Goal: Complete application form: Complete application form

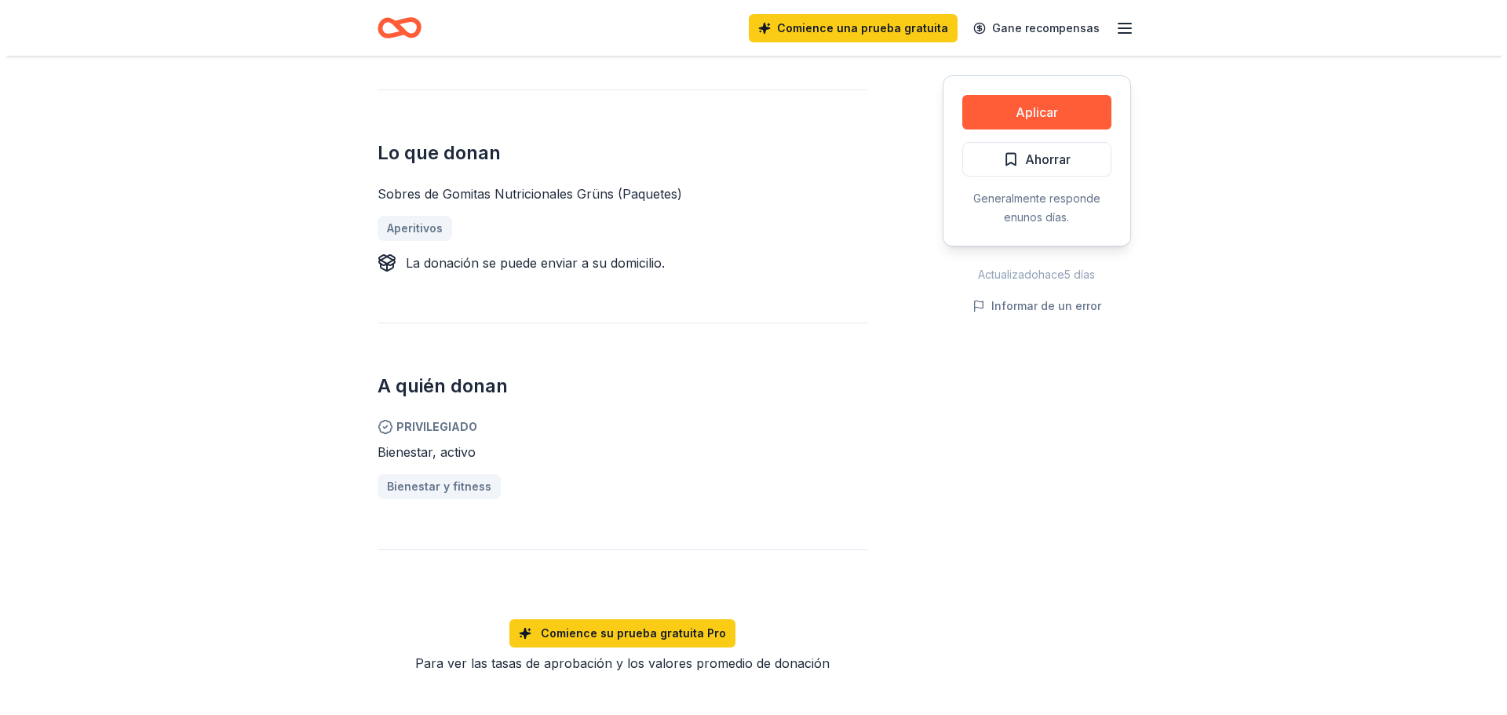
scroll to position [549, 0]
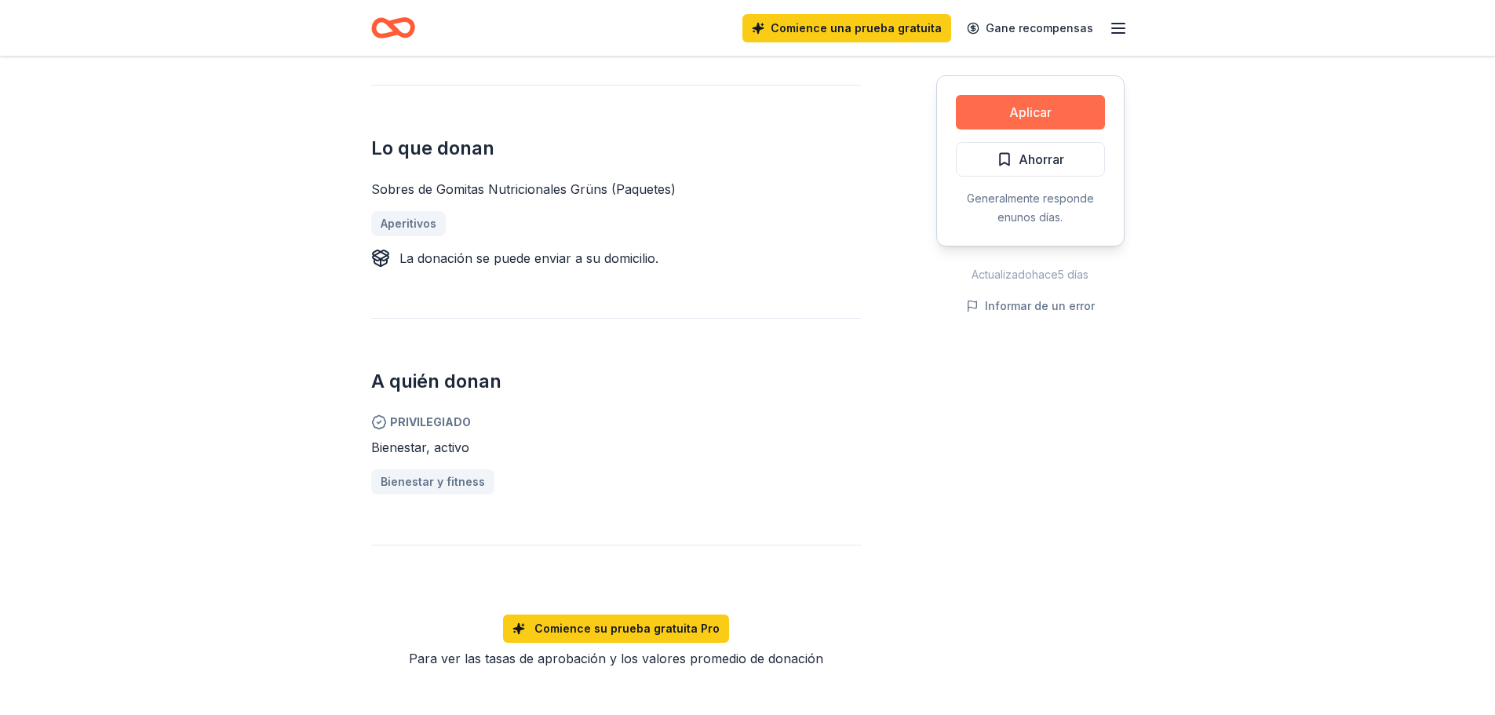
click at [1070, 111] on button "Aplicar" at bounding box center [1030, 112] width 149 height 35
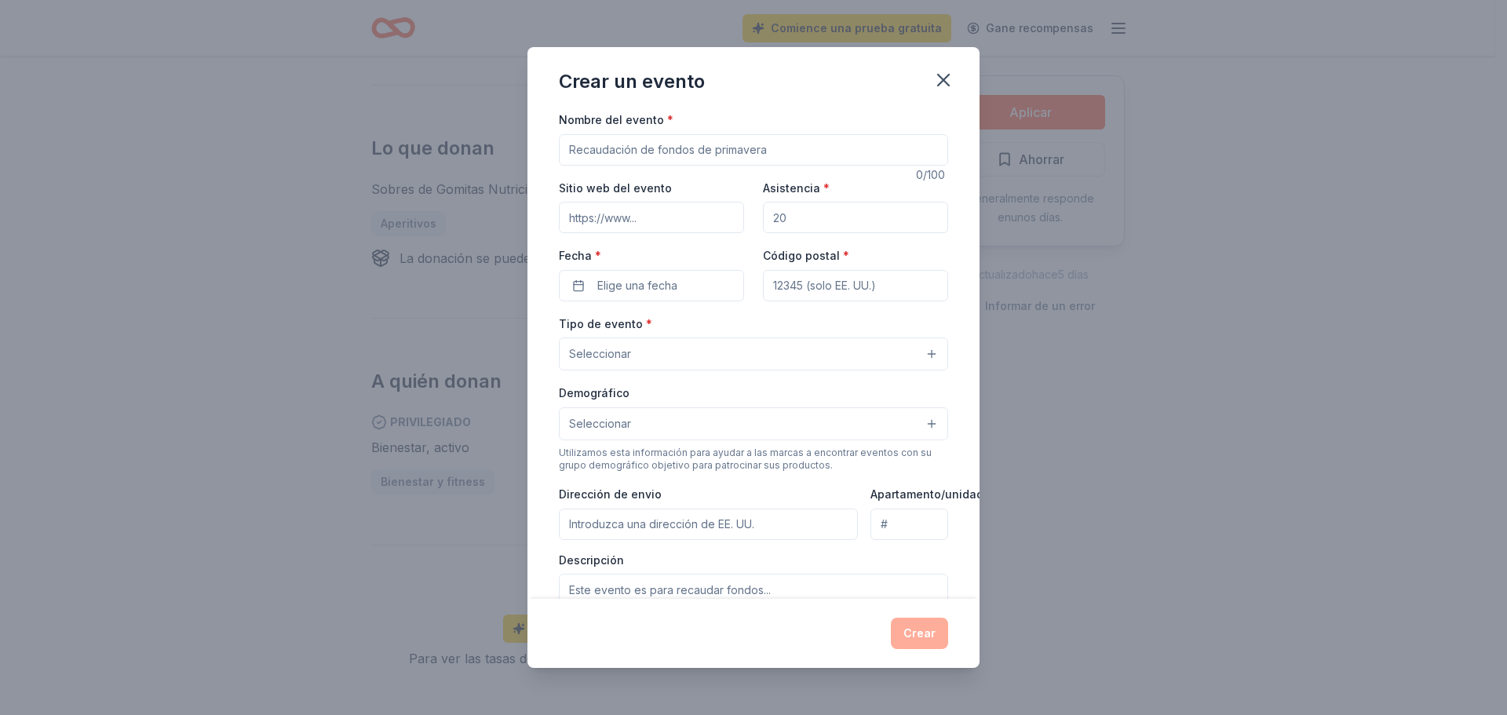
click at [815, 159] on input "Nombre del evento *" at bounding box center [753, 149] width 389 height 31
click at [894, 301] on div "Nombre del evento * 0 /100 Sitio web del evento Asistencia * Fecha * Elige una …" at bounding box center [753, 482] width 389 height 744
click at [895, 290] on input "Código postal *" at bounding box center [855, 285] width 185 height 31
type input "20601"
type input "Calle 1 800 metros norte del [PERSON_NAME][GEOGRAPHIC_DATA]"
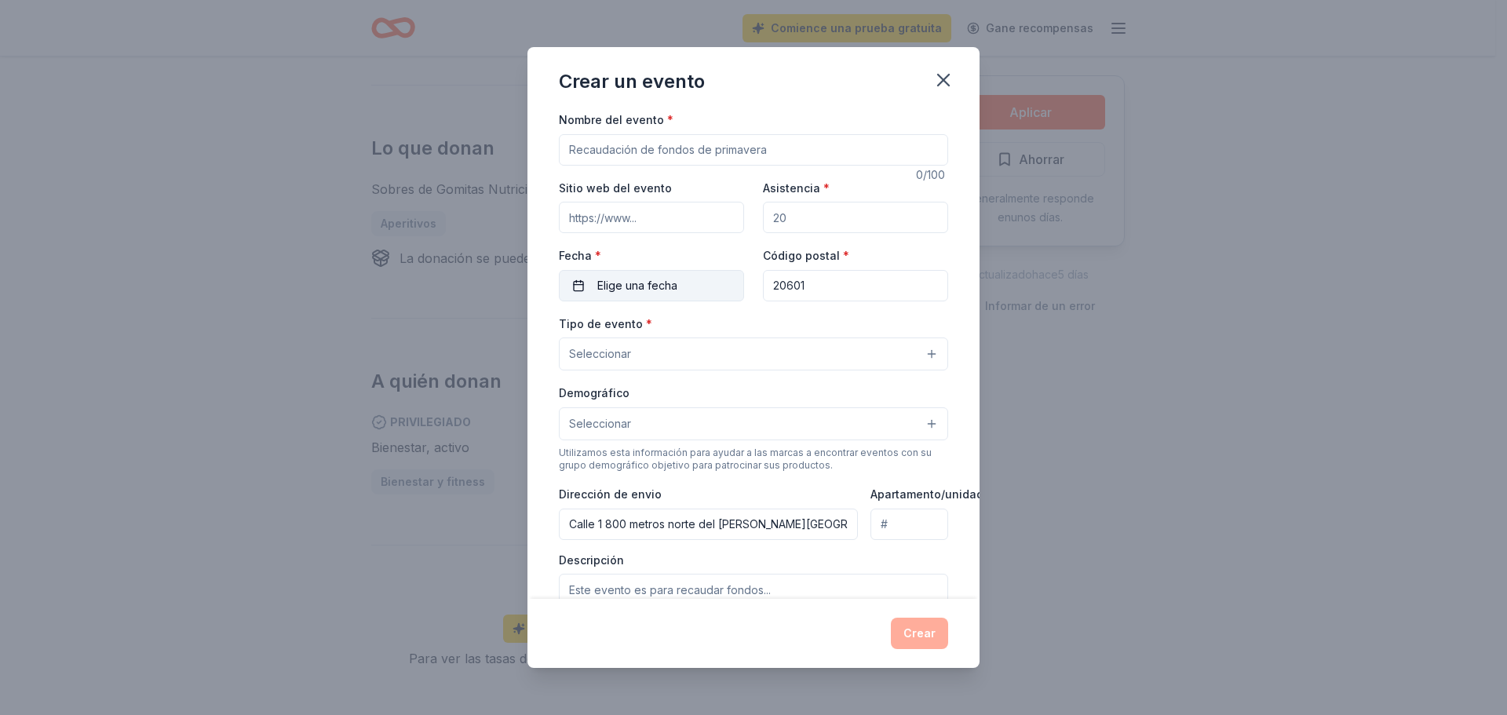
click at [674, 274] on button "Elige una fecha" at bounding box center [651, 285] width 185 height 31
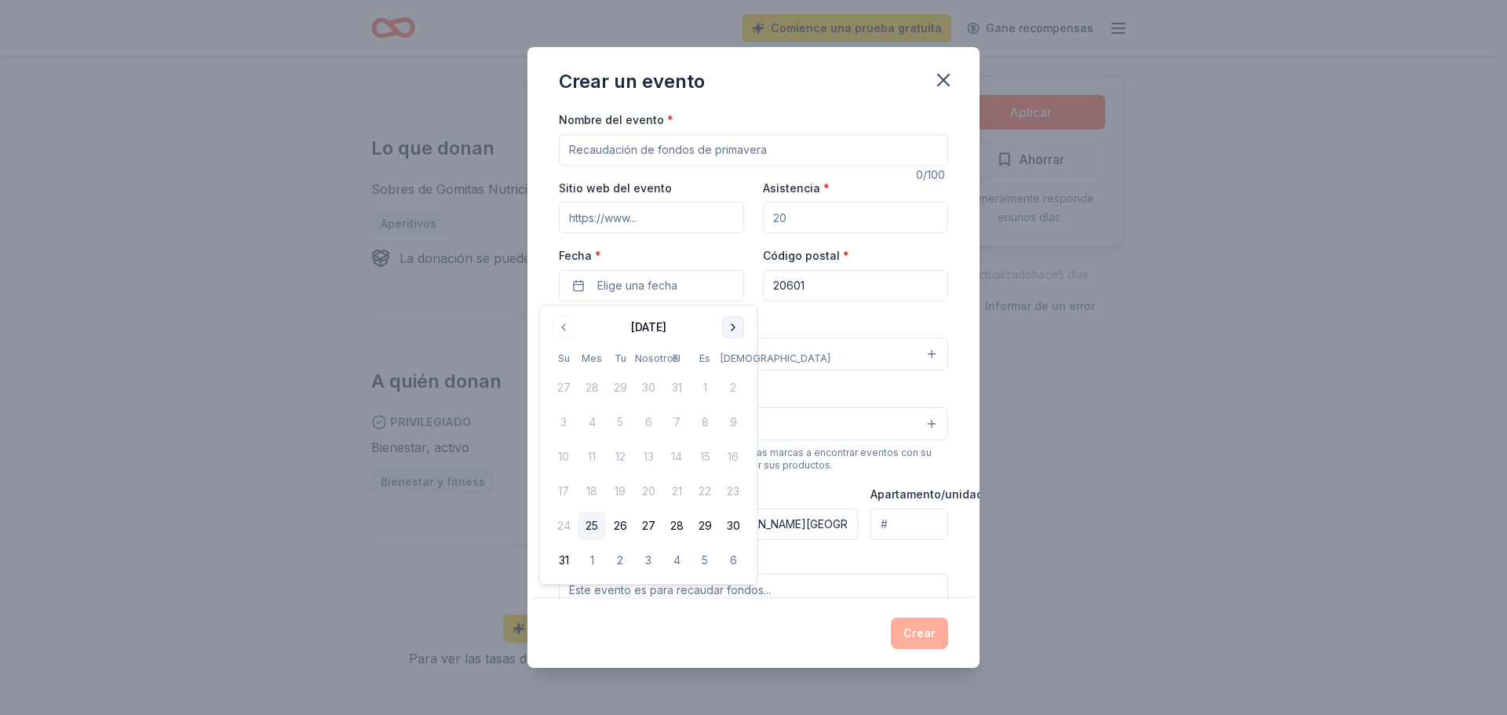
click at [738, 330] on button "Ir al próximo mes" at bounding box center [733, 327] width 22 height 22
click at [733, 324] on button "Ir al próximo mes" at bounding box center [733, 327] width 22 height 22
click at [734, 324] on button "Ir al próximo mes" at bounding box center [733, 327] width 22 height 22
click at [733, 323] on button "Ir al próximo mes" at bounding box center [733, 327] width 22 height 22
click at [731, 387] on font "6" at bounding box center [733, 387] width 7 height 13
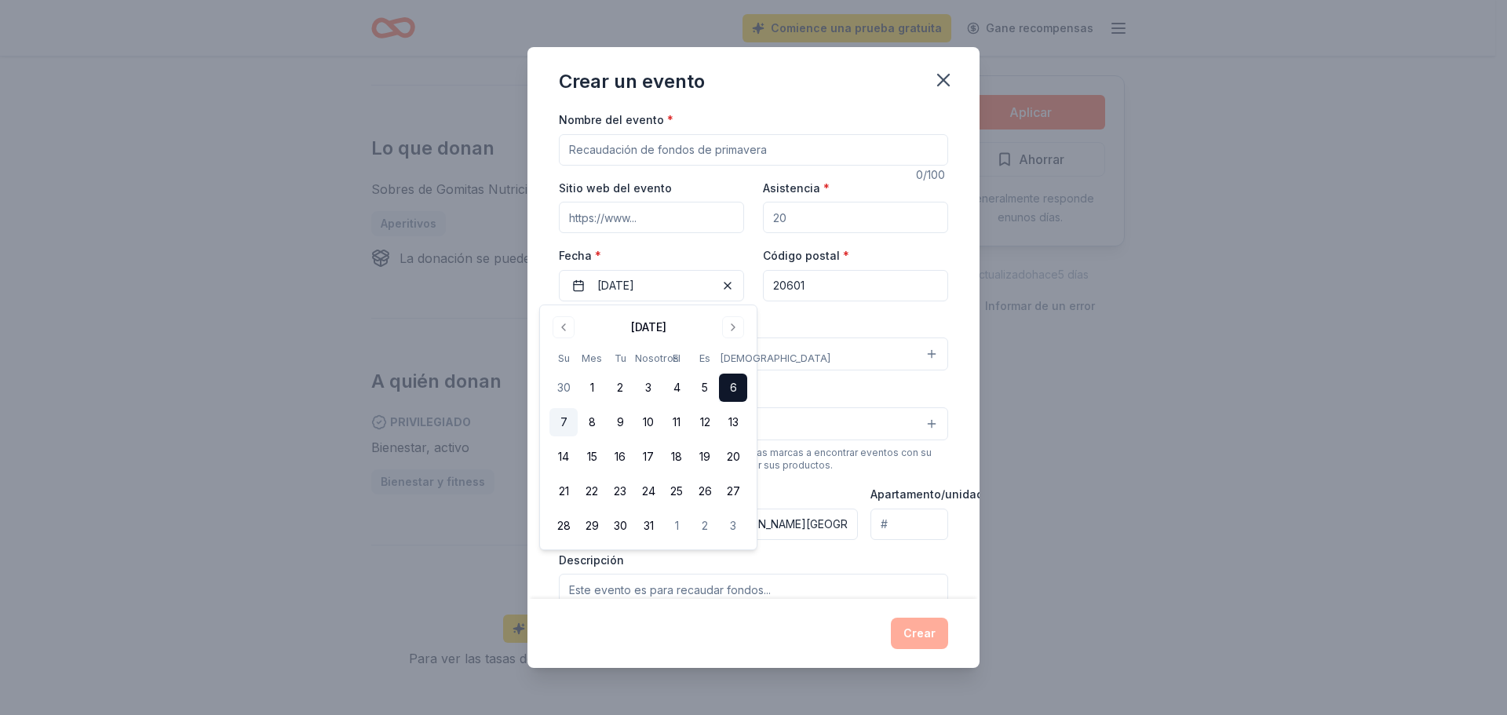
click at [567, 420] on button "7" at bounding box center [563, 422] width 28 height 28
click at [730, 395] on font "6" at bounding box center [733, 387] width 7 height 19
click at [811, 323] on div "Tipo de evento * Seleccionar" at bounding box center [753, 342] width 389 height 57
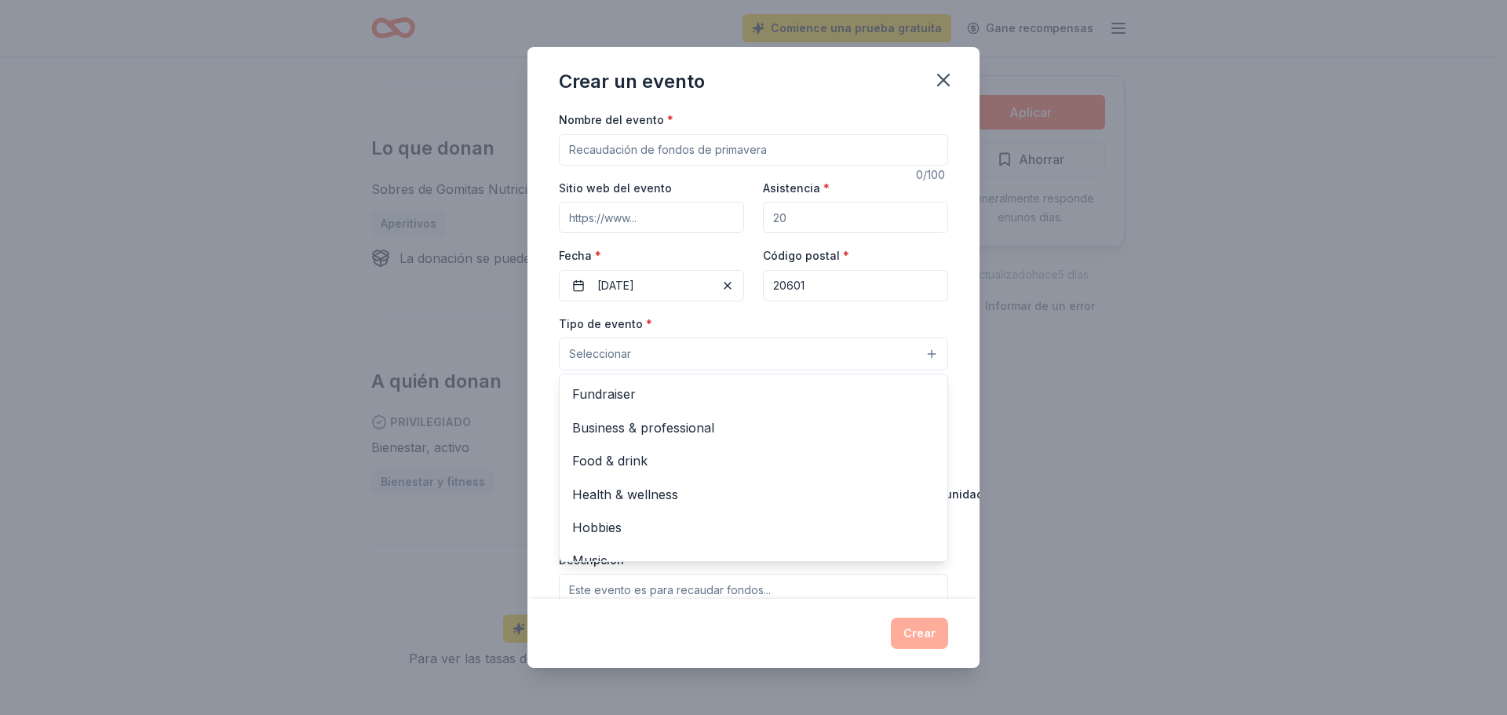
click at [727, 361] on button "Seleccionar" at bounding box center [753, 353] width 389 height 33
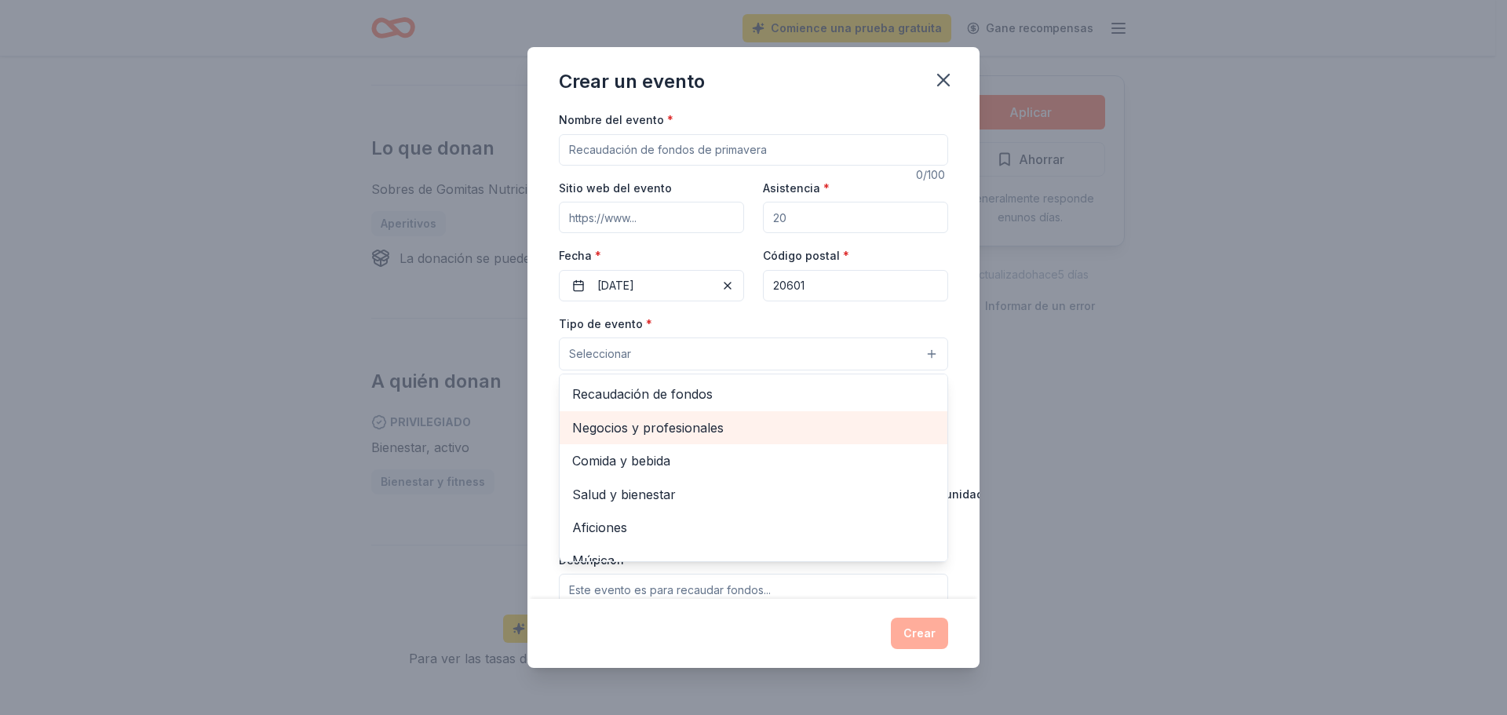
scroll to position [53, 0]
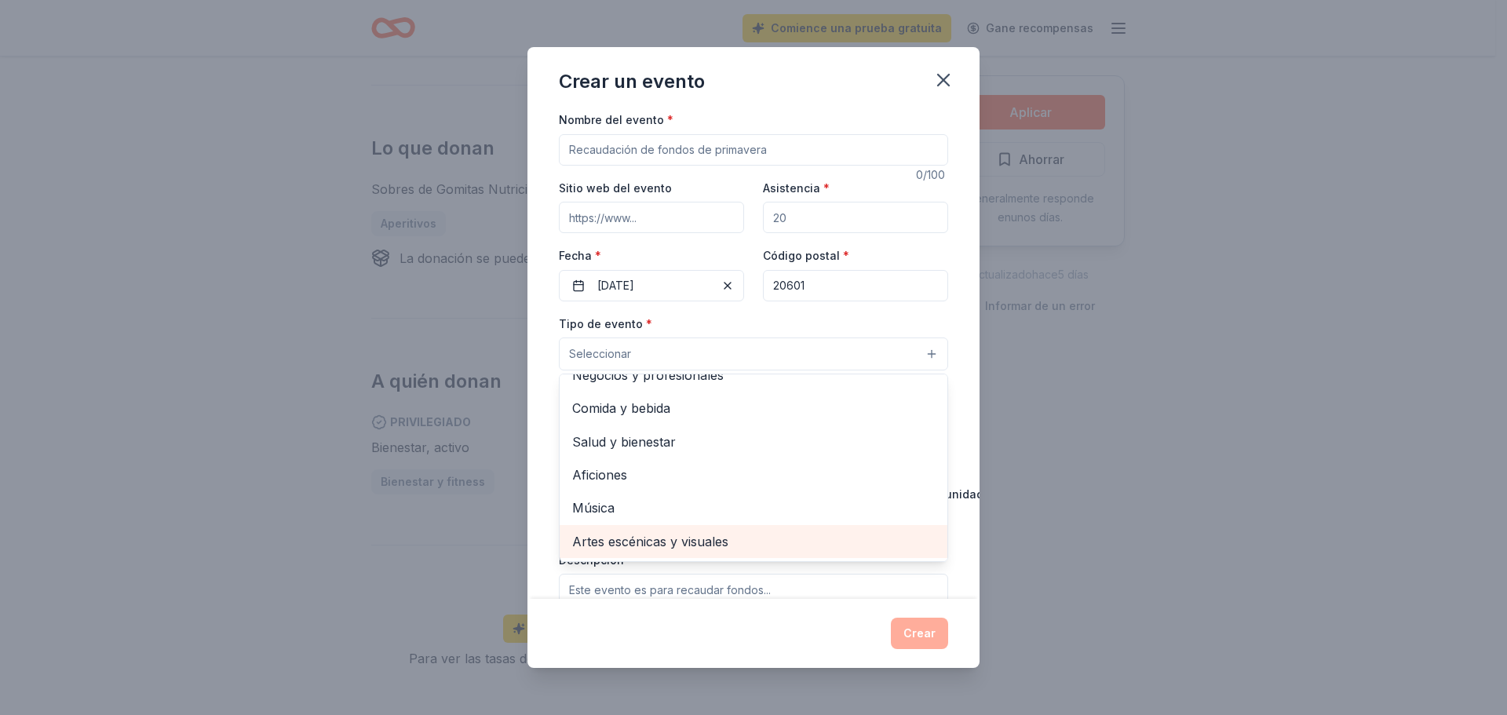
click at [610, 542] on font "Artes escénicas y visuales" at bounding box center [650, 542] width 156 height 16
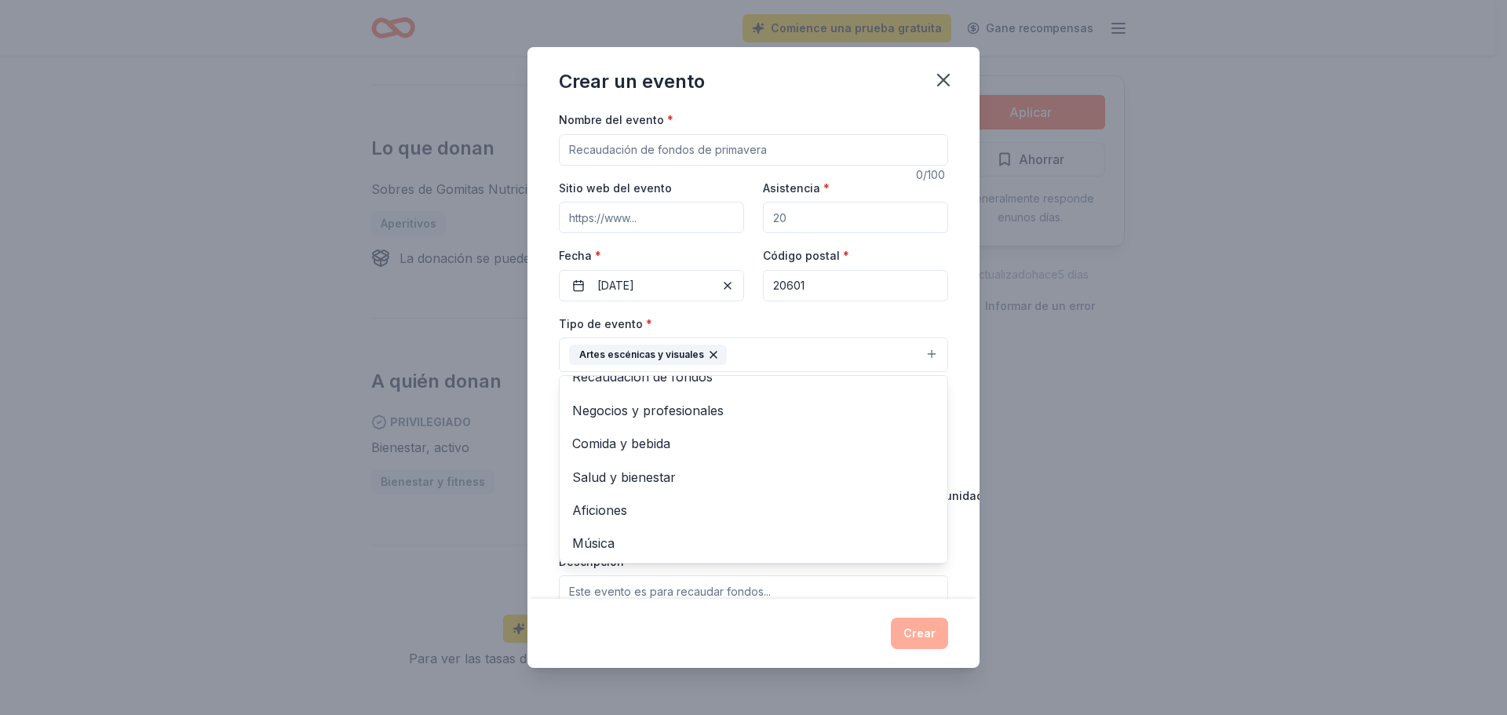
click at [669, 209] on div "Nombre del evento * 0 /100 Sitio web del evento Asistencia * Fecha * [DATE] Cód…" at bounding box center [753, 482] width 389 height 745
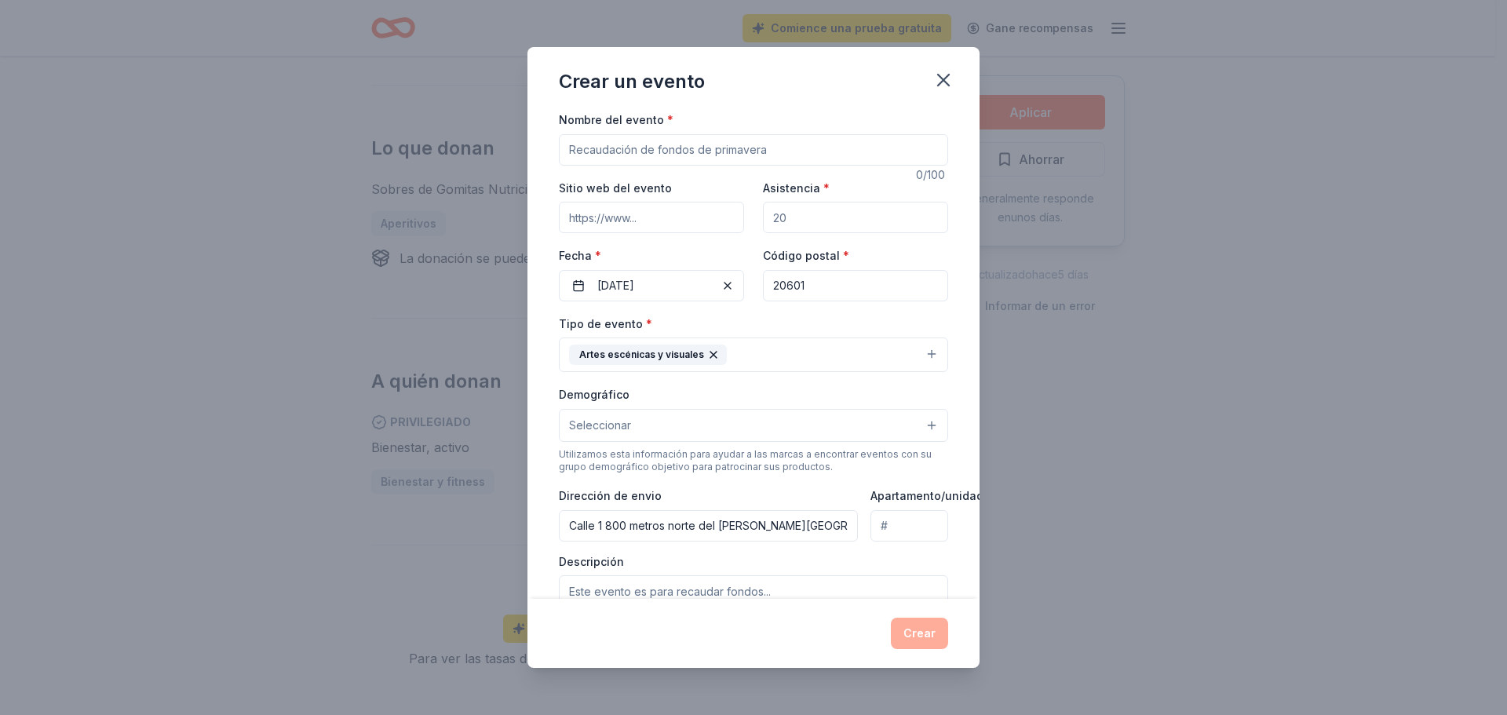
click at [872, 217] on input "Asistencia *" at bounding box center [855, 217] width 185 height 31
type input "300"
click at [607, 143] on input "Nombre del evento *" at bounding box center [753, 149] width 389 height 31
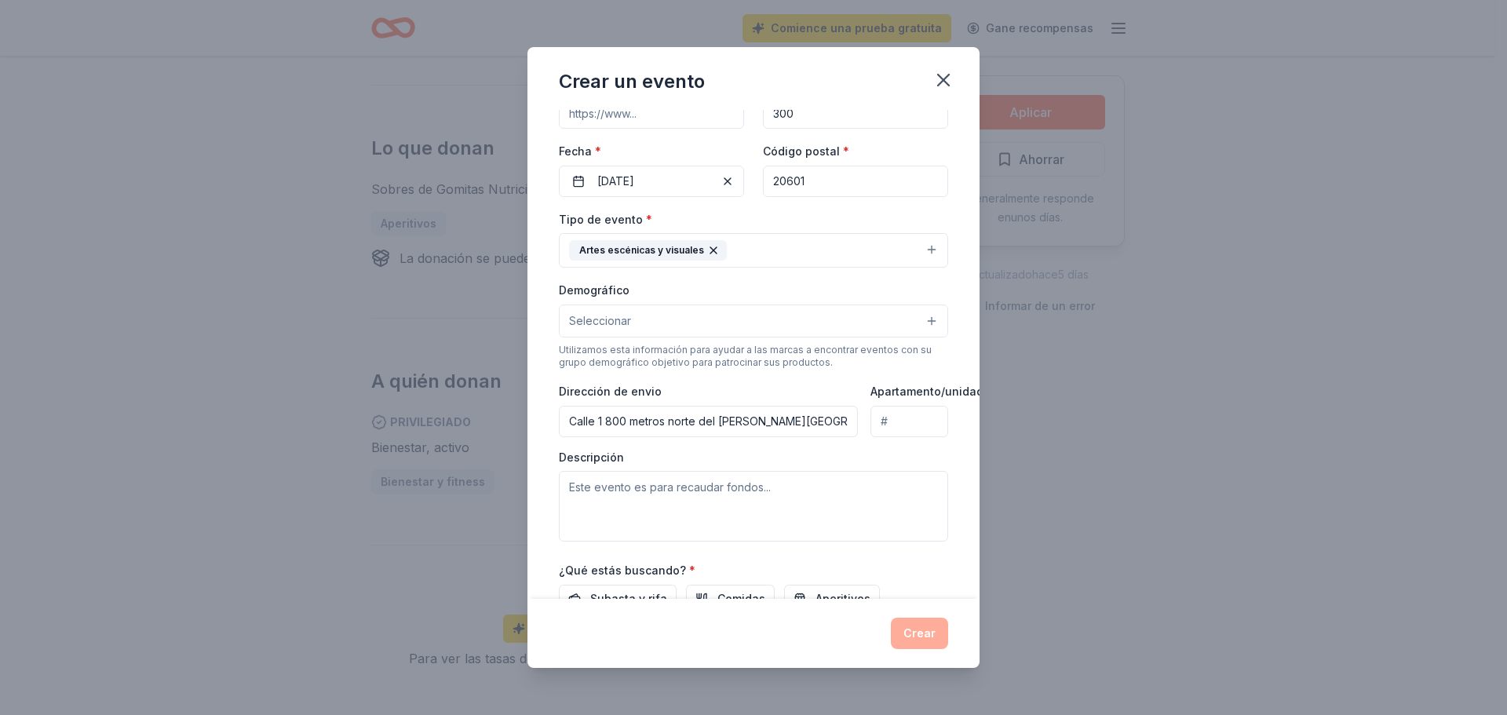
scroll to position [0, 0]
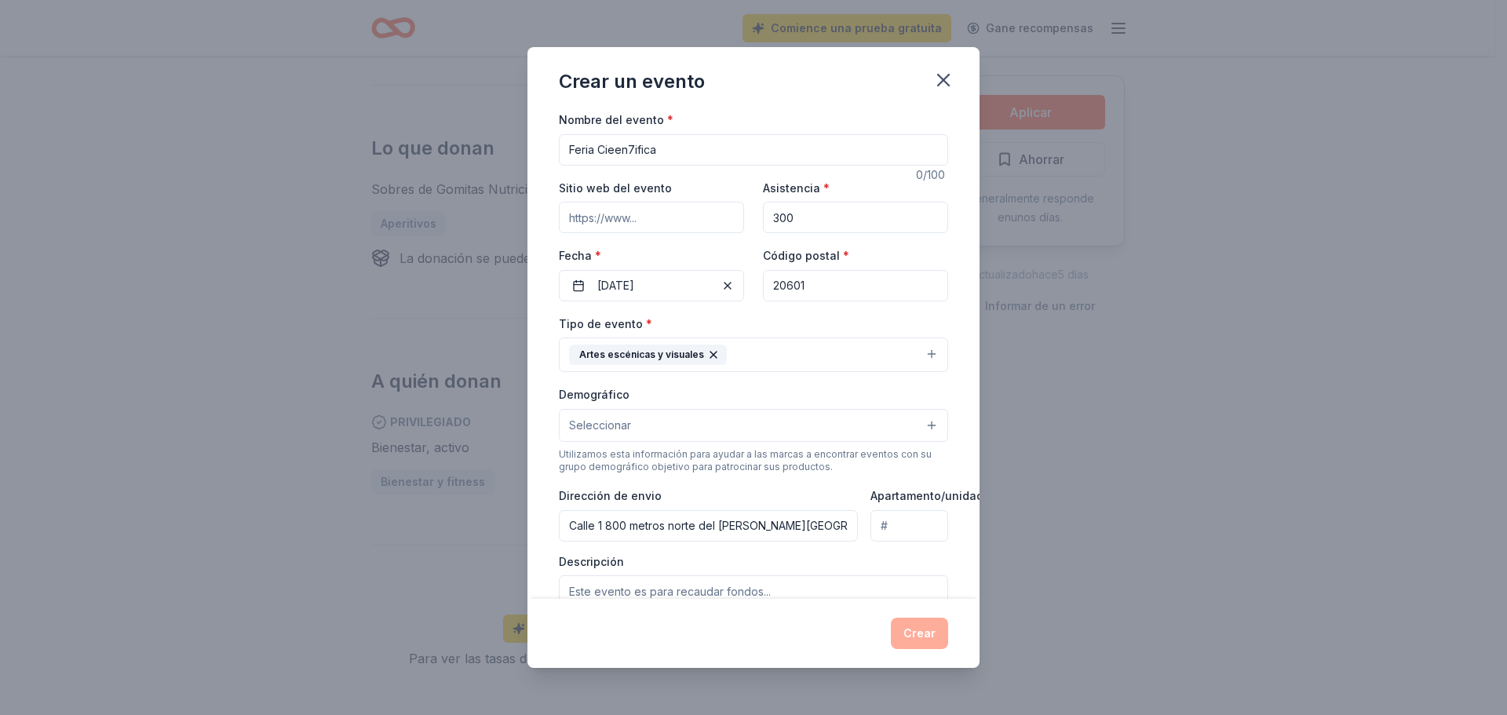
click at [620, 151] on input "Feria Cieen7ifica" at bounding box center [753, 149] width 389 height 31
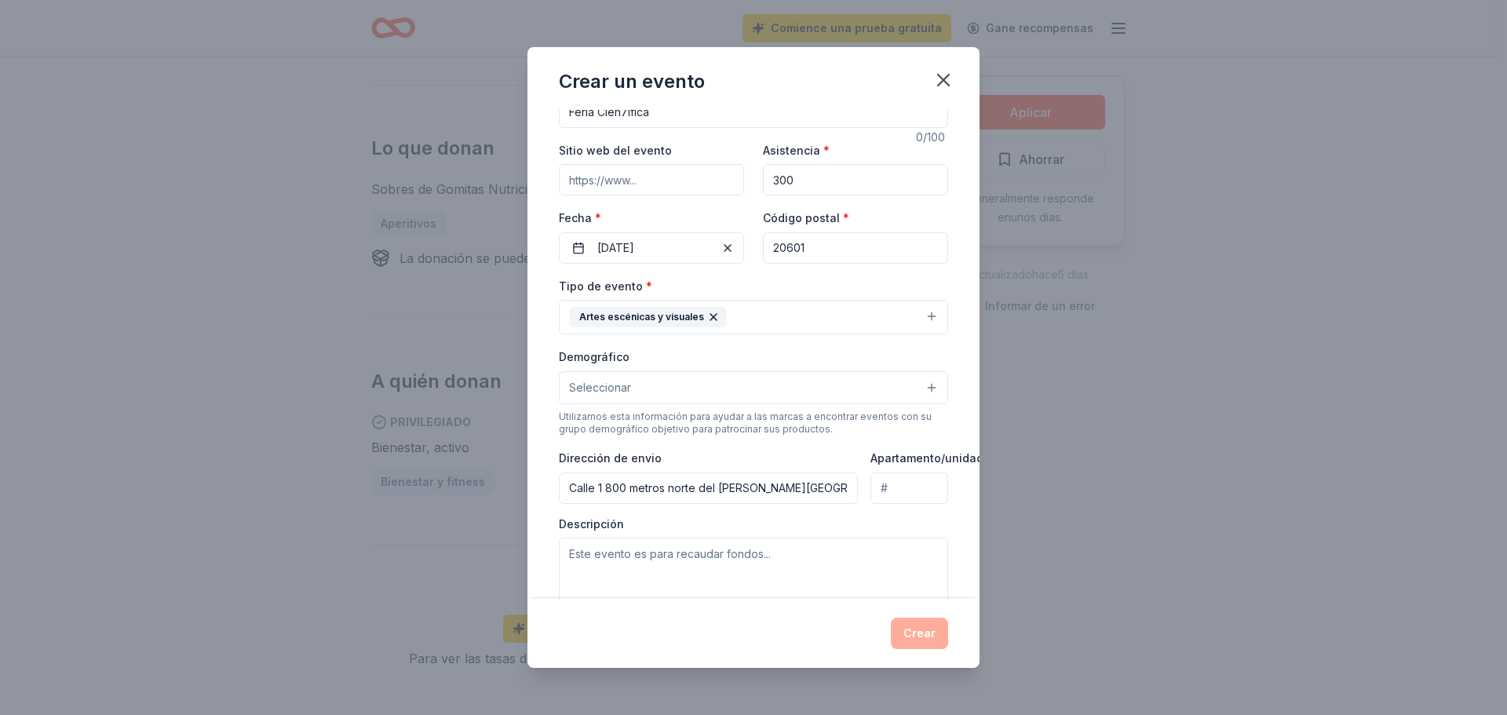
scroll to position [157, 0]
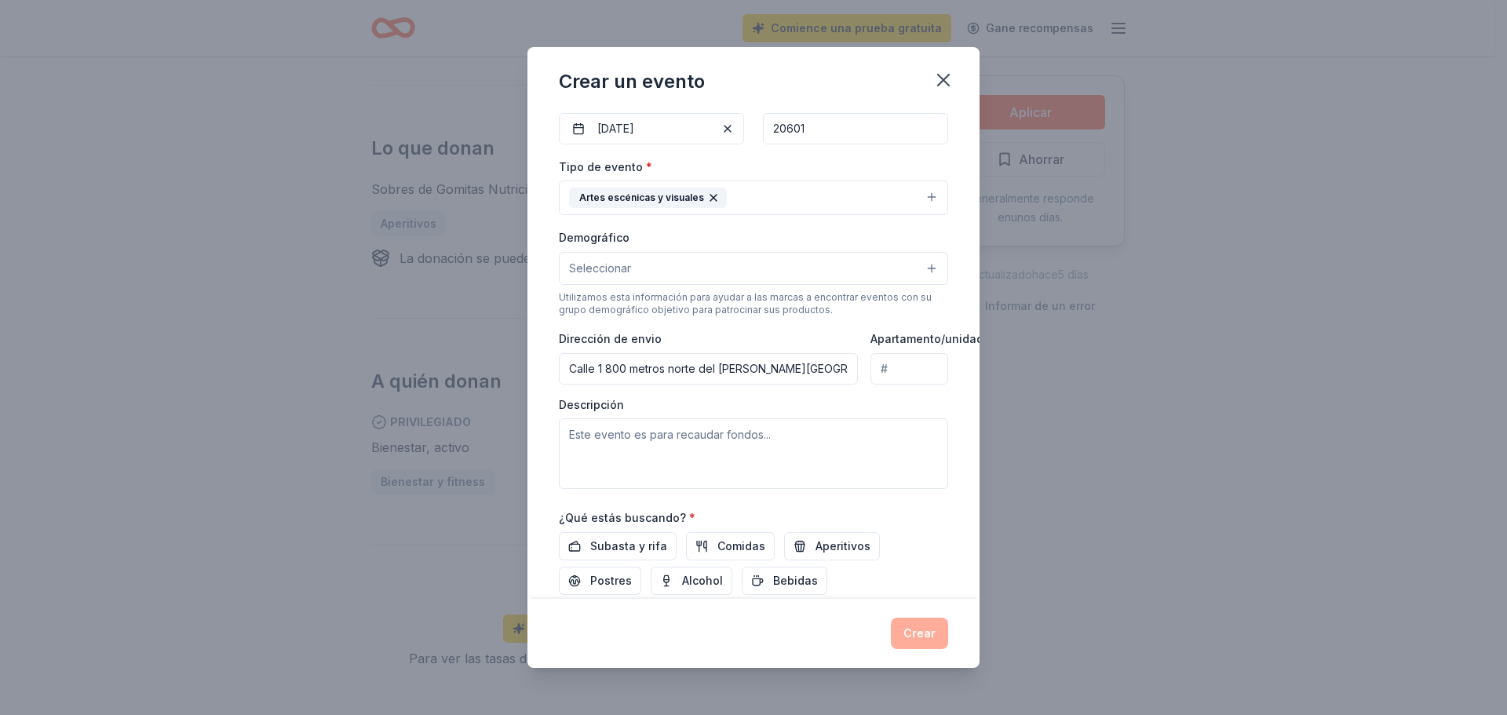
type input "Feria Cien7ifica"
click at [745, 261] on button "Seleccionar" at bounding box center [753, 268] width 389 height 33
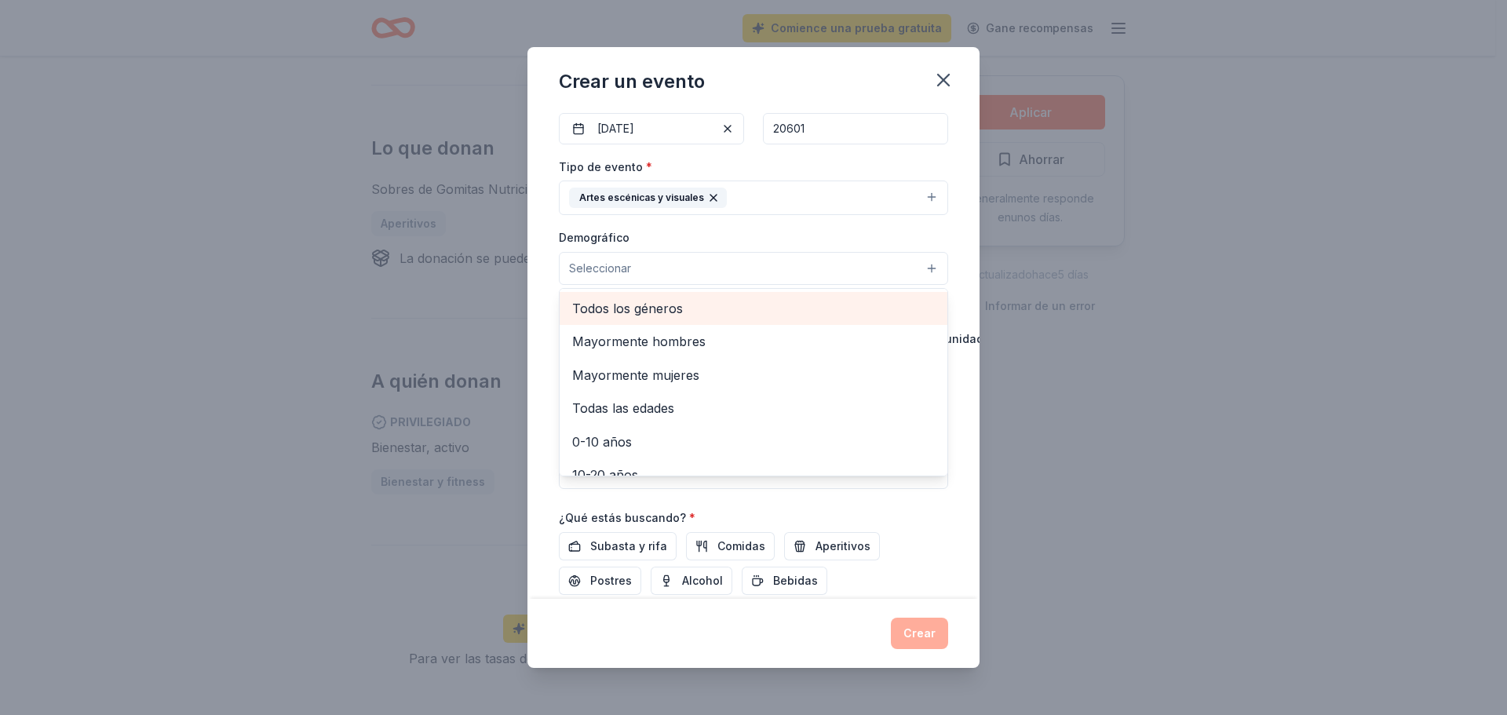
click at [720, 317] on span "Todos los géneros" at bounding box center [753, 308] width 363 height 20
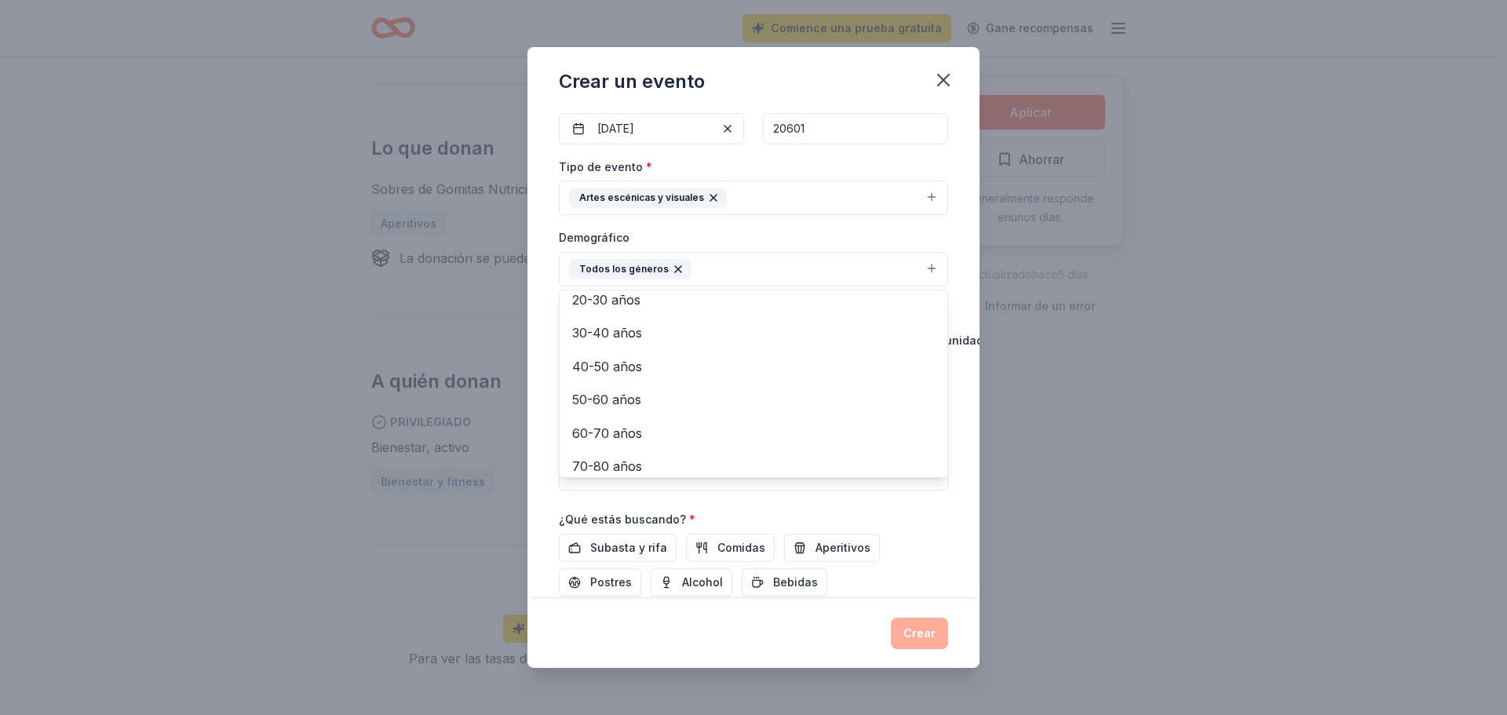
scroll to position [219, 0]
click at [763, 228] on div "Demográfico Todos los géneros Mayormente hombres Mayormente mujeres Todas las e…" at bounding box center [753, 257] width 389 height 59
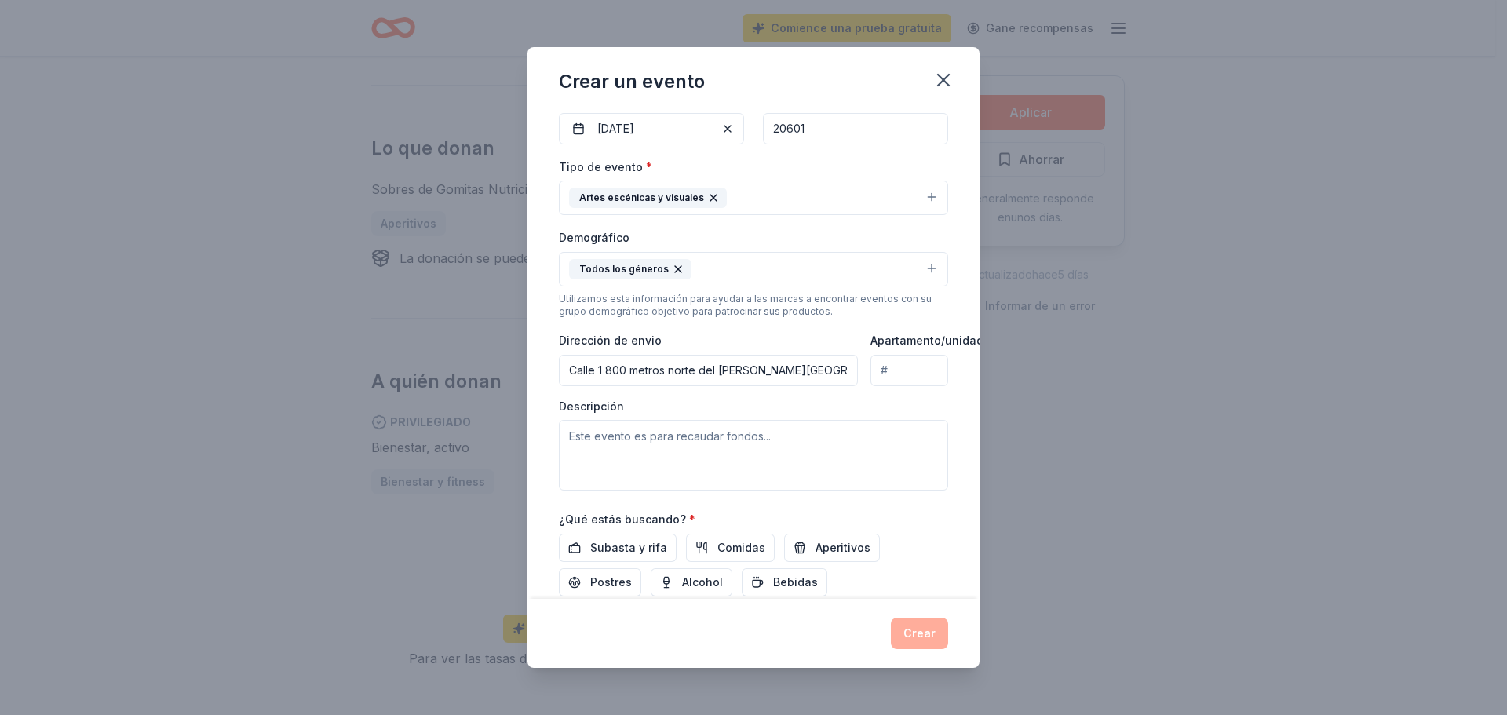
click at [798, 272] on button "Todos los géneros" at bounding box center [753, 269] width 389 height 35
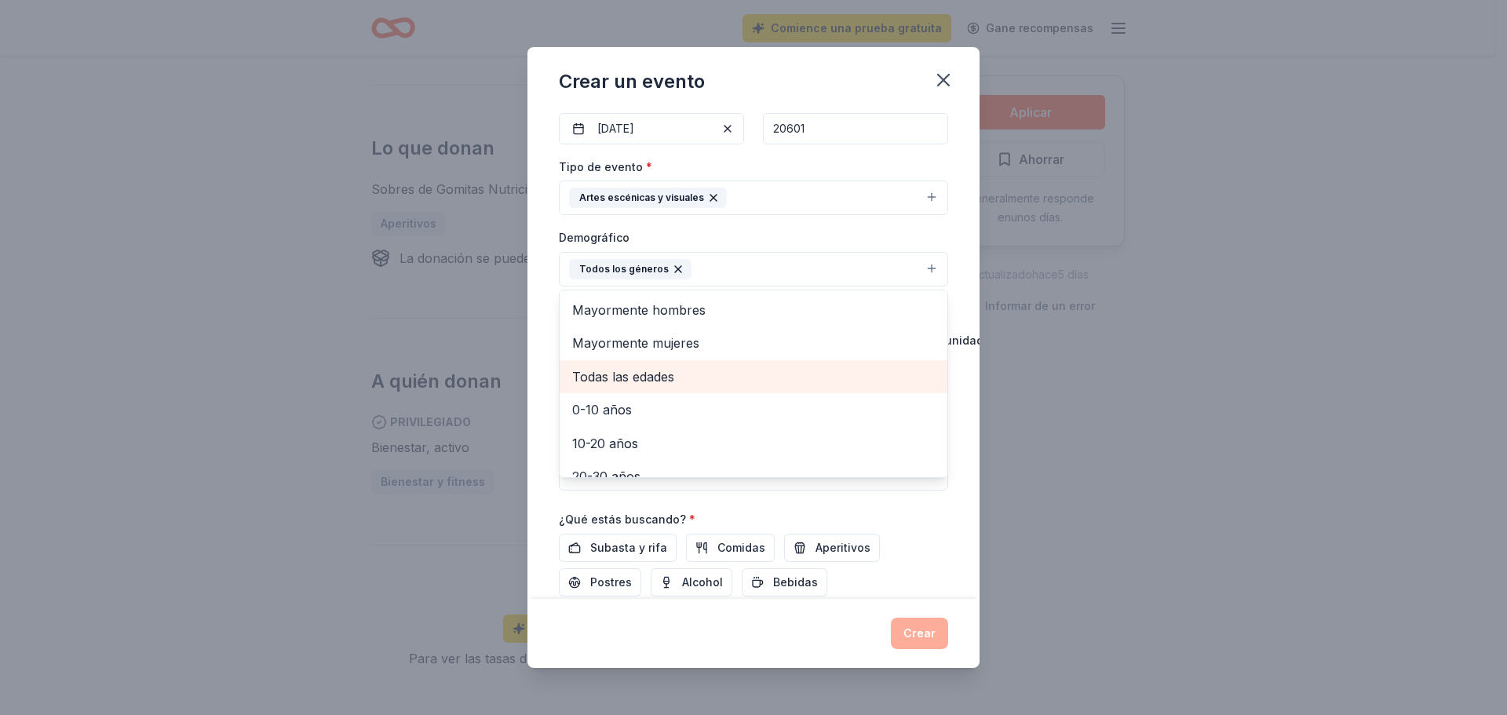
click at [709, 362] on div "Todas las edades" at bounding box center [753, 376] width 388 height 33
click at [822, 232] on div "Demográfico Todos los géneros Todas las edades Mayormente hombres Mayormente mu…" at bounding box center [753, 257] width 389 height 59
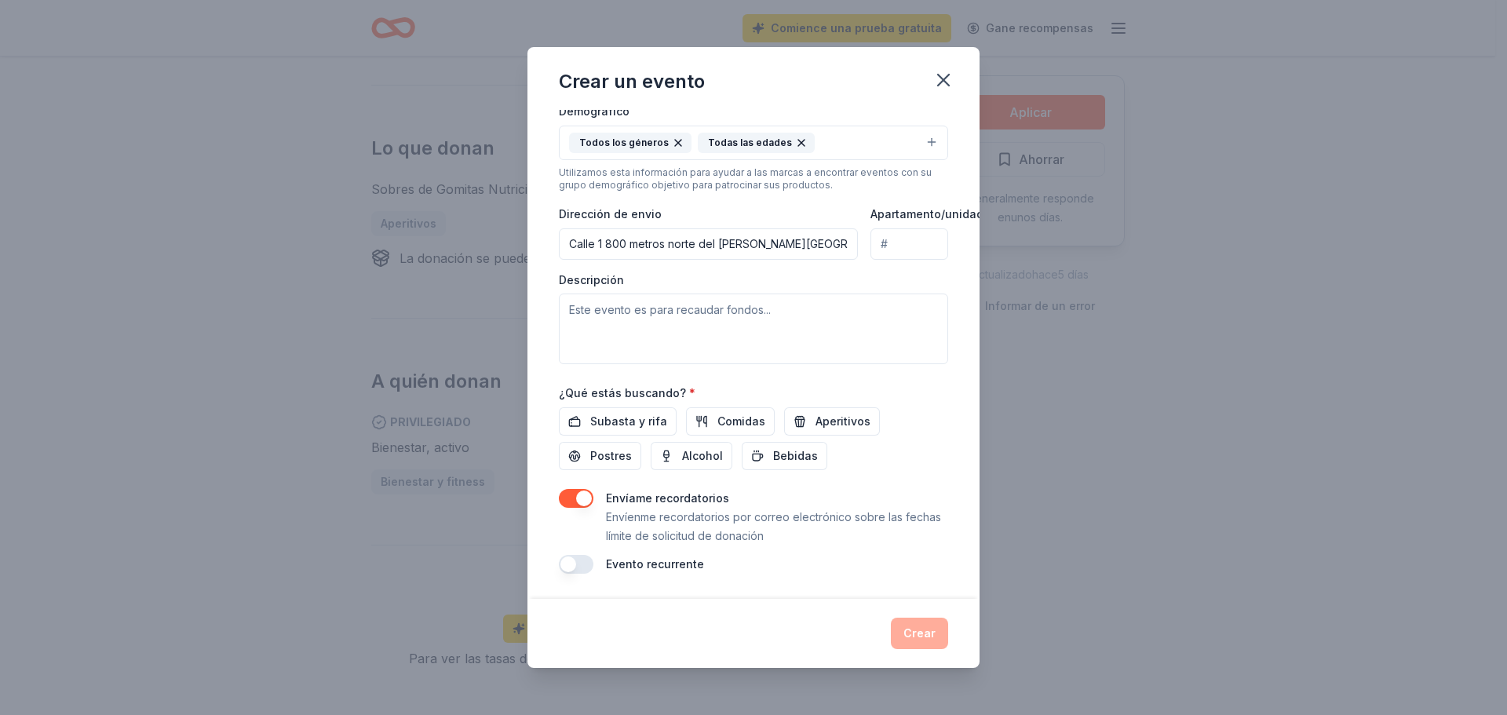
scroll to position [295, 0]
click at [761, 319] on textarea at bounding box center [753, 328] width 389 height 71
click at [738, 316] on textarea at bounding box center [753, 328] width 389 height 71
paste textarea "La Feria Cien7ifica es una iniciativa innovadora de divulgación, educación y de…"
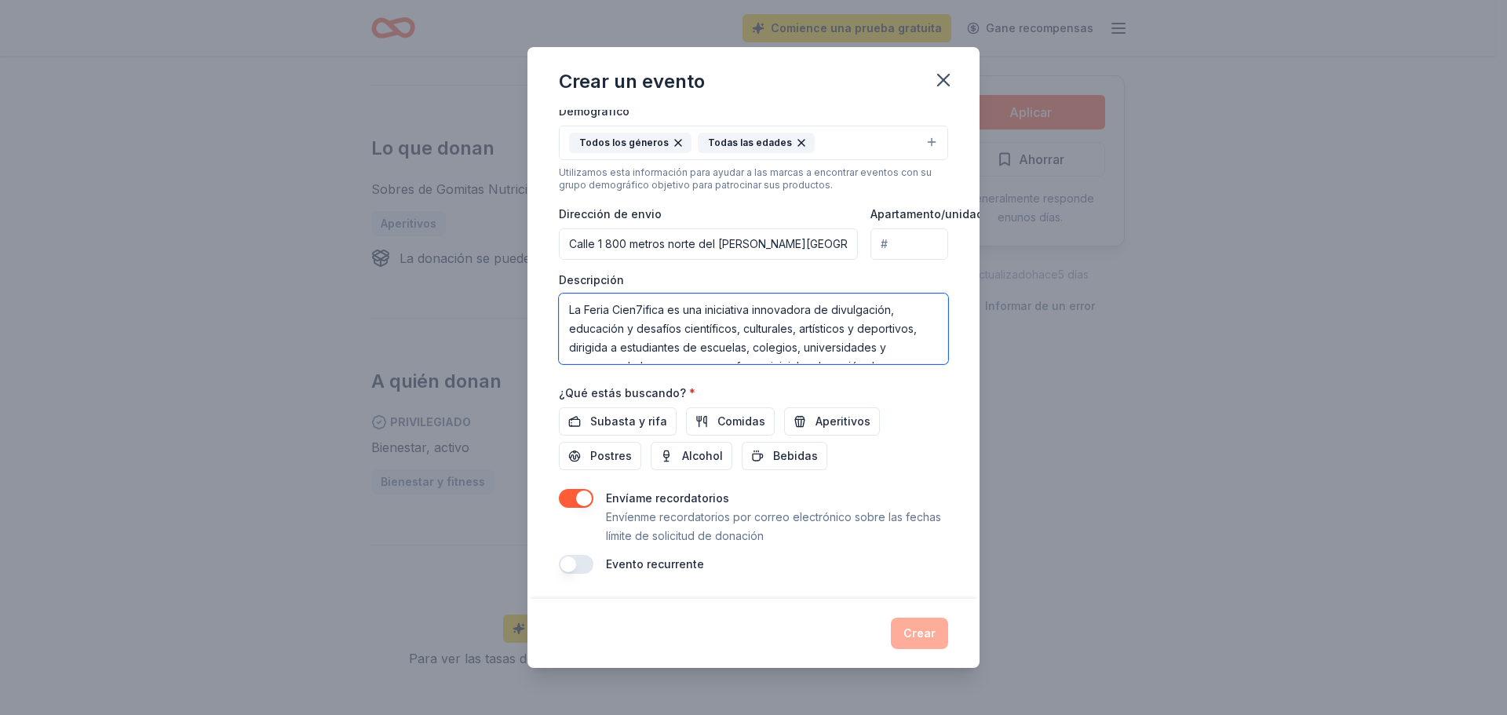
paste textarea "La Feria Cien7ifica es una iniciativa innovadora de divulgación, educación y de…"
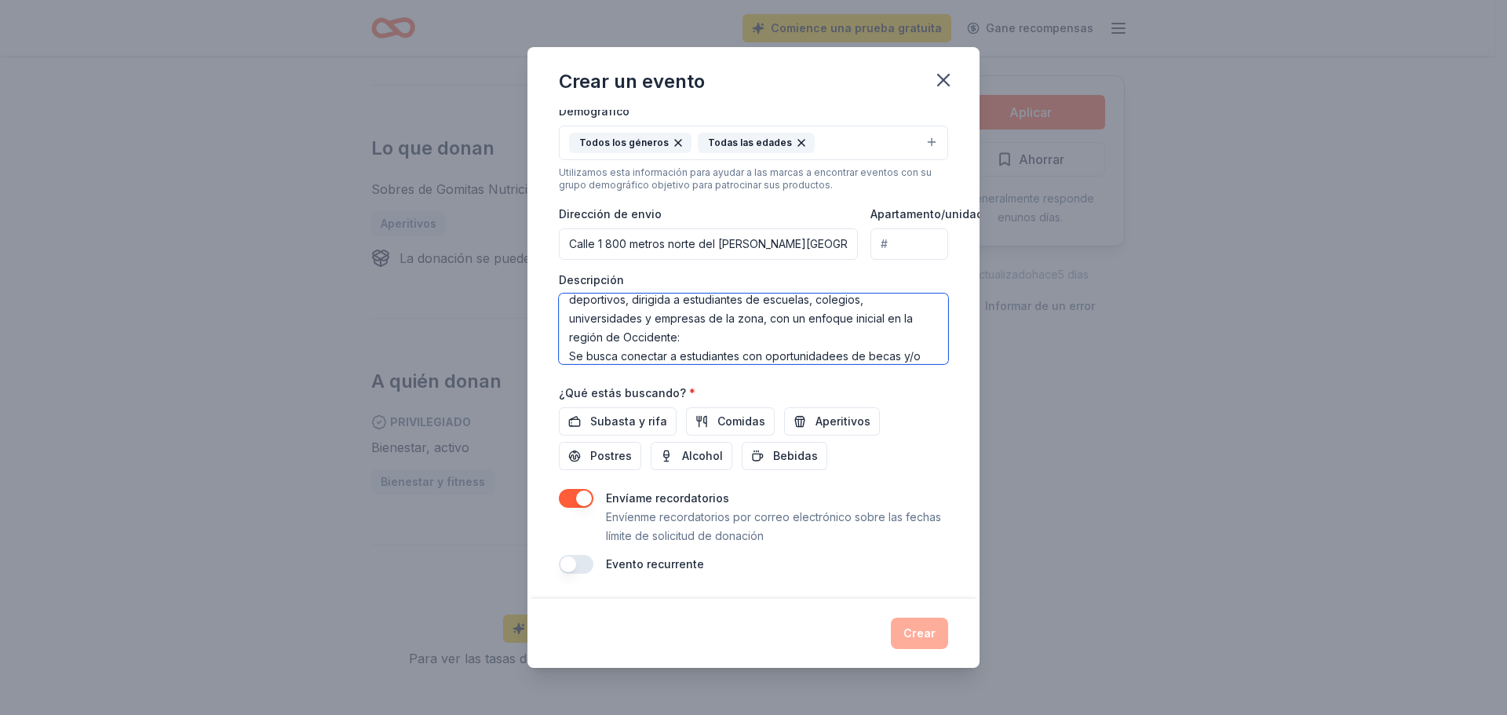
scroll to position [142, 0]
click at [844, 345] on textarea "La Feria Cien7ifica es una iniciativa innovadora de divulgación, educación y de…" at bounding box center [753, 328] width 389 height 71
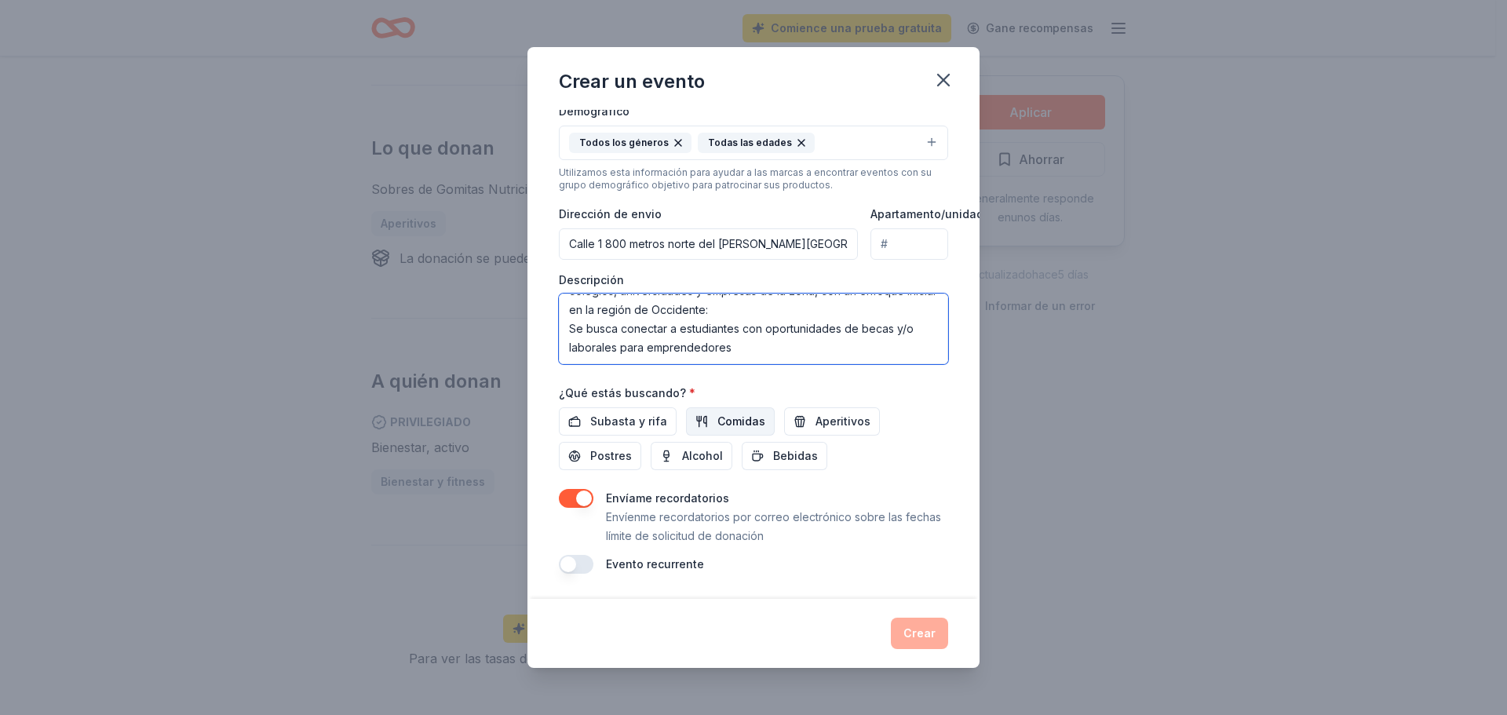
type textarea "La Feria Cien7ifica es una iniciativa innovadora de divulgación, educación y de…"
click at [722, 414] on font "Comidas" at bounding box center [741, 420] width 48 height 13
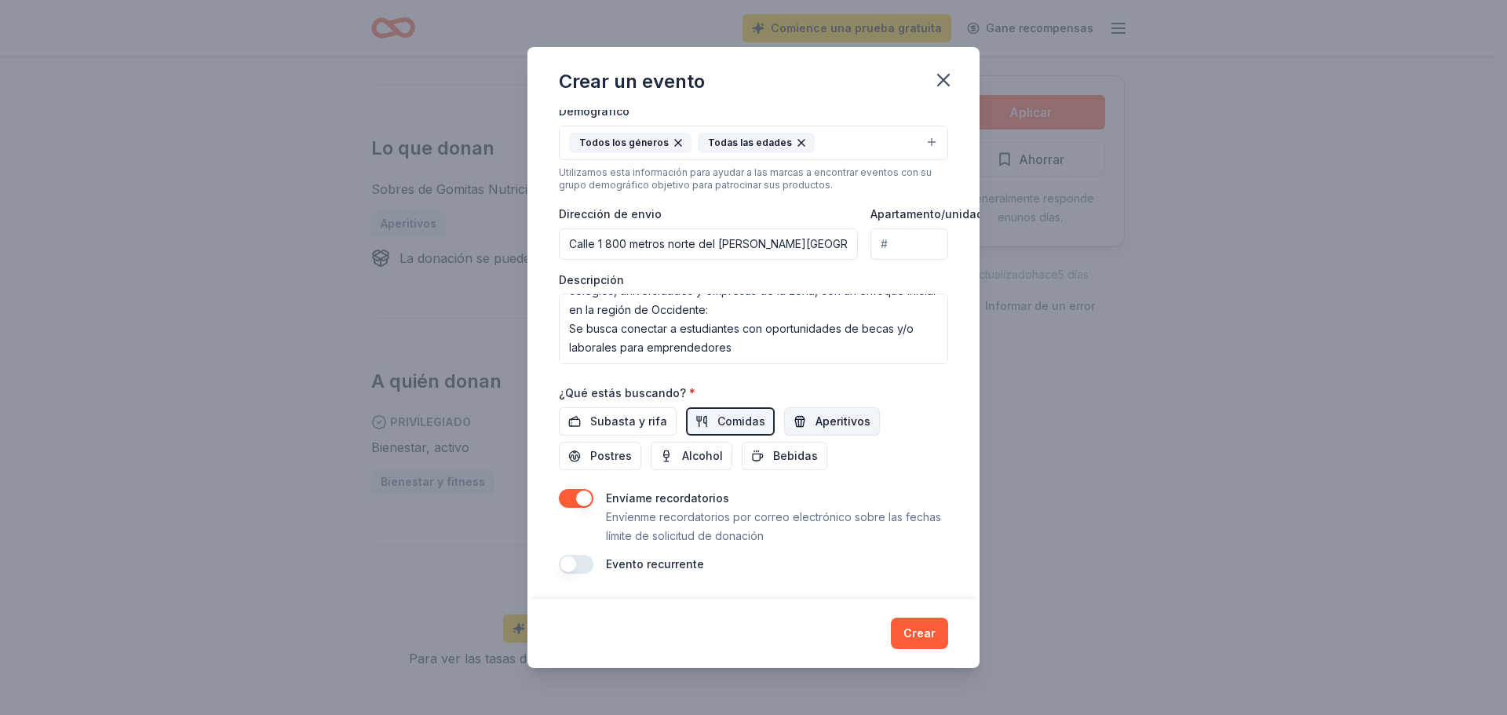
click at [833, 416] on span "Aperitivos" at bounding box center [842, 421] width 55 height 19
click at [578, 555] on button "button" at bounding box center [576, 564] width 35 height 19
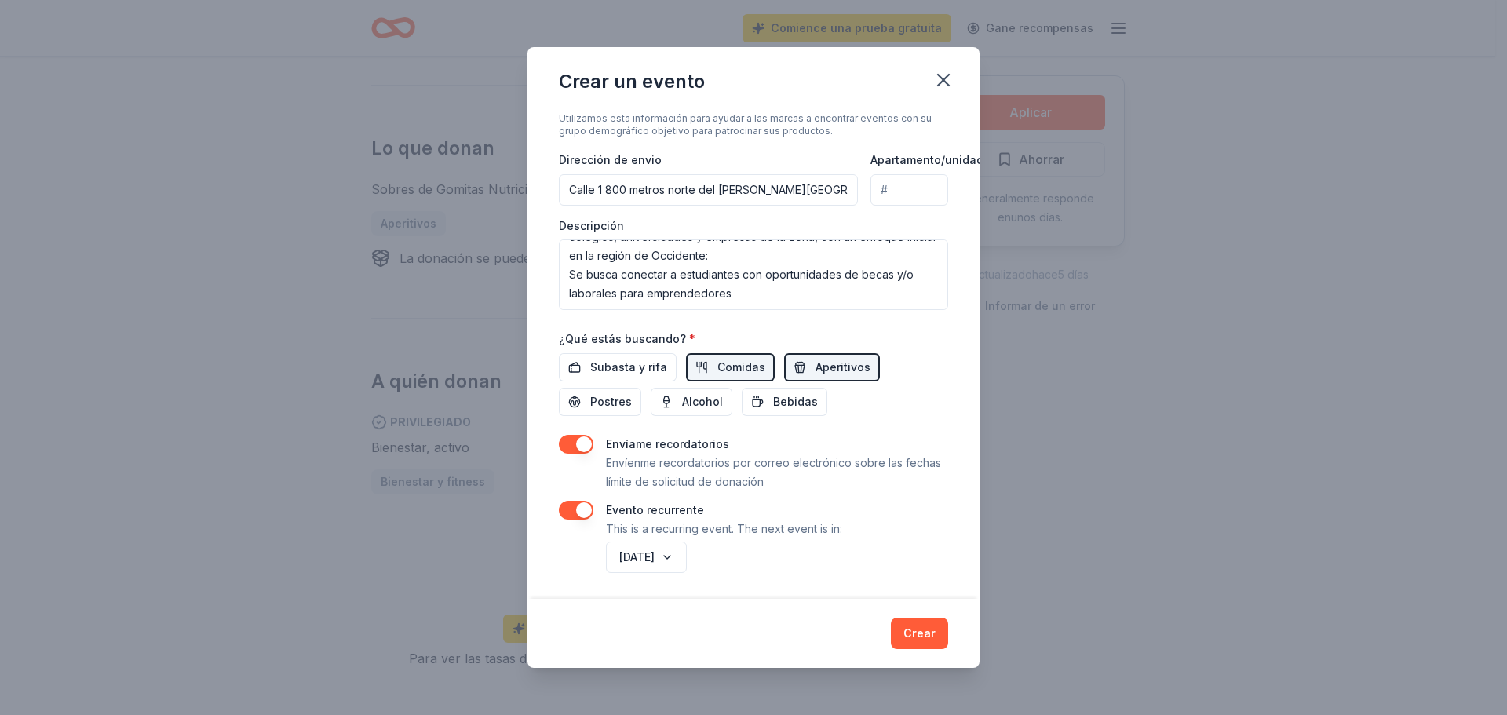
scroll to position [352, 0]
click at [687, 541] on button "[DATE]" at bounding box center [646, 554] width 81 height 31
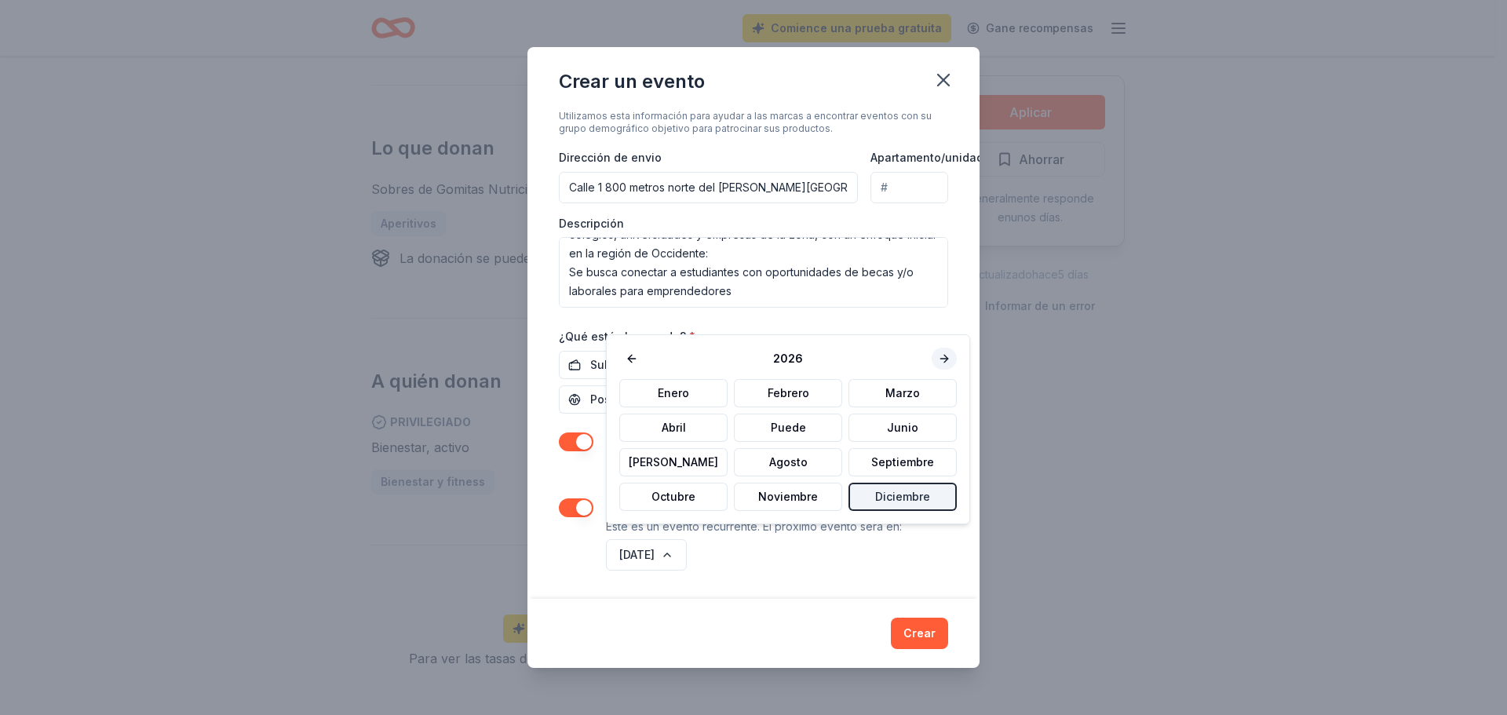
click at [931, 359] on button at bounding box center [943, 359] width 25 height 22
click at [629, 359] on button at bounding box center [631, 359] width 25 height 22
click at [761, 432] on button "Puede" at bounding box center [788, 428] width 108 height 28
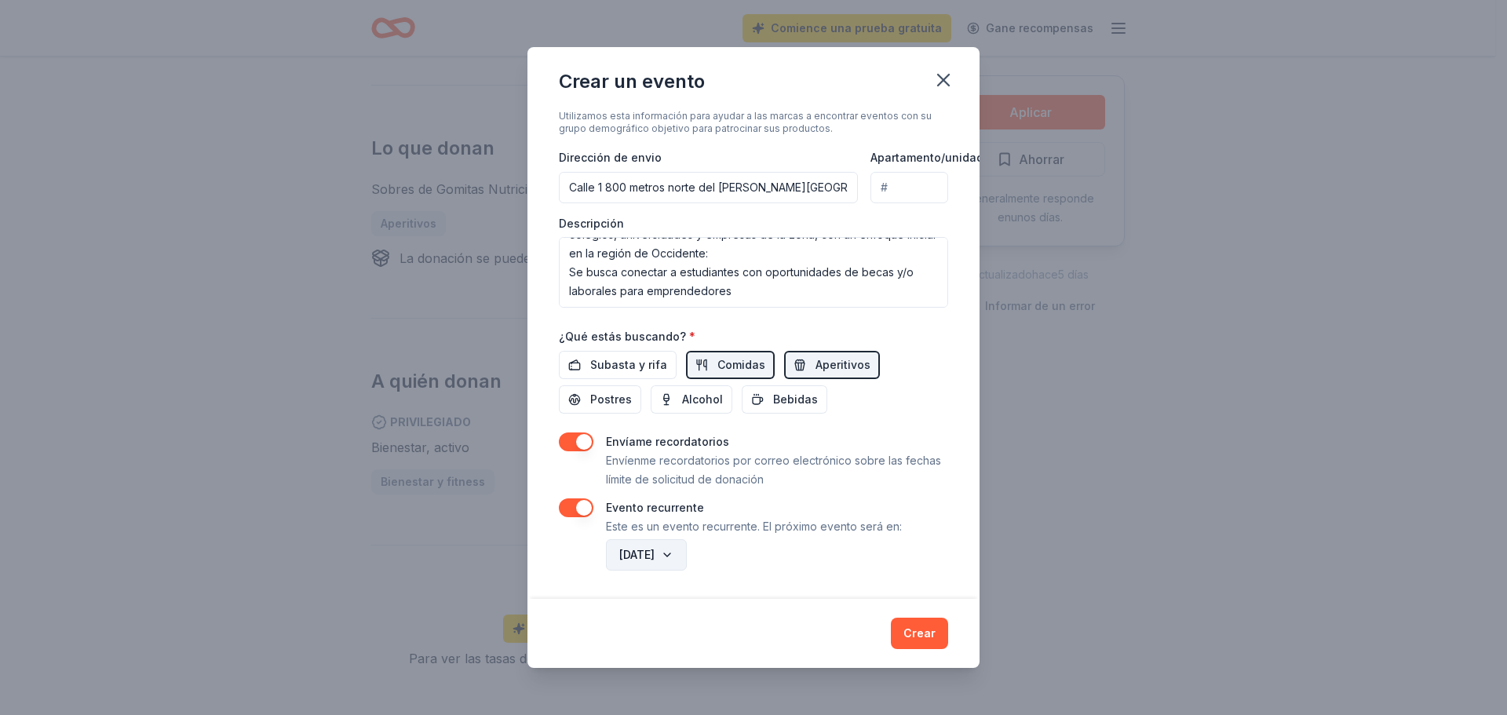
click at [654, 549] on font "[DATE]" at bounding box center [636, 554] width 35 height 19
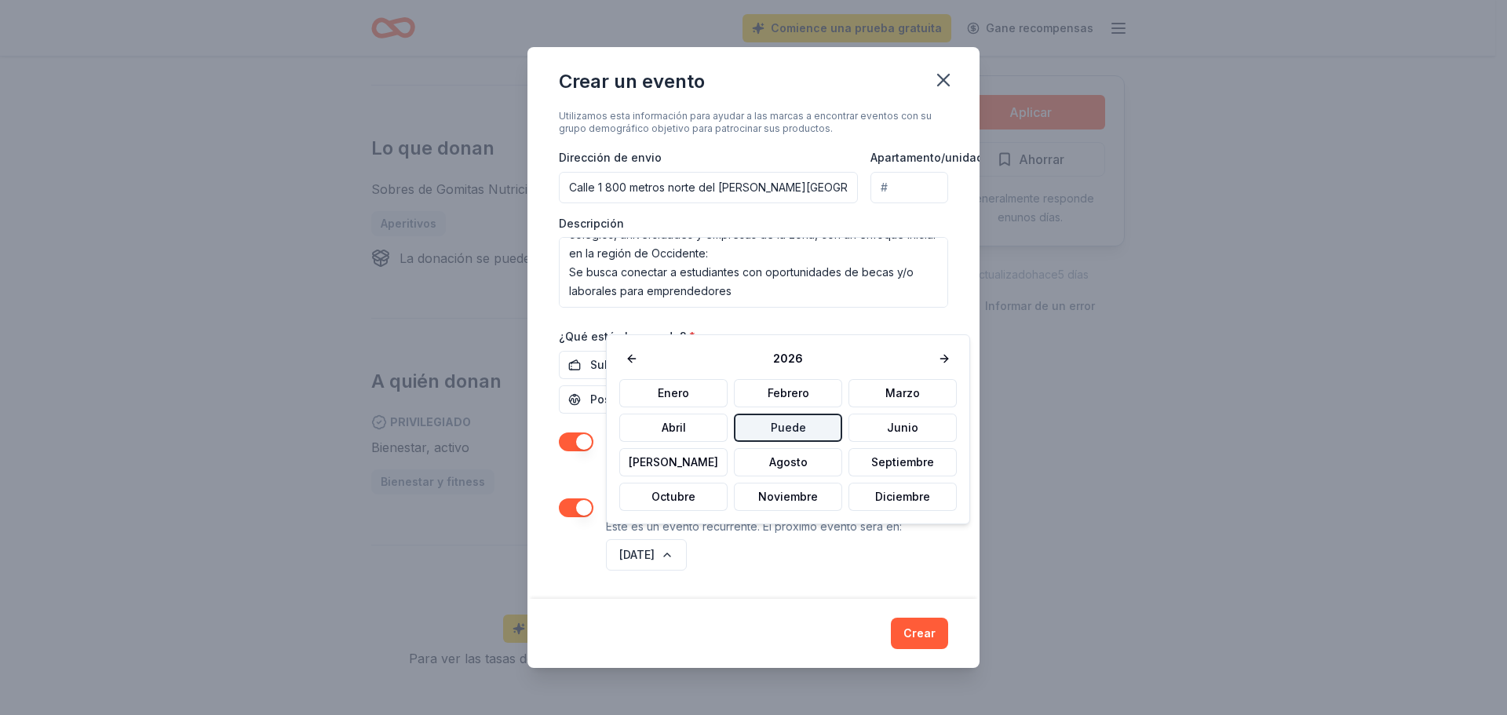
click at [771, 433] on button "Puede" at bounding box center [788, 428] width 108 height 28
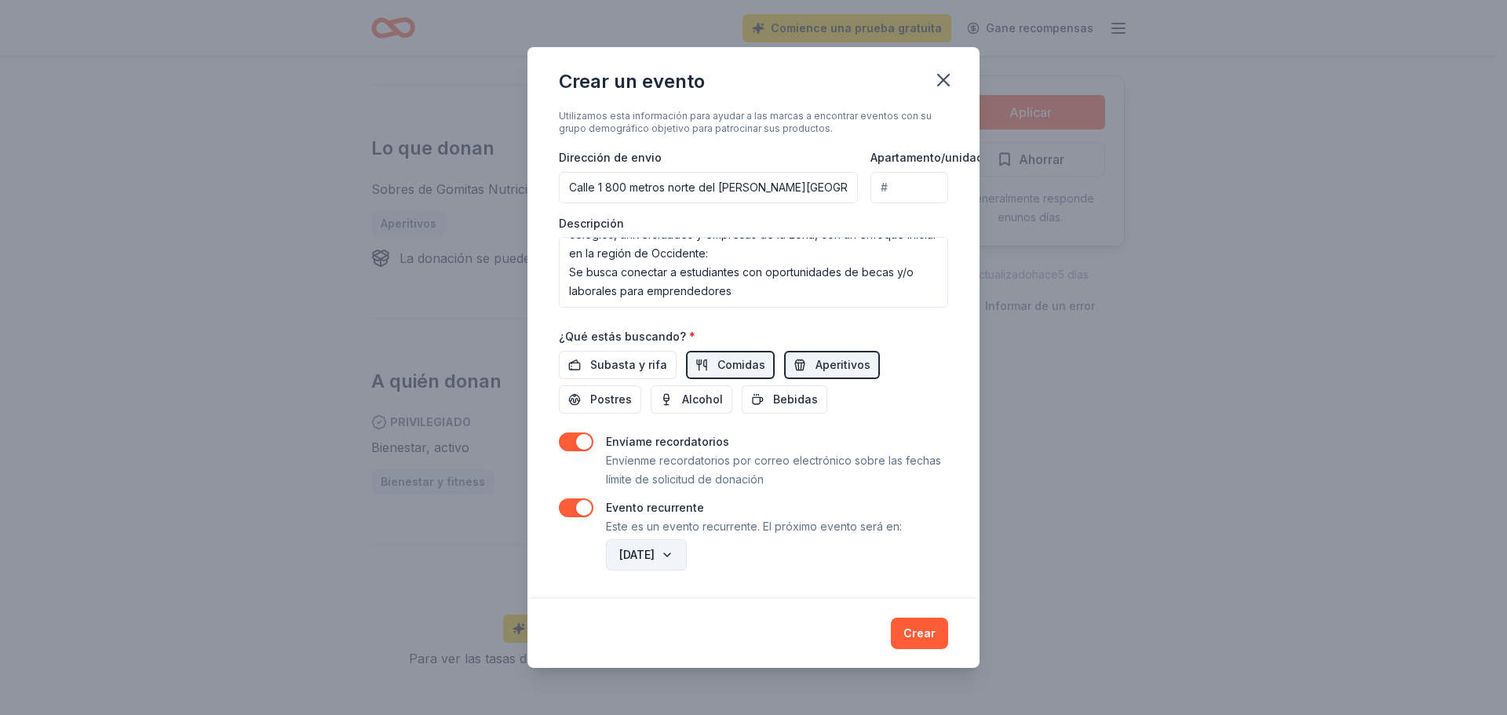
click at [654, 552] on font "[DATE]" at bounding box center [636, 554] width 35 height 19
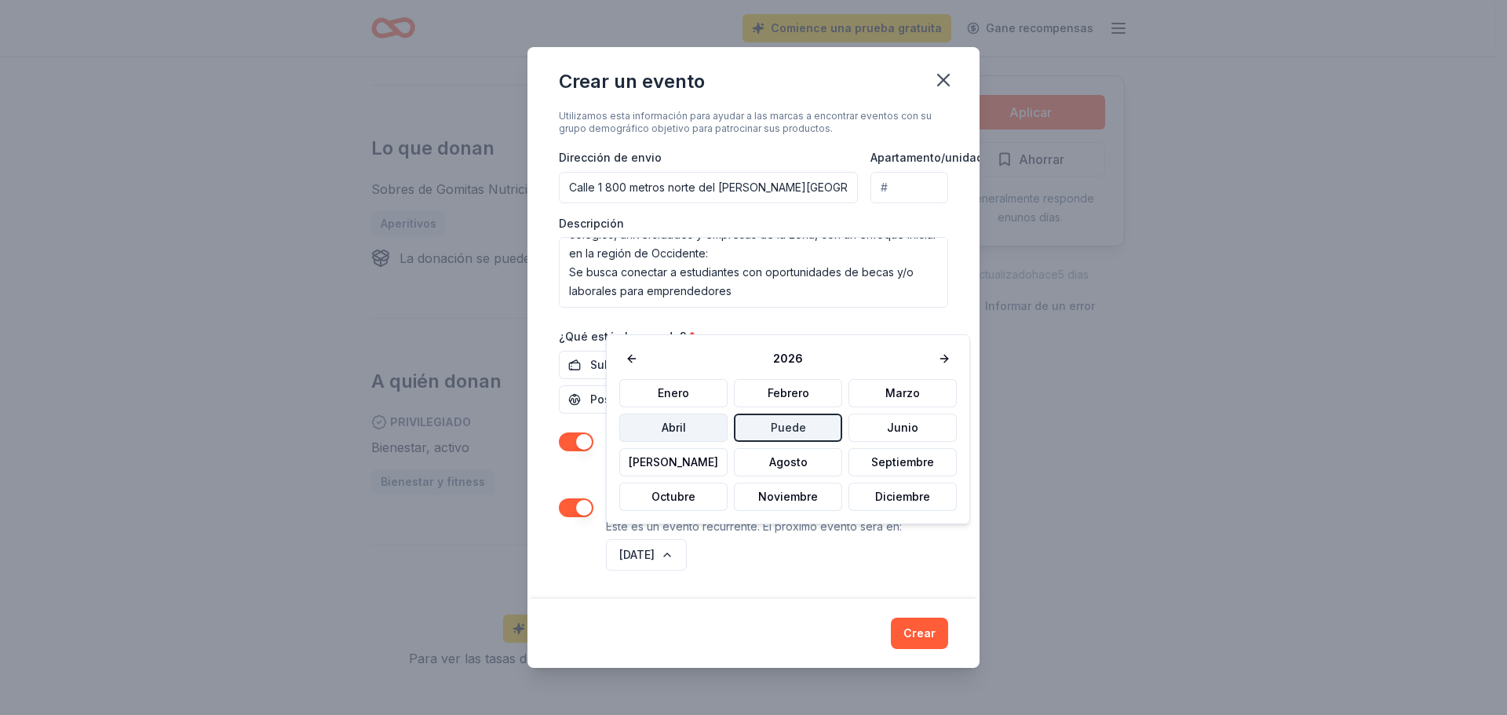
click at [662, 431] on font "Abril" at bounding box center [674, 427] width 24 height 13
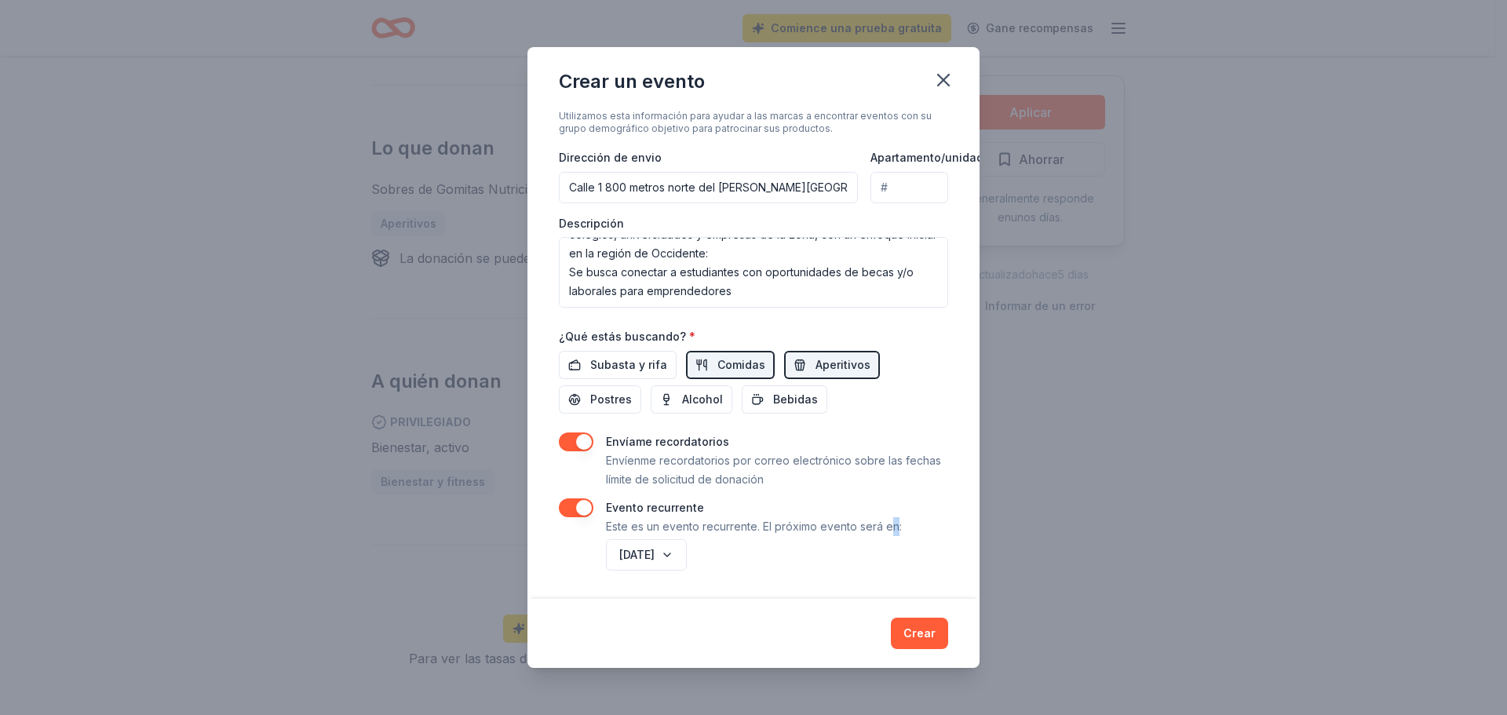
click at [891, 523] on p "Este es un evento recurrente. El próximo evento será en:" at bounding box center [754, 526] width 296 height 19
click at [687, 541] on button "[DATE]" at bounding box center [646, 554] width 81 height 31
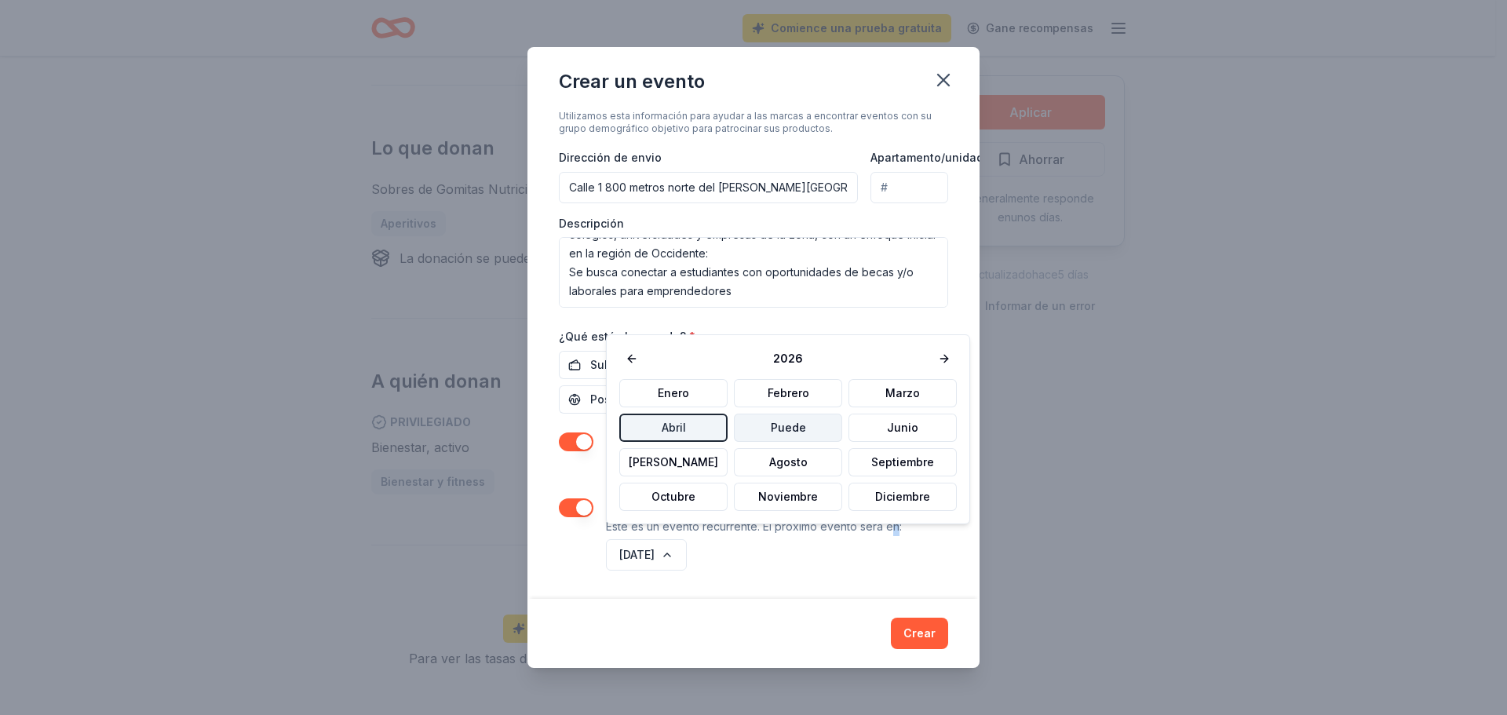
click at [771, 430] on font "Puede" at bounding box center [788, 427] width 35 height 13
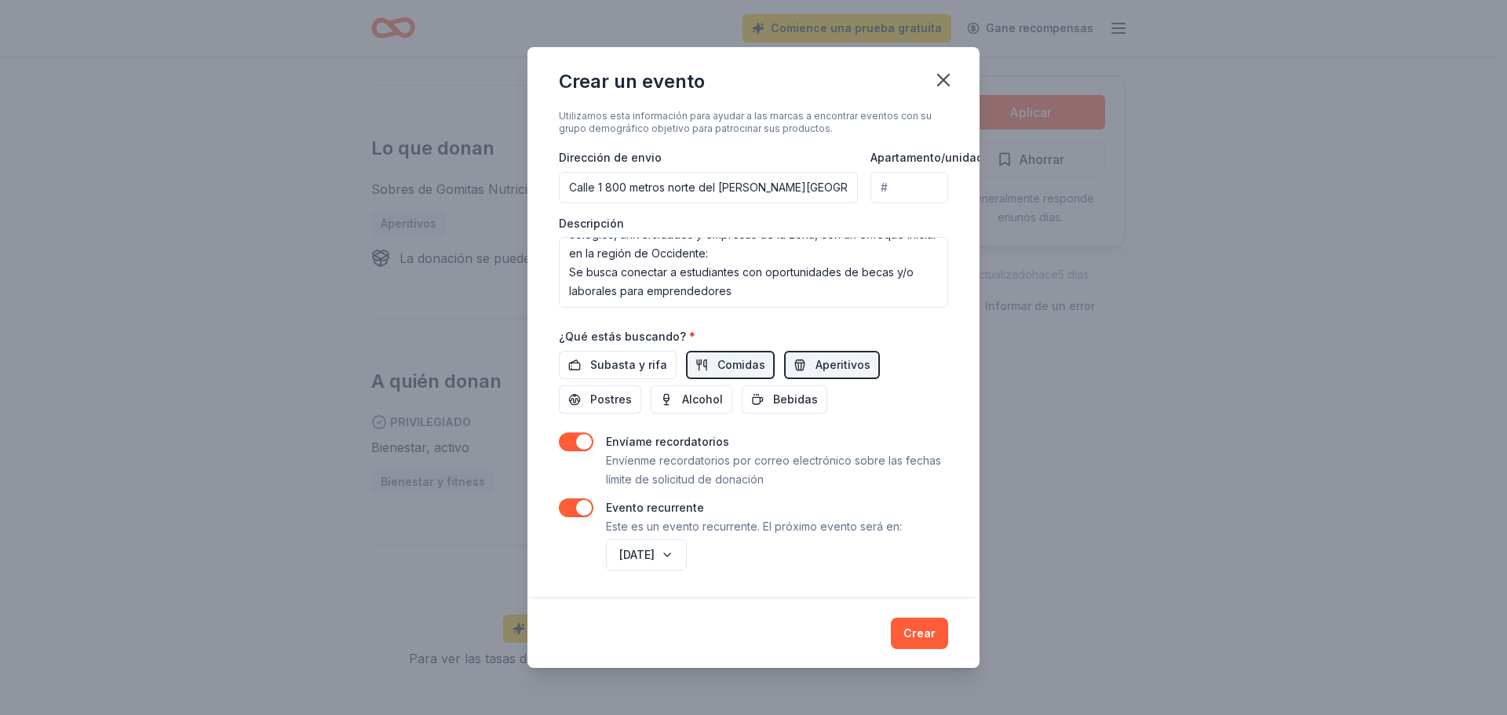
click at [921, 651] on div "Crear" at bounding box center [753, 633] width 452 height 69
click at [926, 640] on font "Crear" at bounding box center [919, 632] width 32 height 13
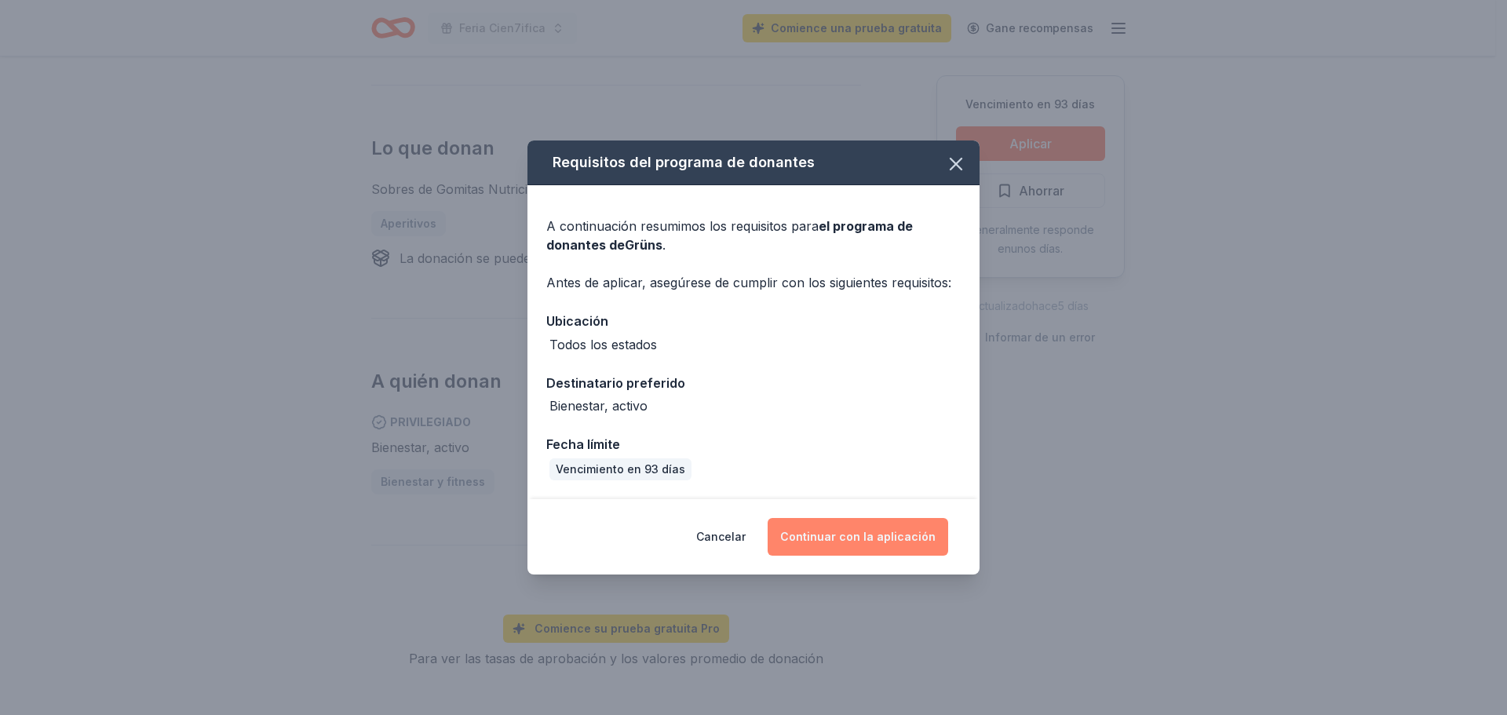
click at [818, 544] on font "Continuar con la aplicación" at bounding box center [857, 536] width 155 height 19
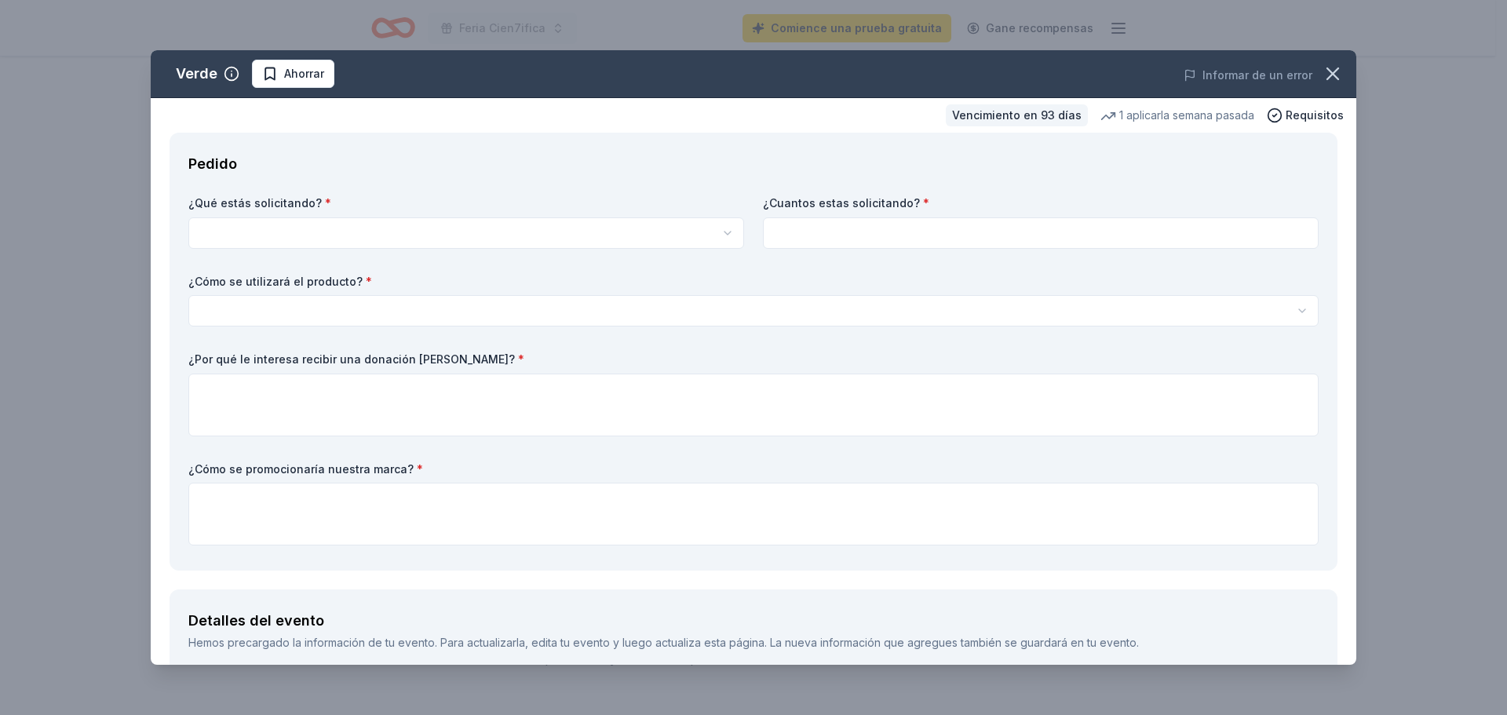
select select "Grüns Nutritional Gummy Sachets (Packets)"
click at [935, 227] on input at bounding box center [1041, 232] width 556 height 31
type input "3"
type input "300"
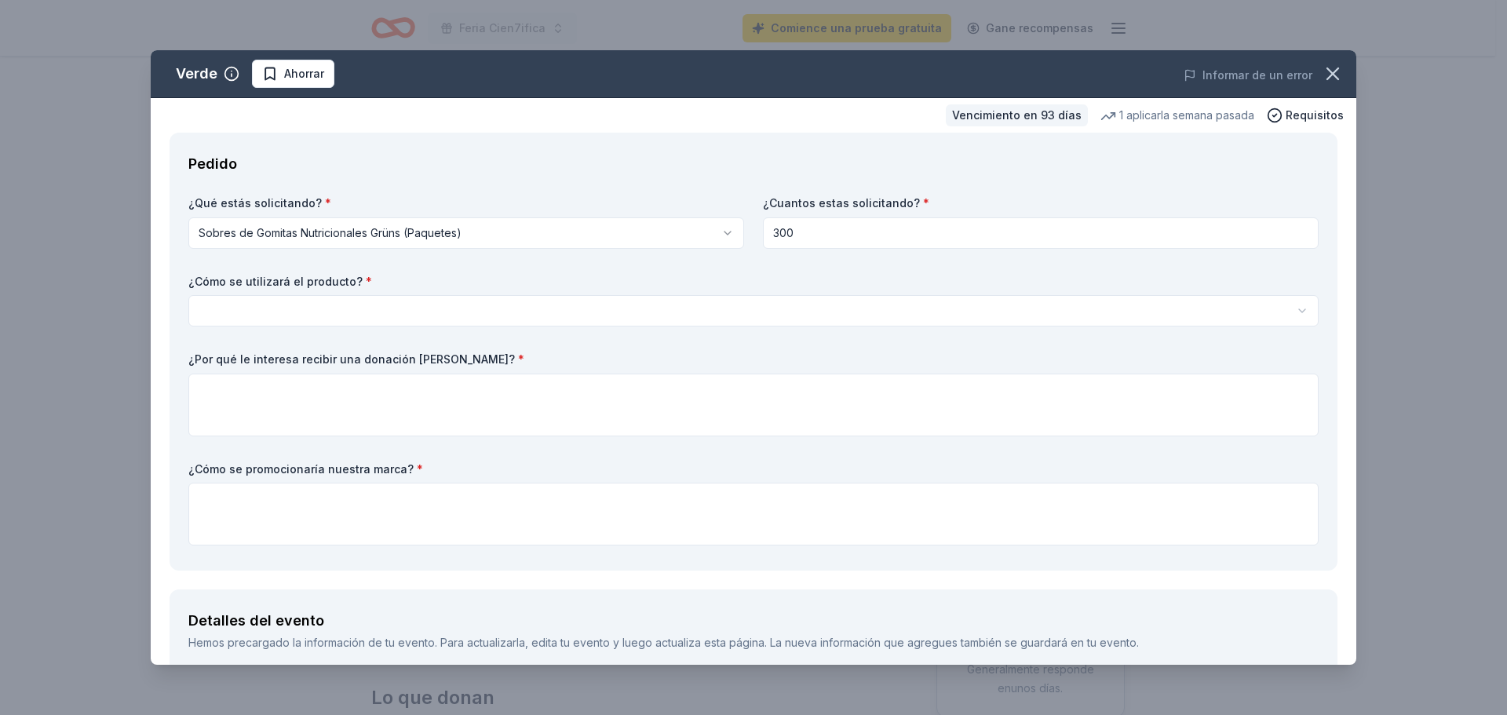
click at [481, 317] on html "Feria Cien7ifica Comience una prueba gratuita Gane recompensas Vencimiento en 9…" at bounding box center [753, 357] width 1507 height 715
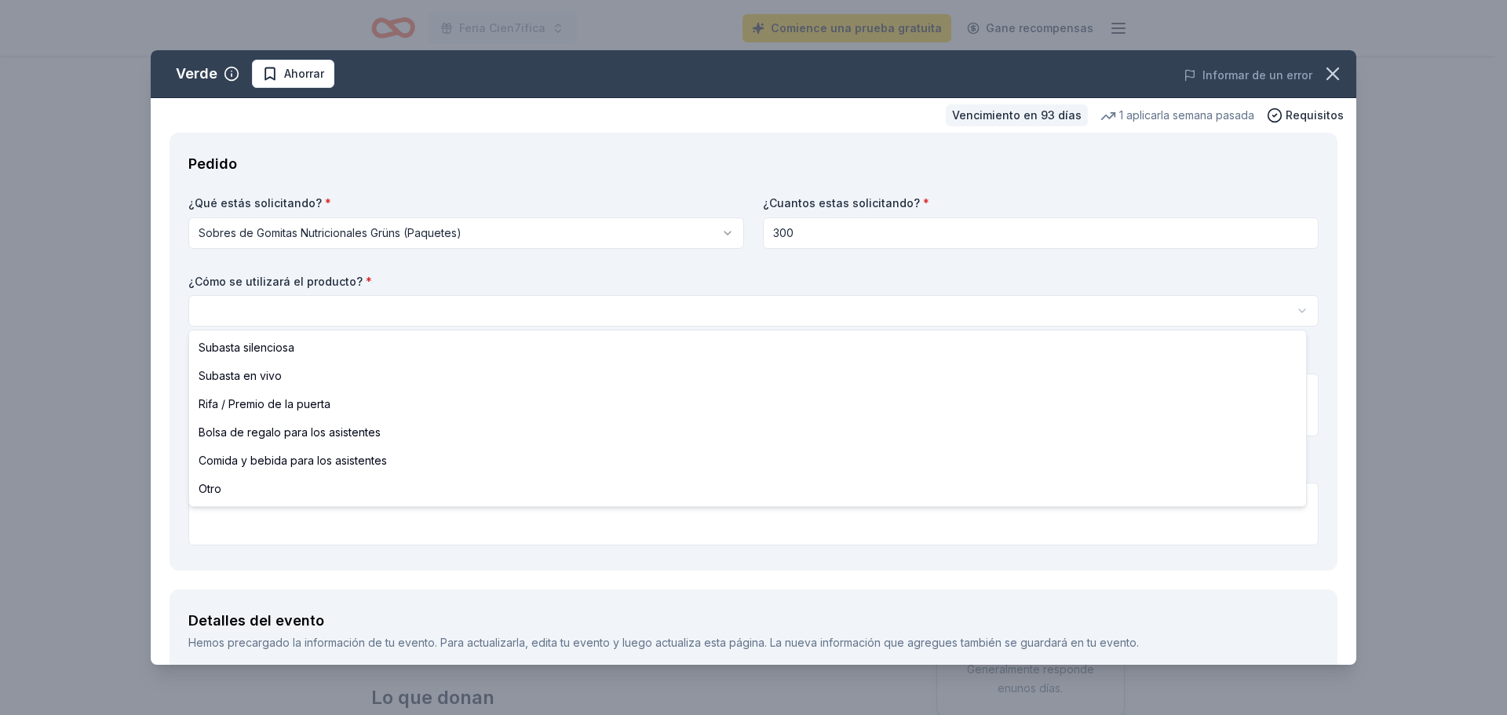
select select "foodAndBeverage"
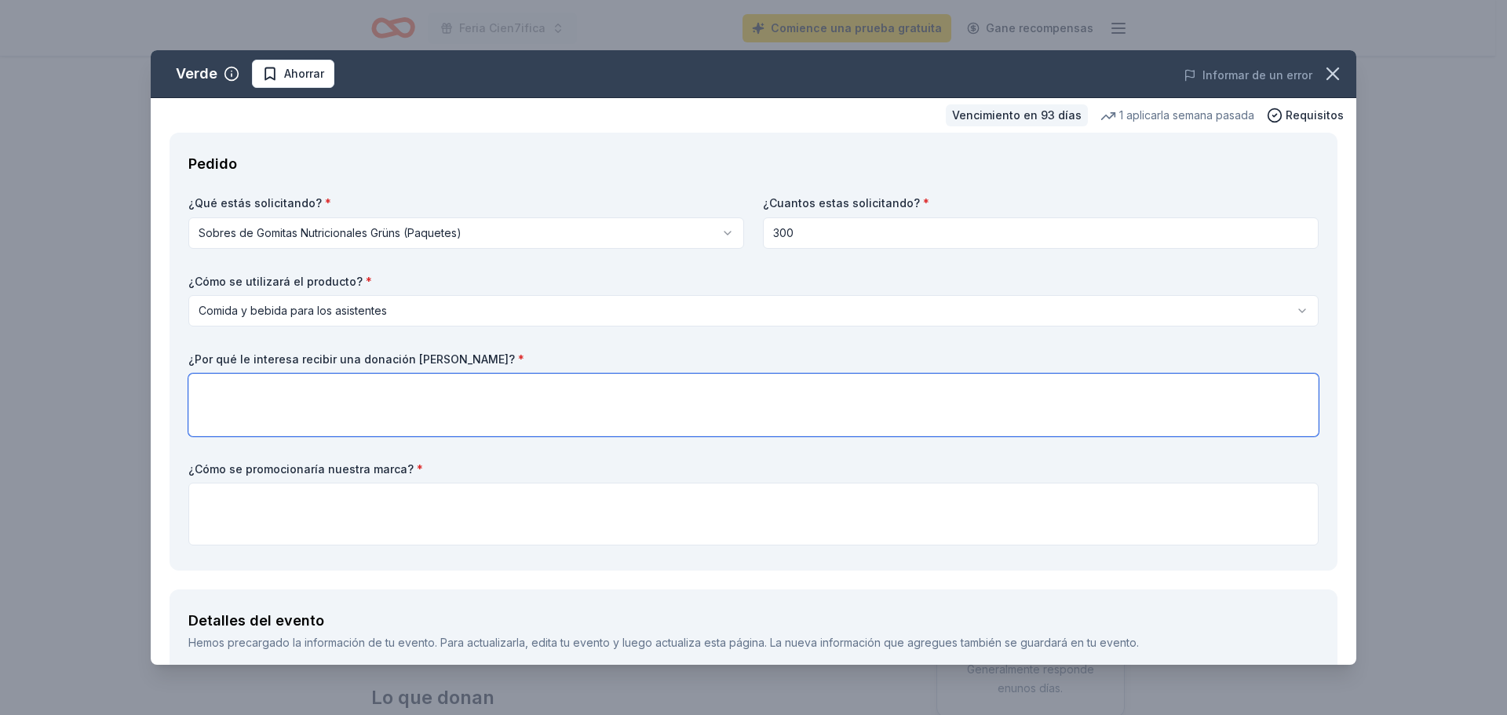
click at [439, 399] on textarea at bounding box center [753, 405] width 1130 height 63
click at [379, 399] on textarea at bounding box center [753, 405] width 1130 height 63
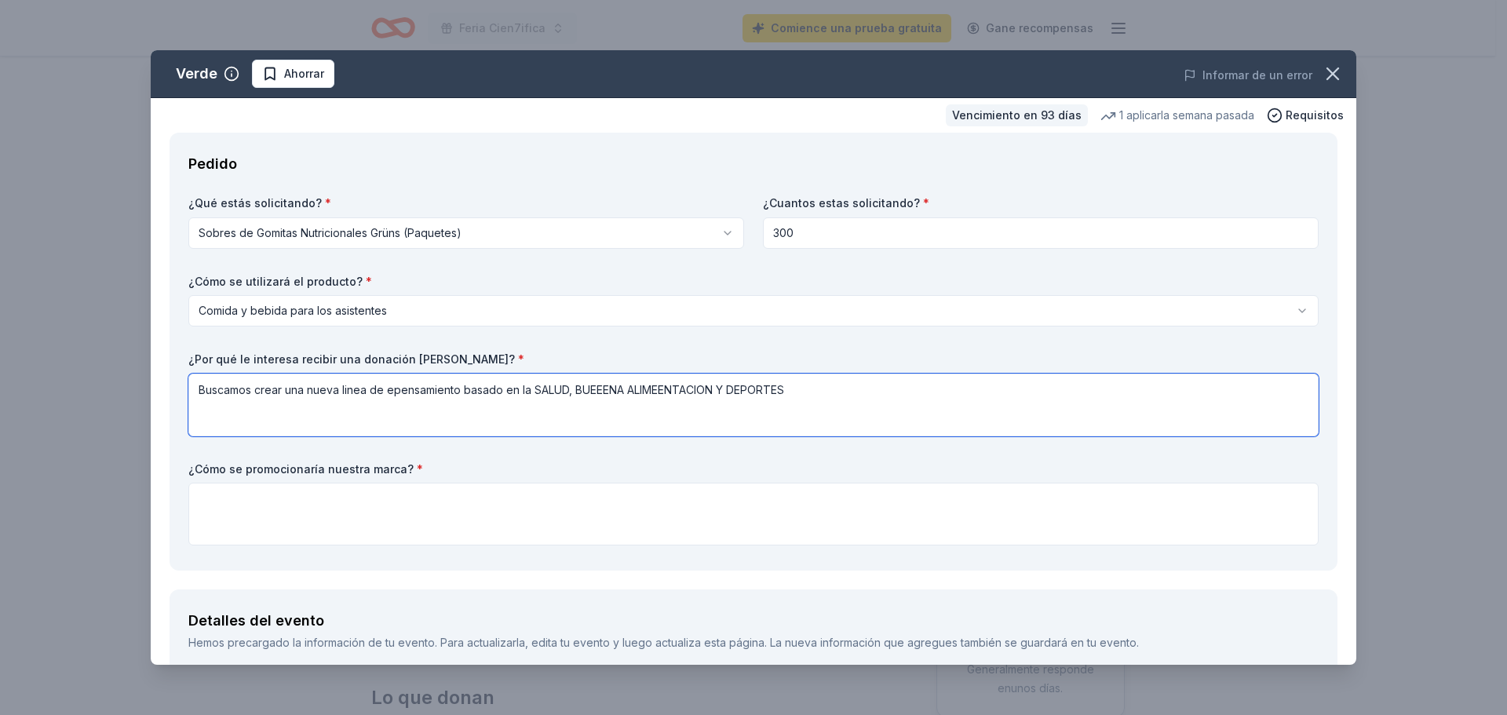
drag, startPoint x: 824, startPoint y: 387, endPoint x: 529, endPoint y: 388, distance: 295.1
click at [529, 388] on textarea "Buscamos crear una nueva linea de epensamiento basado en la SALUD, BUEEENA ALIM…" at bounding box center [753, 405] width 1130 height 63
type textarea "Buscamos crear una nueva linea de pensamiento basado en la salud y alimentación…"
click at [594, 501] on textarea at bounding box center [753, 514] width 1130 height 63
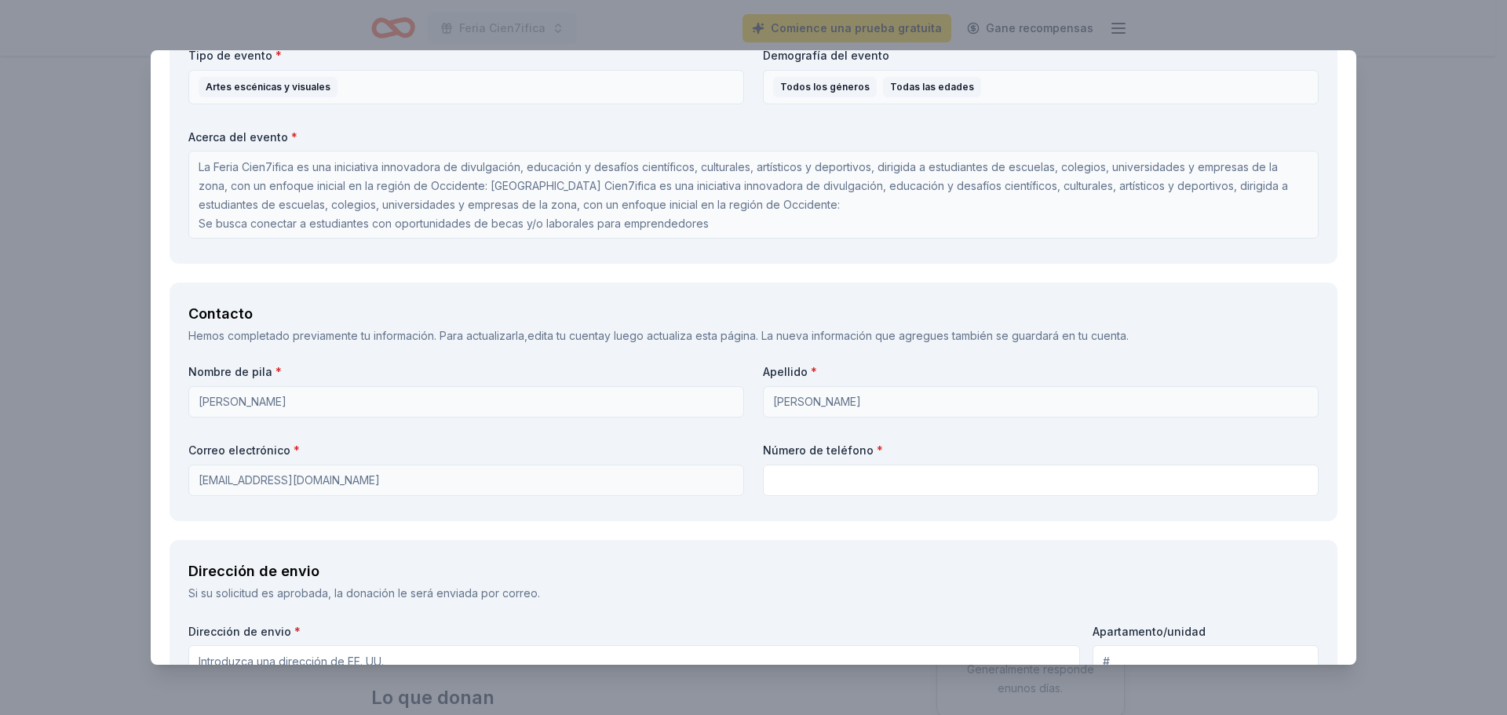
scroll to position [863, 0]
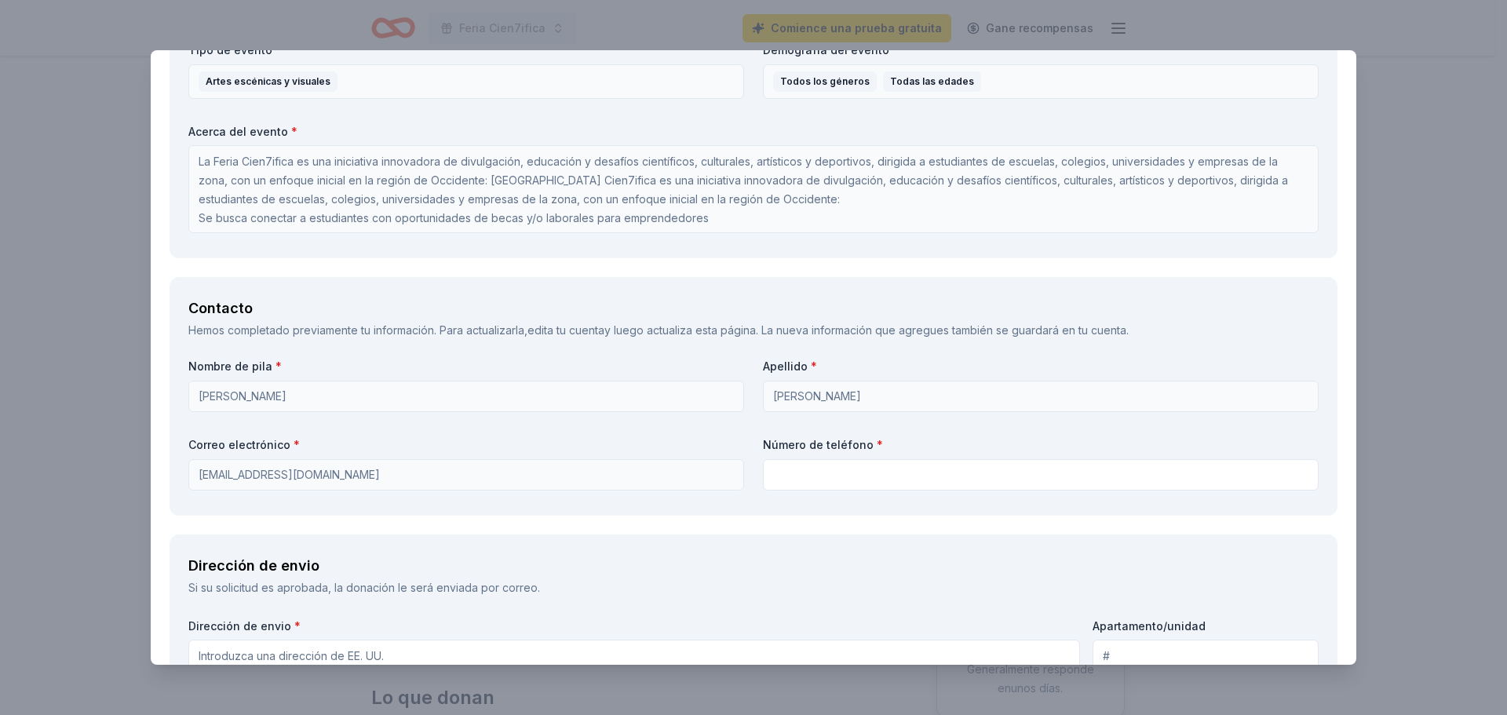
type textarea "Se utilizará el logo e información de la Marca en todos los afiches y divulgaci…"
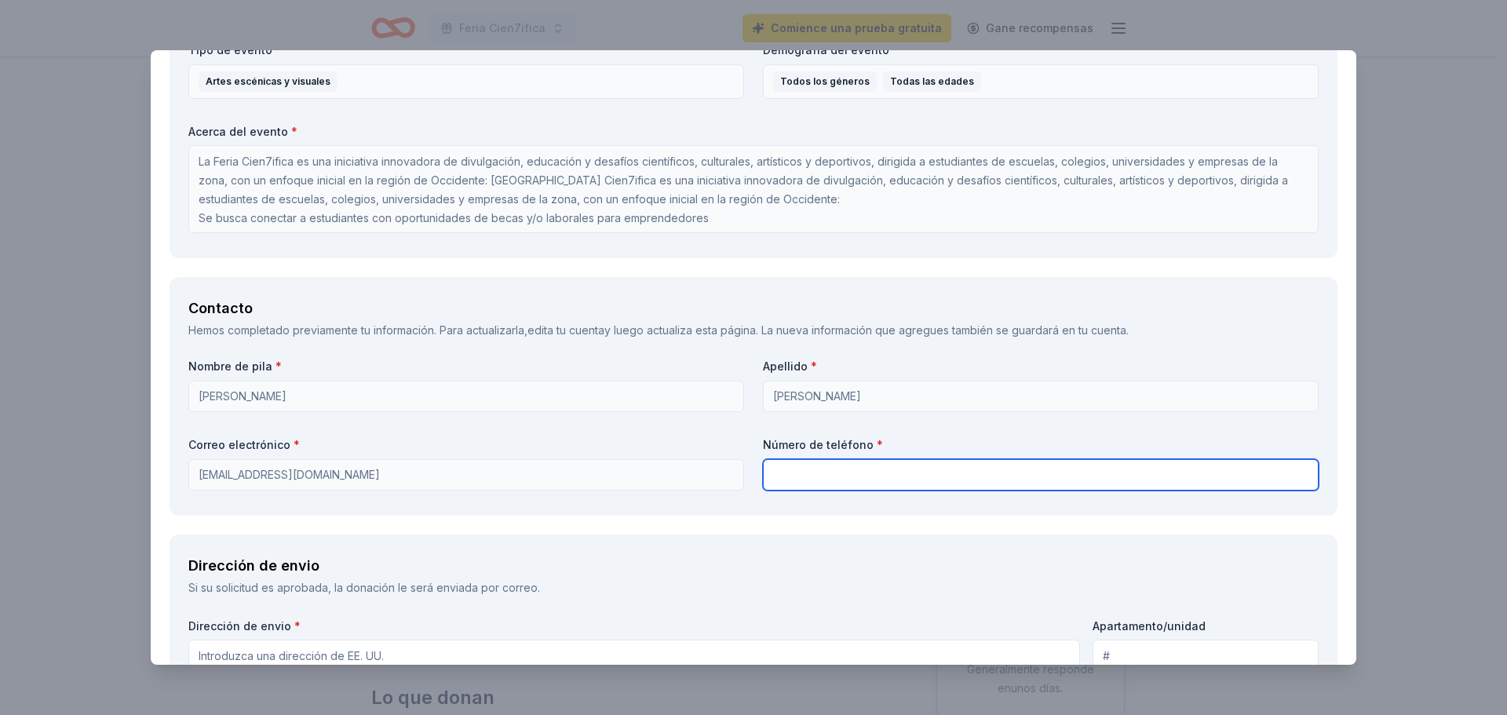
click at [889, 462] on input "text" at bounding box center [1041, 474] width 556 height 31
type input "85564235"
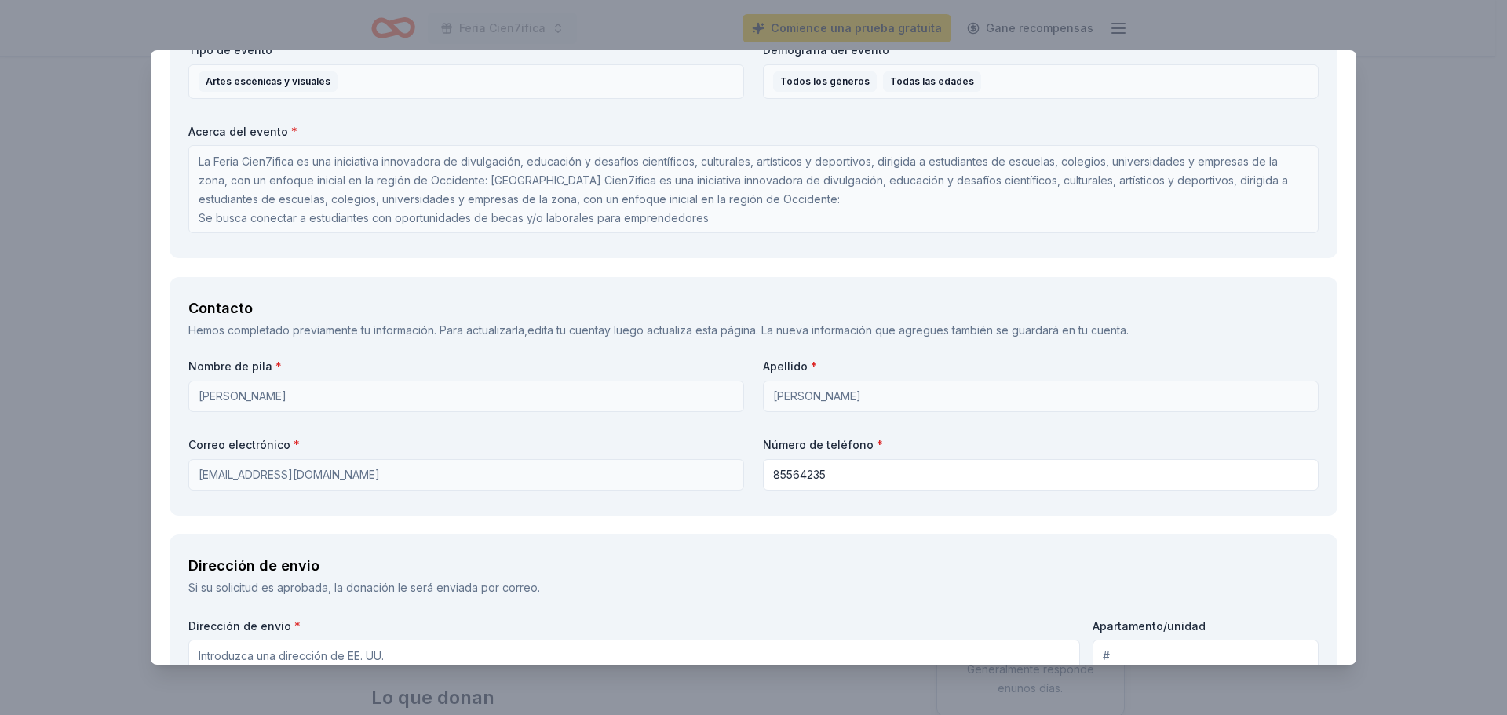
type input "Calle 1 800 metros norte del [PERSON_NAME][GEOGRAPHIC_DATA]"
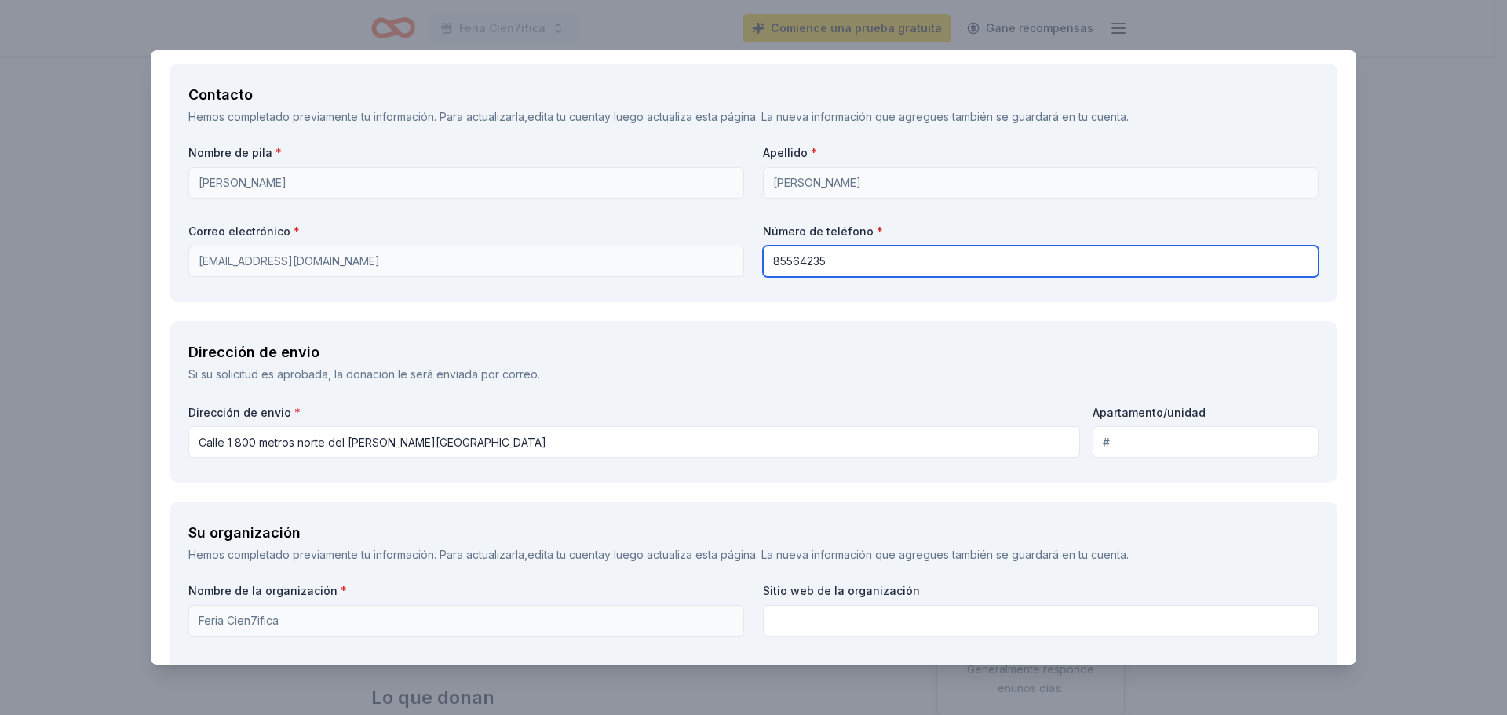
scroll to position [1099, 0]
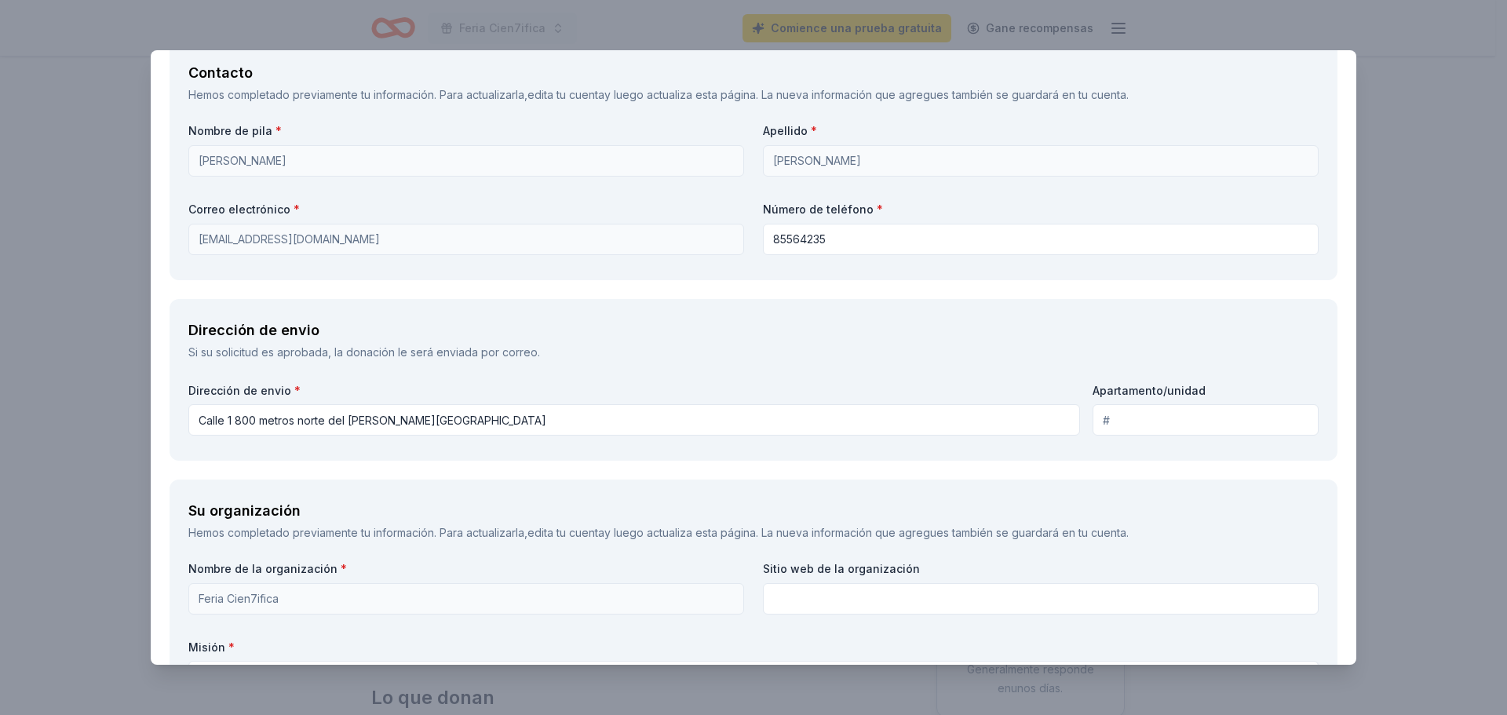
click at [1144, 424] on input "Apartamento/unidad" at bounding box center [1205, 419] width 226 height 31
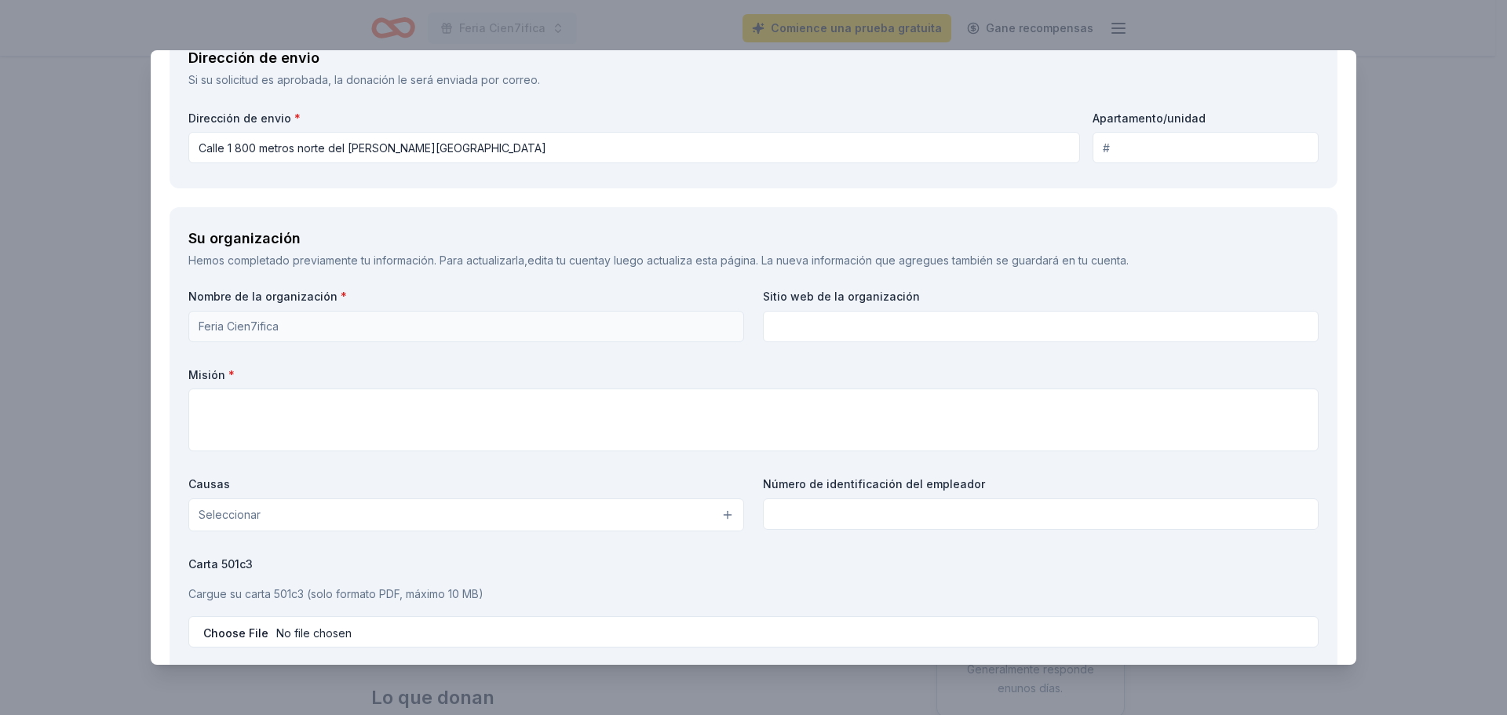
scroll to position [1412, 0]
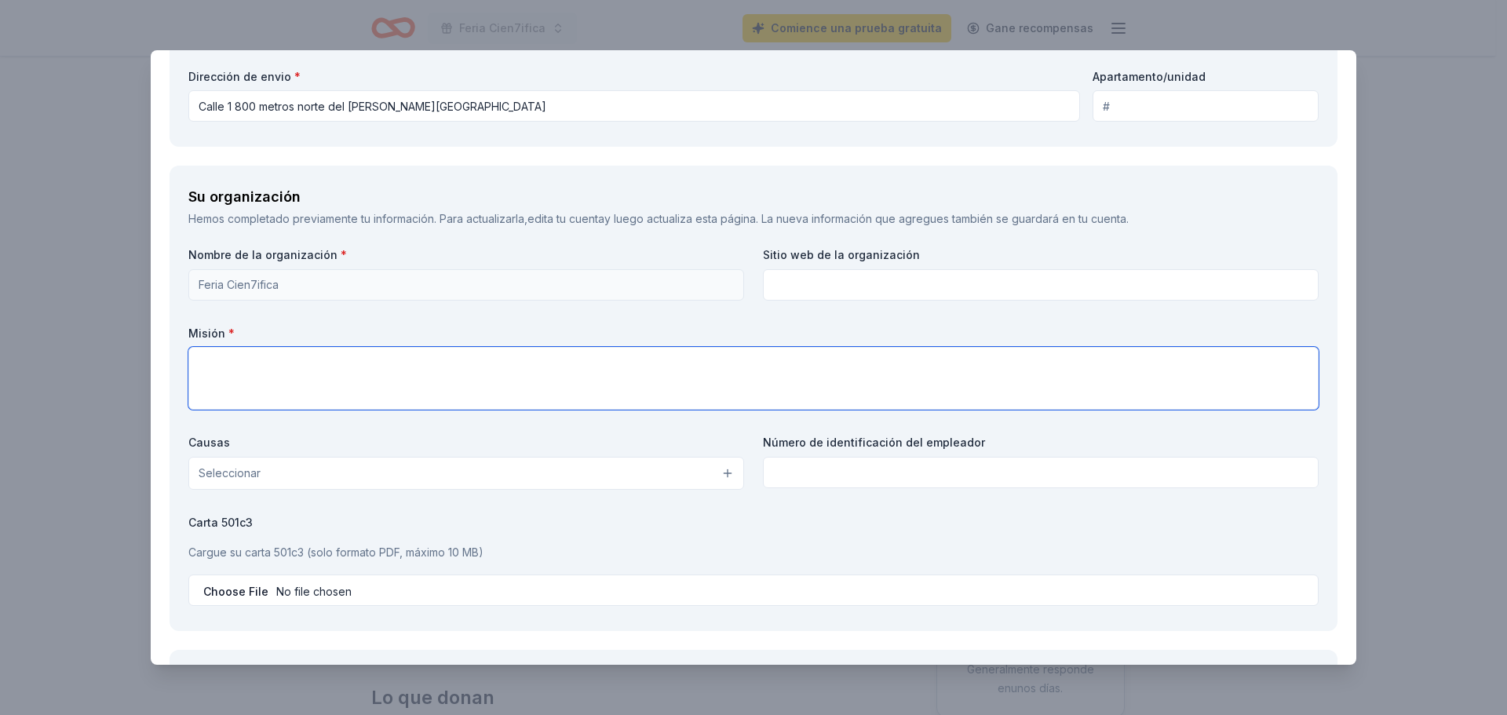
click at [543, 372] on textarea at bounding box center [753, 378] width 1130 height 63
paste textarea "activar redes de colaboración y desarrollo [PERSON_NAME] como motor de transici…"
click at [199, 355] on textarea "activar redes de colaboración y desarrollo [PERSON_NAME] como motor de transici…" at bounding box center [753, 378] width 1130 height 63
type textarea "Activar redes de colaboración y desarrollo [PERSON_NAME] como motor de transici…"
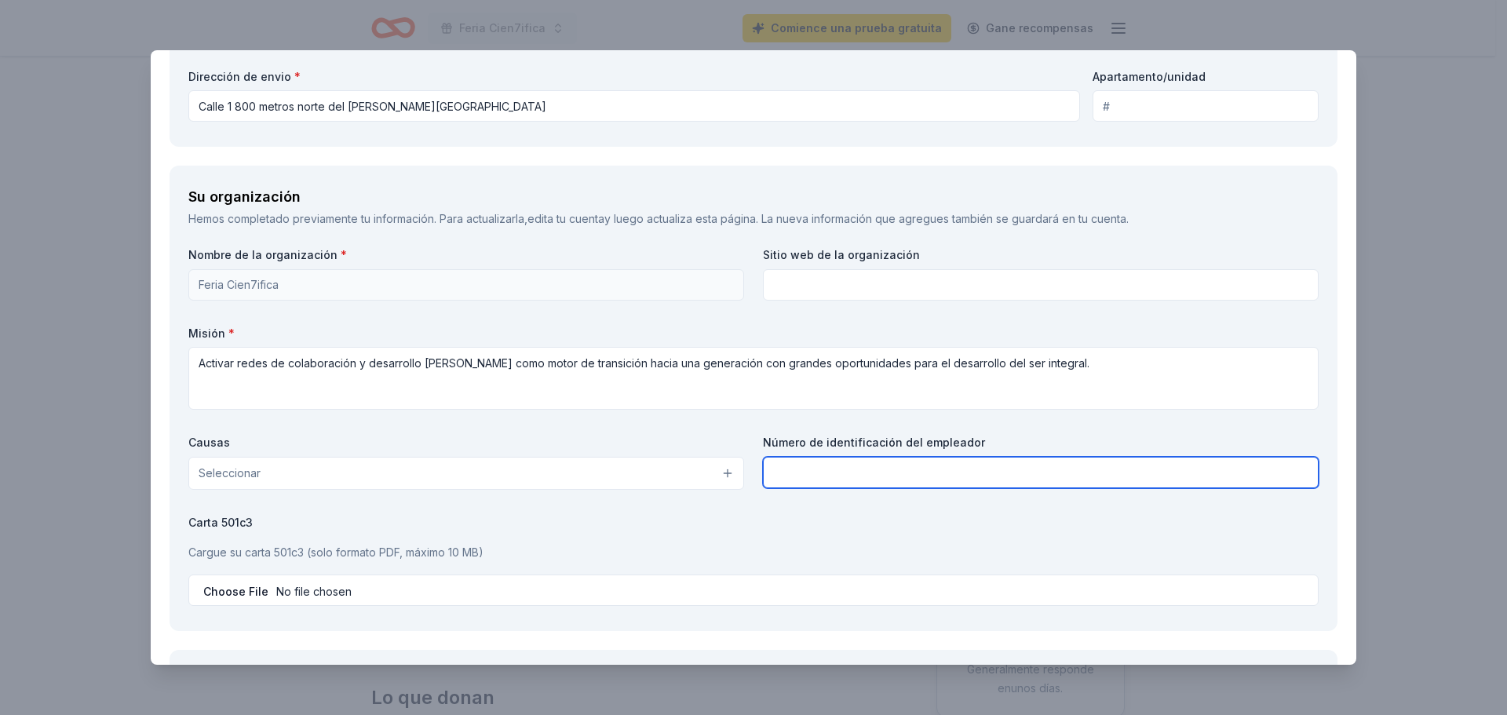
click at [946, 473] on input "text" at bounding box center [1041, 472] width 556 height 31
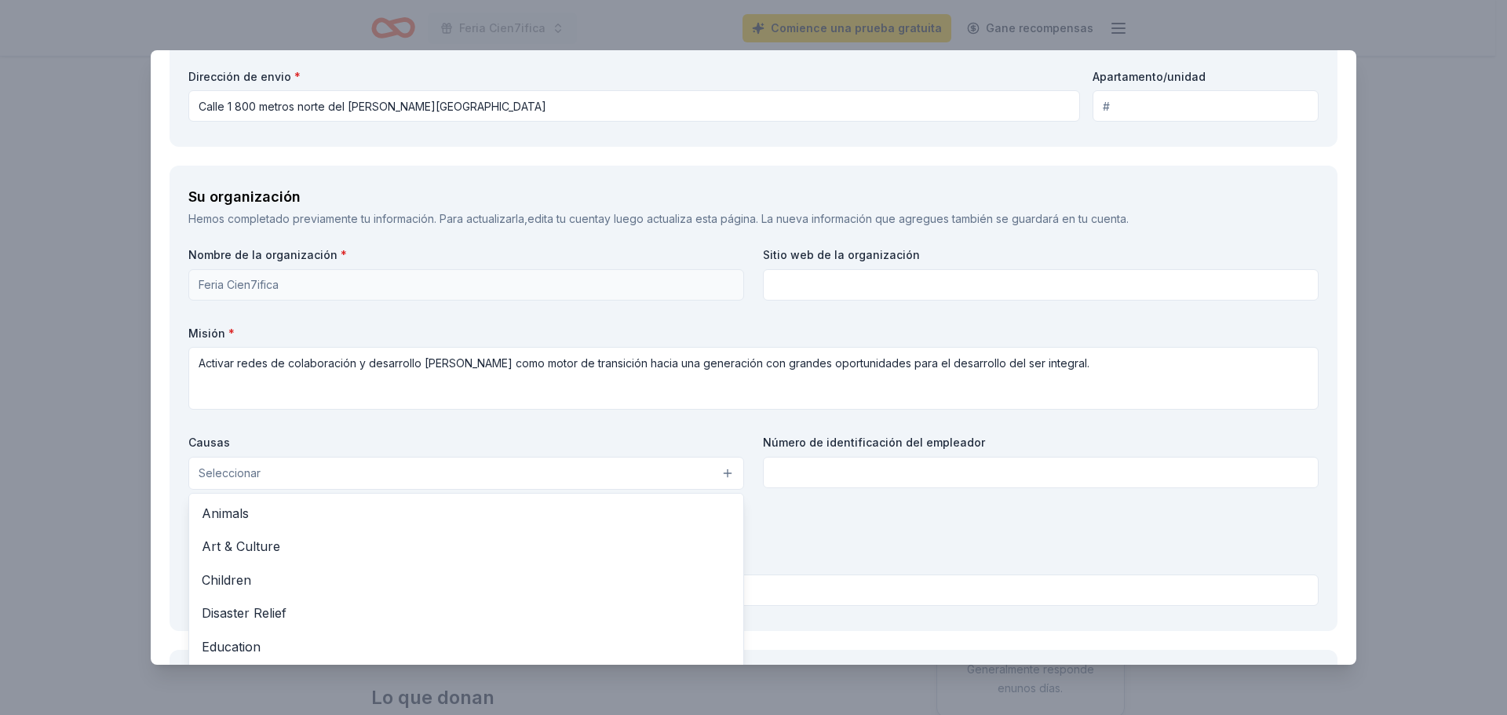
click at [720, 480] on button "Seleccionar" at bounding box center [466, 473] width 556 height 33
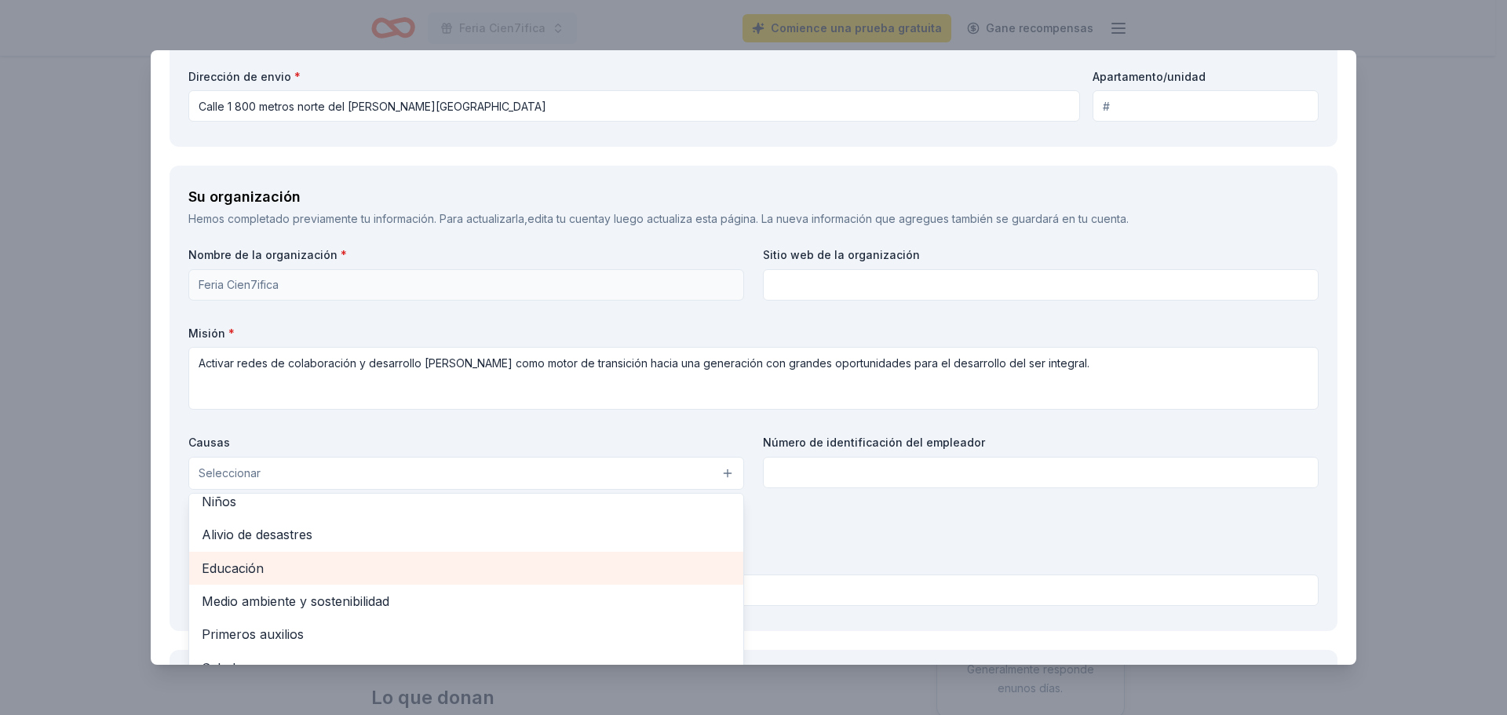
scroll to position [62, 0]
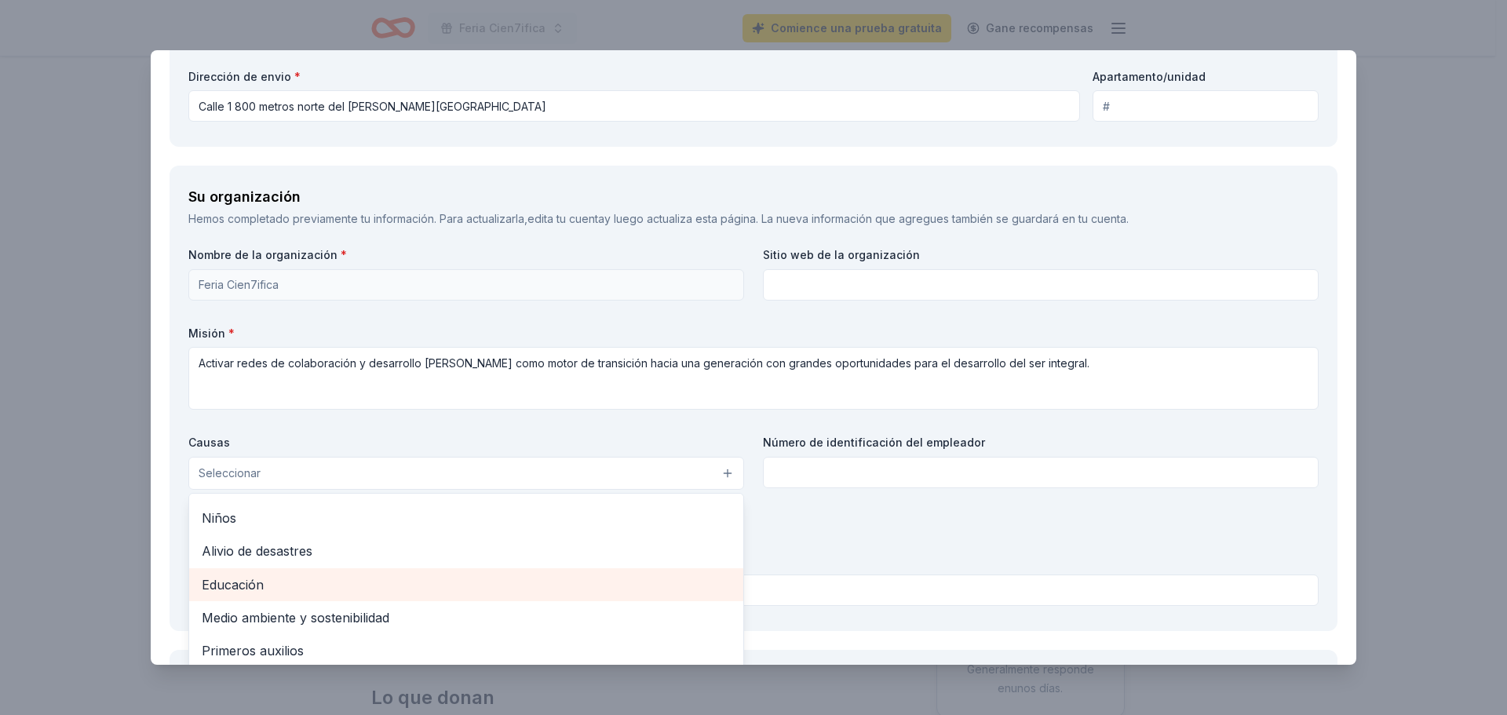
click at [286, 589] on span "Educación" at bounding box center [466, 584] width 529 height 20
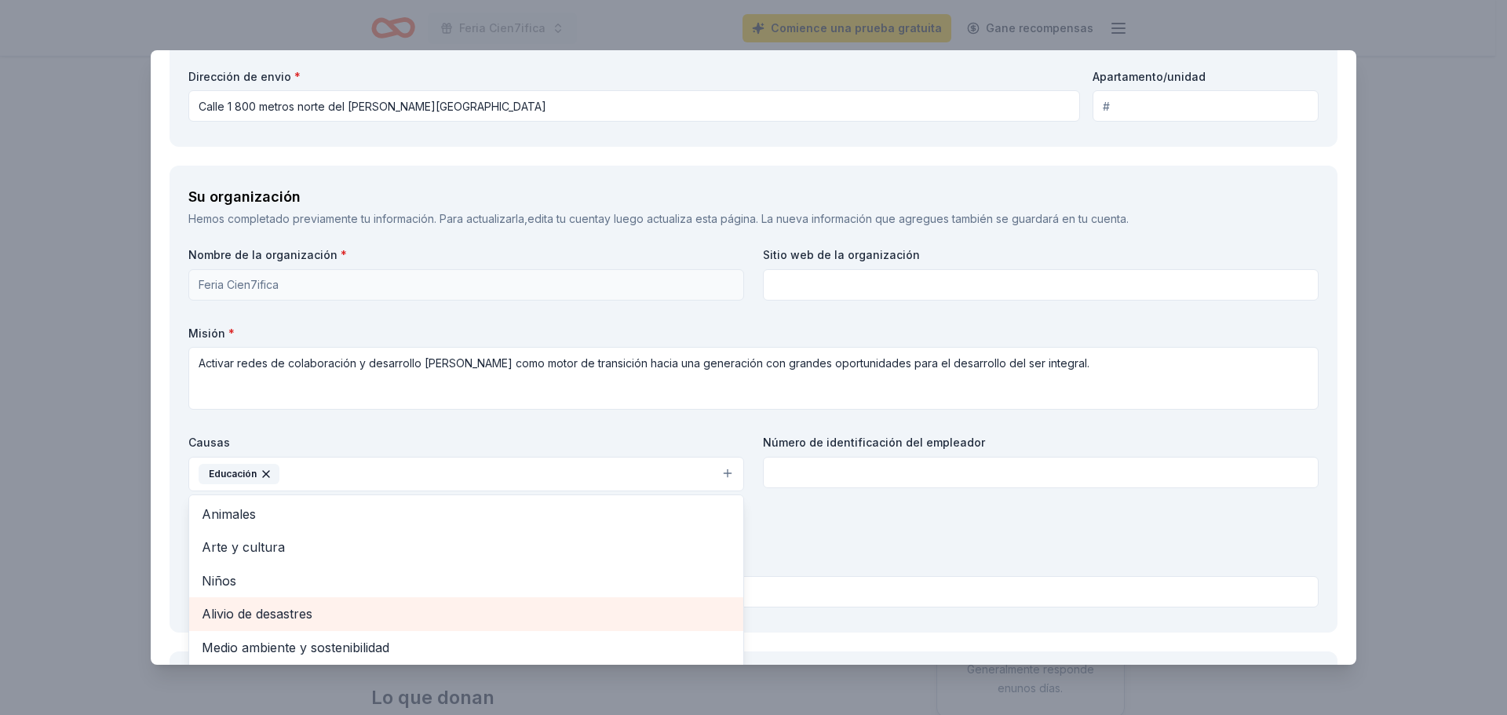
scroll to position [0, 0]
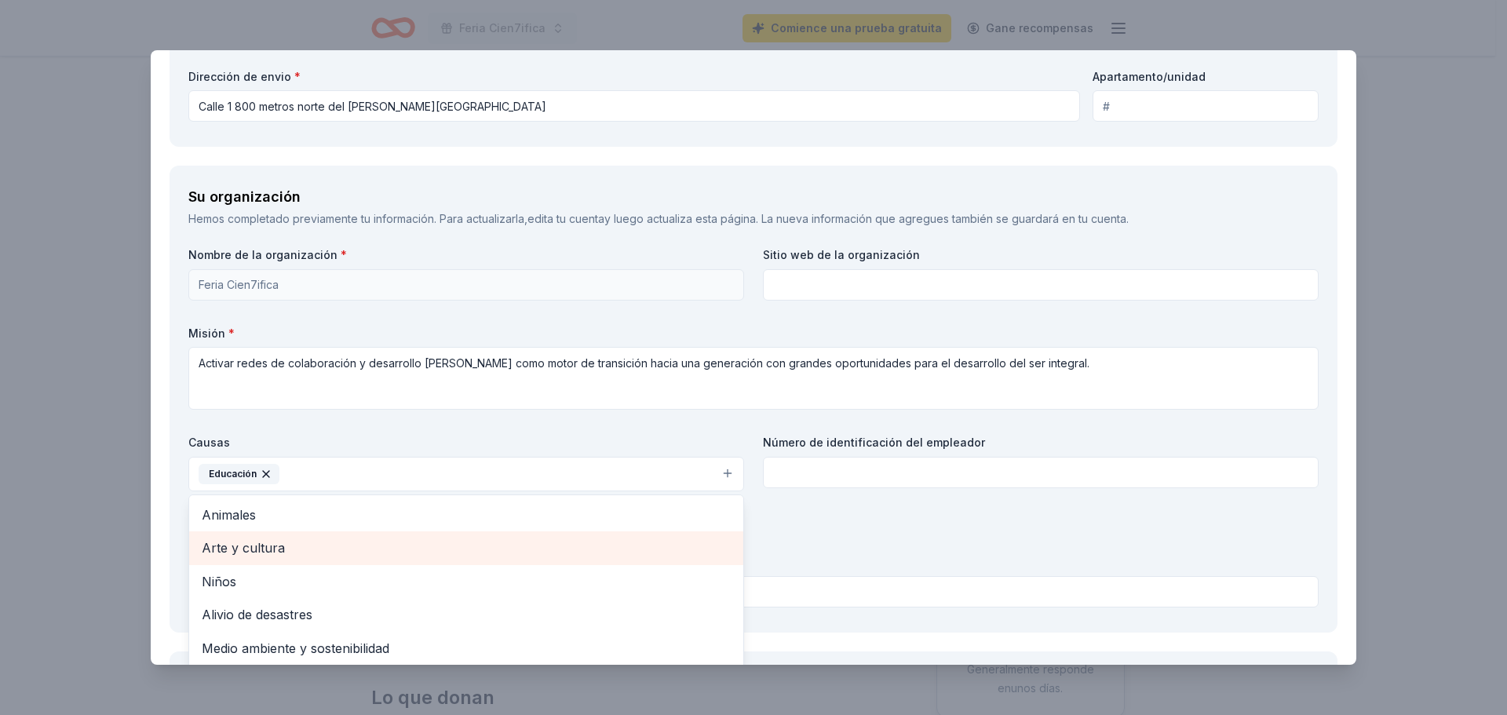
click at [232, 559] on div "Arte y cultura" at bounding box center [466, 547] width 554 height 33
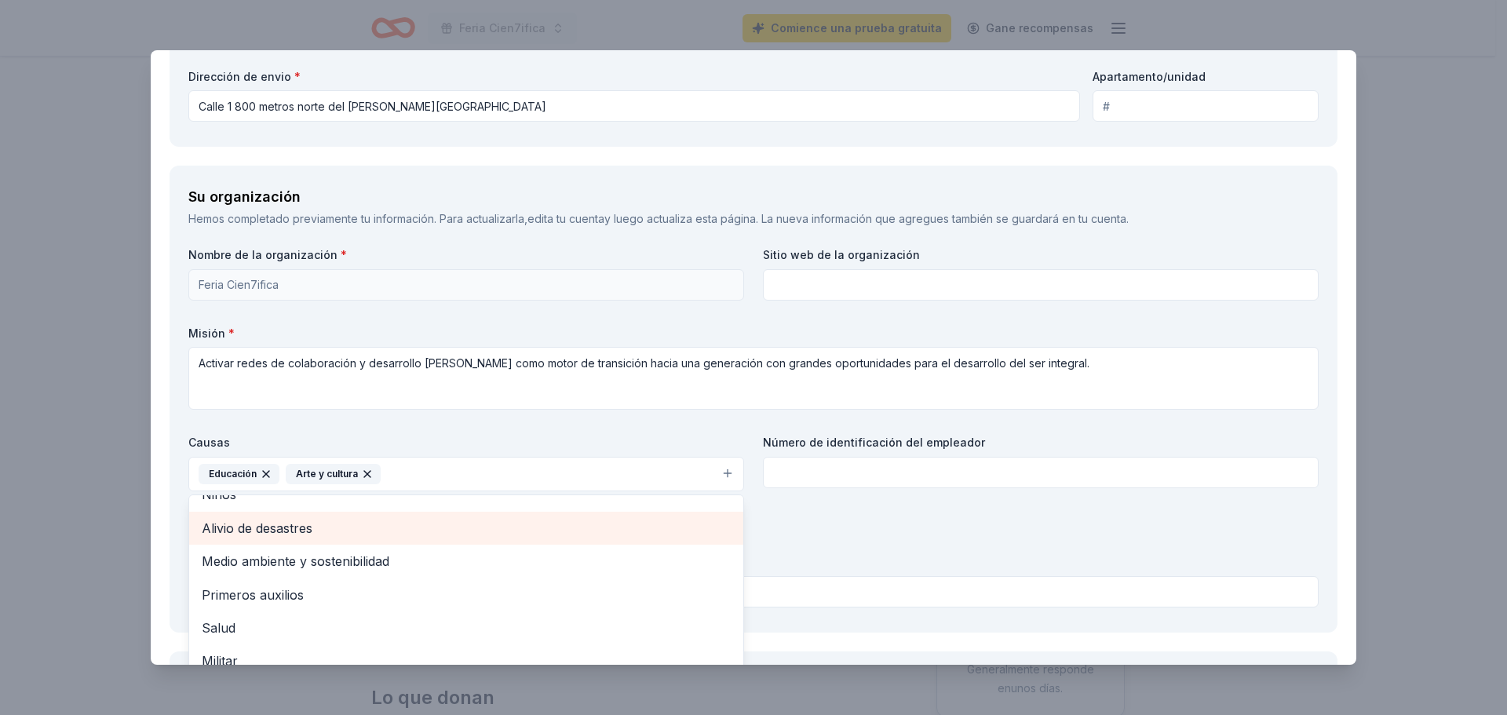
scroll to position [78, 0]
click at [341, 541] on font "Medio ambiente y sostenibilidad" at bounding box center [296, 536] width 188 height 16
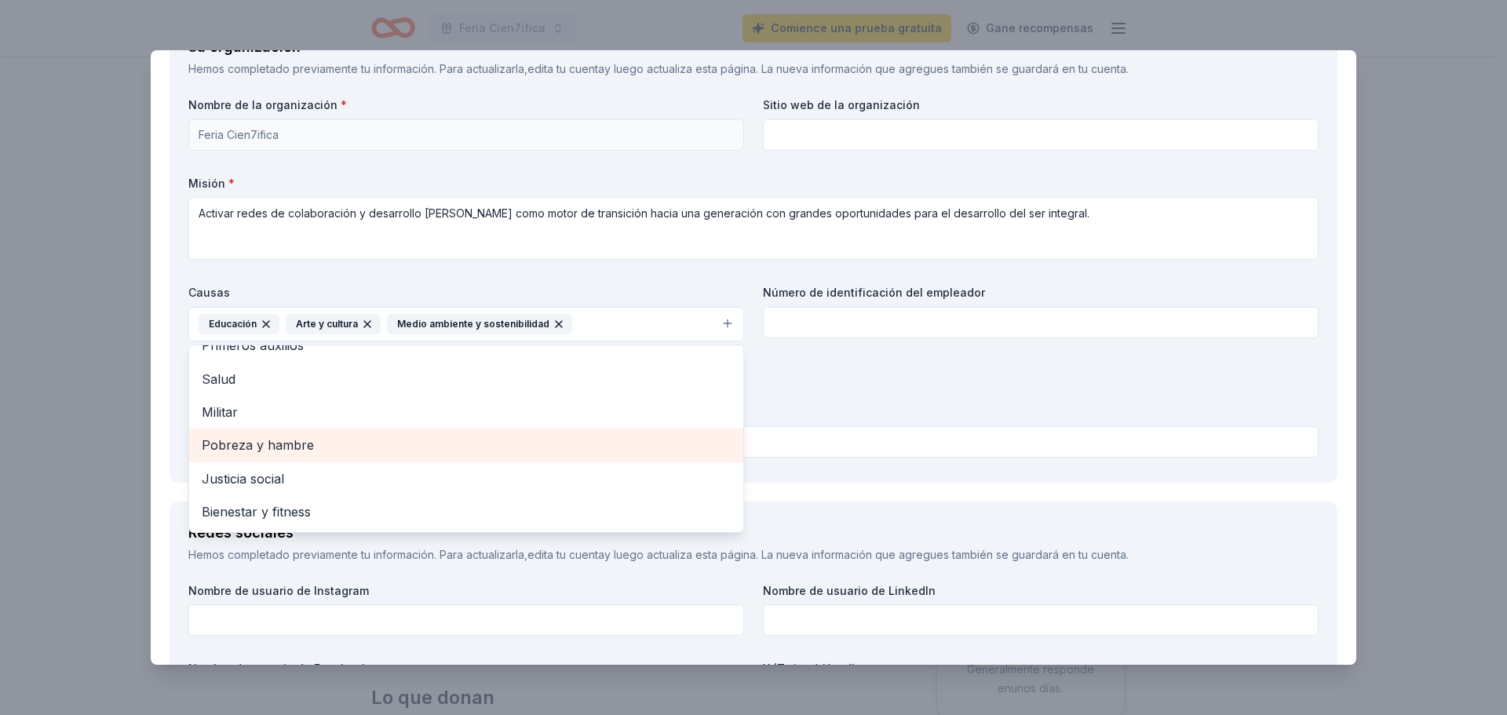
scroll to position [1569, 0]
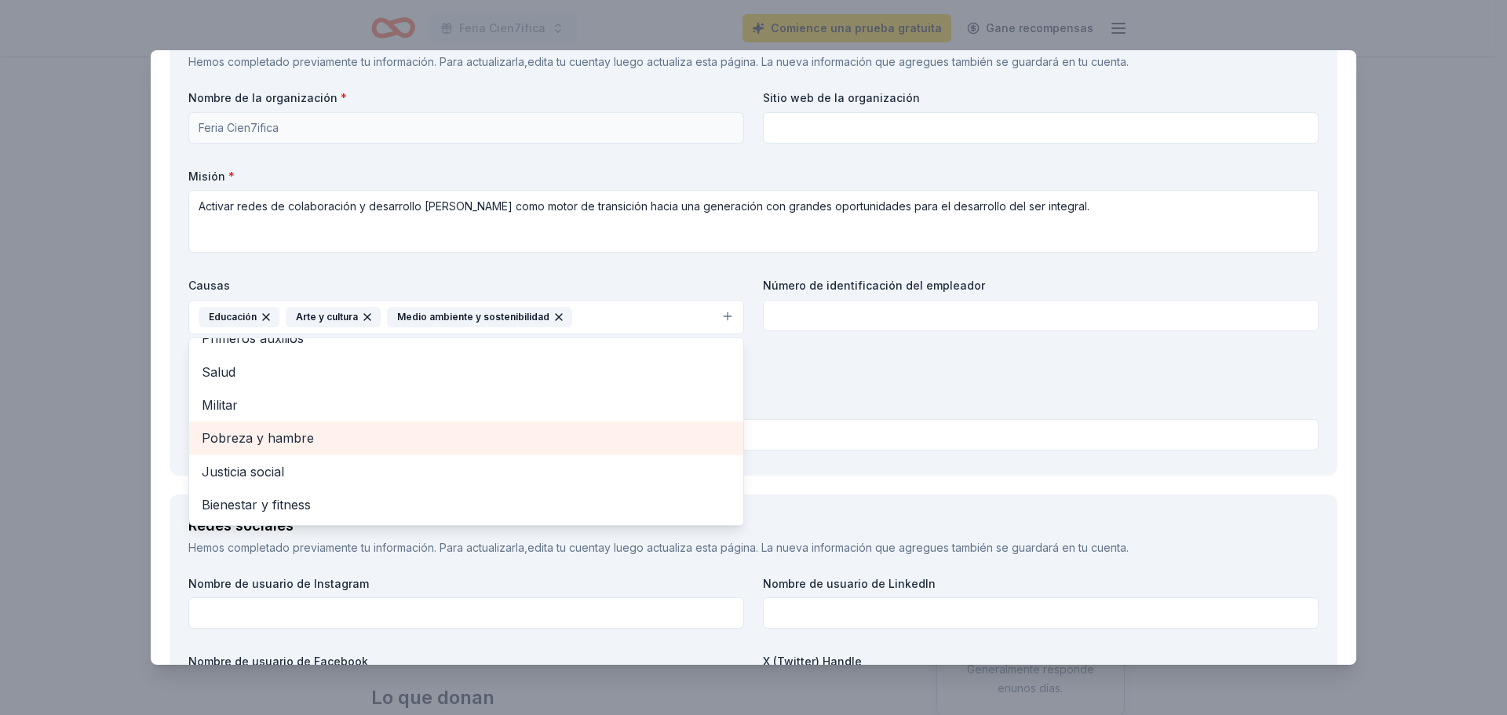
click at [280, 436] on font "Pobreza y hambre" at bounding box center [258, 438] width 112 height 16
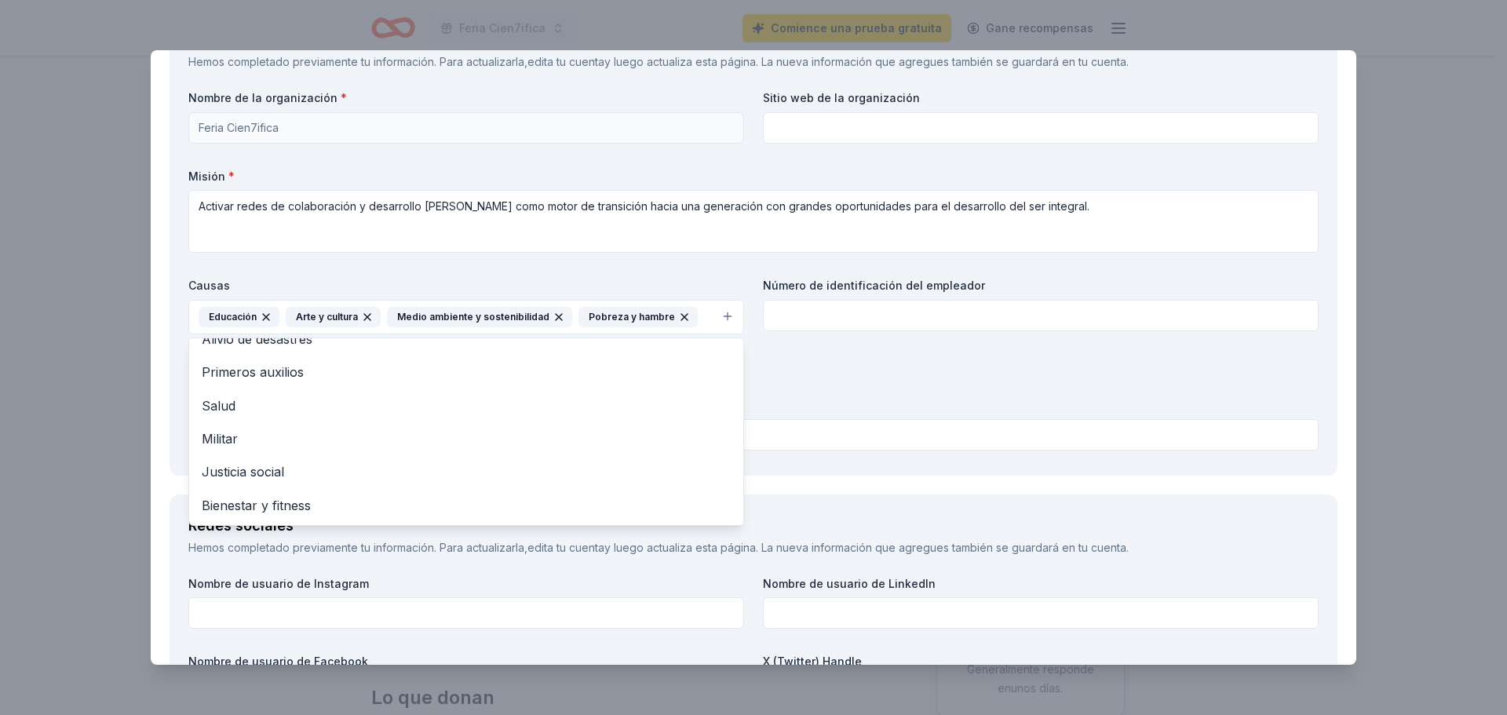
click at [839, 359] on div "Nombre de la organización * Feria Cien7ifica Sitio web de la organización Misió…" at bounding box center [753, 273] width 1130 height 366
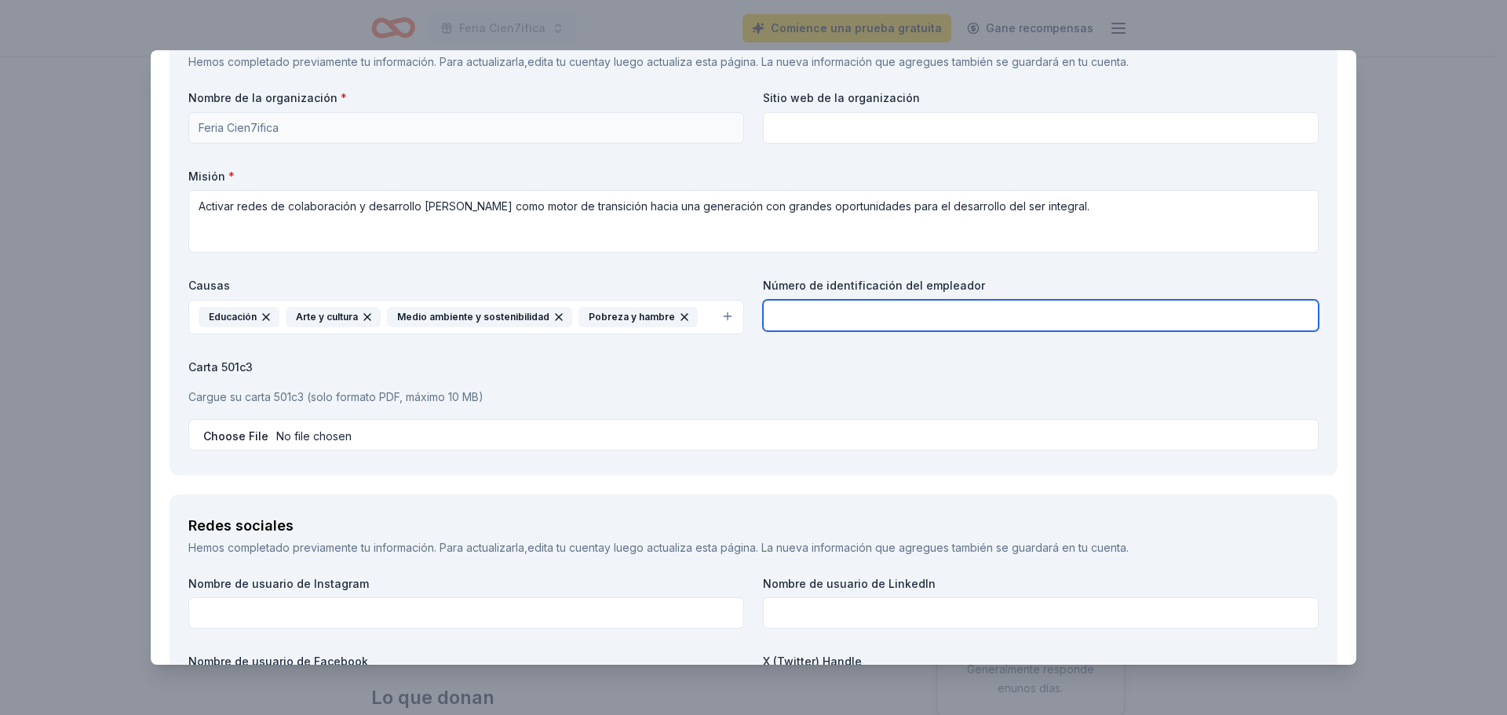
click at [1246, 315] on input "text" at bounding box center [1041, 315] width 556 height 31
type input "2112"
drag, startPoint x: 1212, startPoint y: 304, endPoint x: 692, endPoint y: 309, distance: 519.5
click at [693, 309] on div "Nombre de la organización * Feria Cien7ifica Sitio web de la organización Misió…" at bounding box center [753, 273] width 1130 height 366
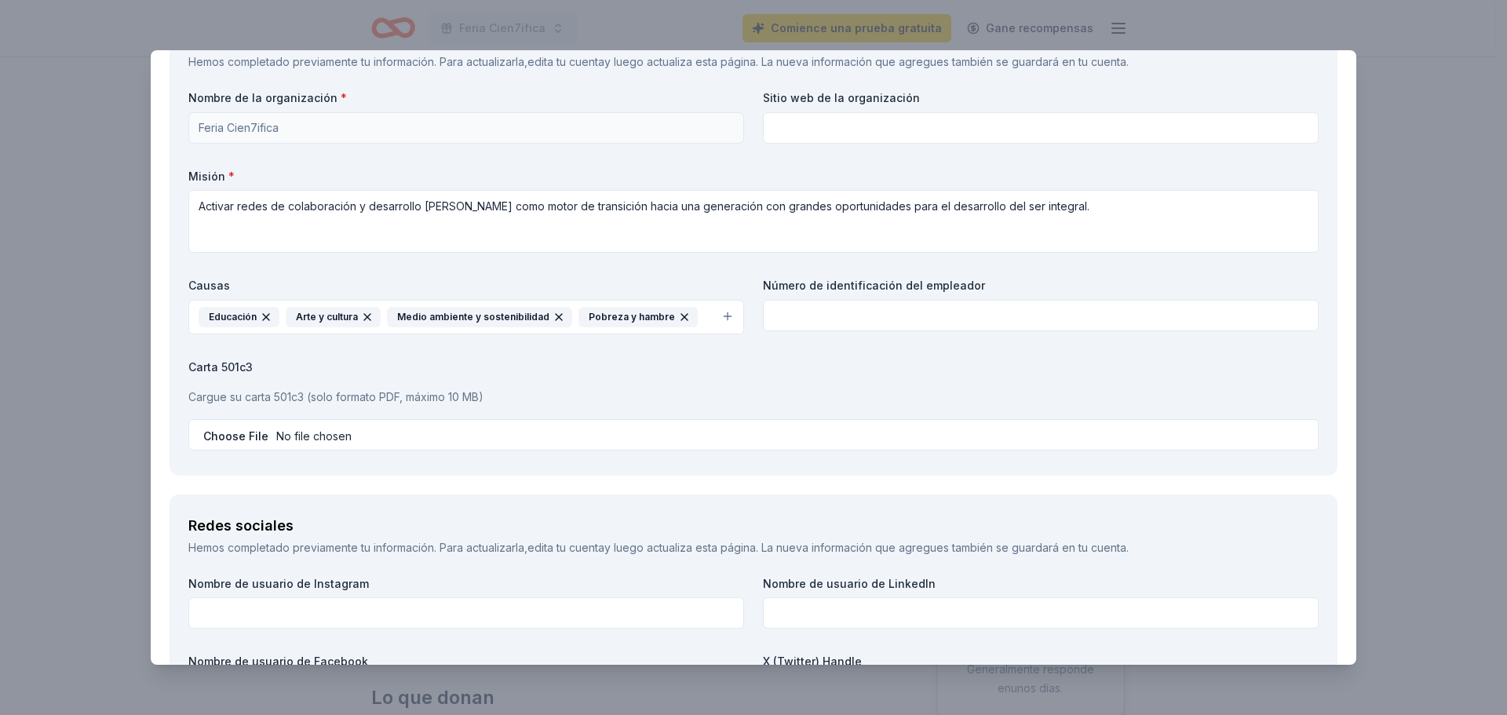
click at [480, 397] on font "Cargue su carta 501c3 (solo formato PDF, máximo 10 MB)" at bounding box center [335, 396] width 295 height 13
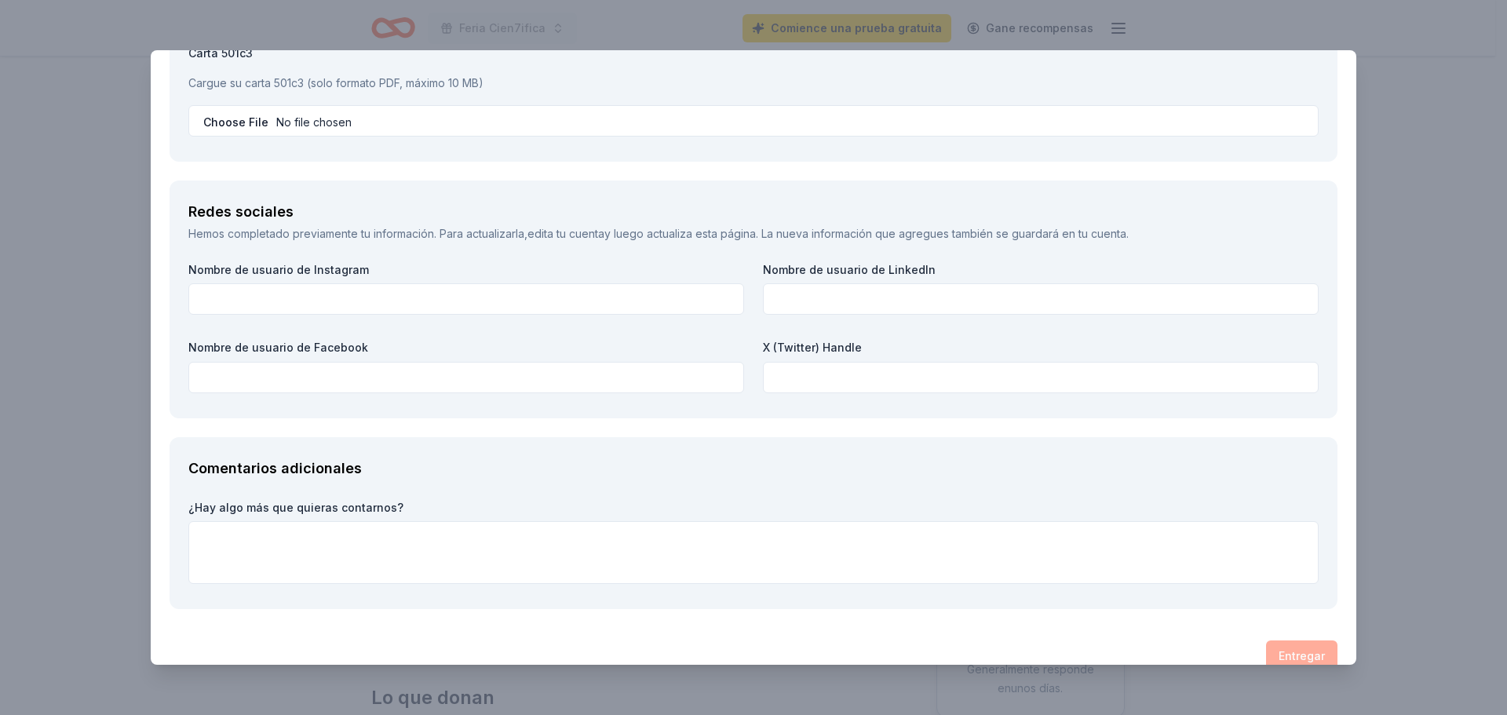
scroll to position [1909, 0]
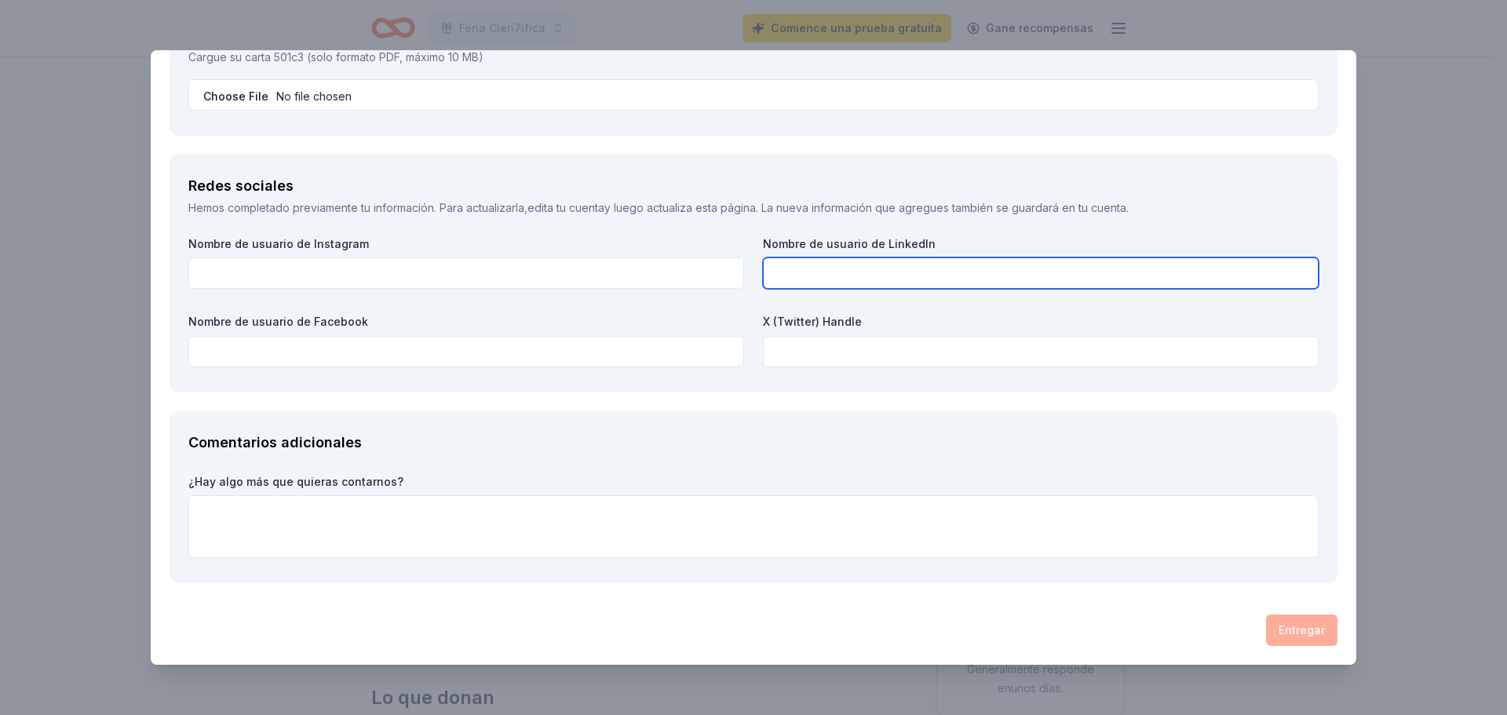
click at [950, 275] on input "text" at bounding box center [1041, 272] width 556 height 31
paste input "[DOMAIN_NAME][URL][PERSON_NAME][PERSON_NAME]"
type input "[DOMAIN_NAME][URL][PERSON_NAME][PERSON_NAME]"
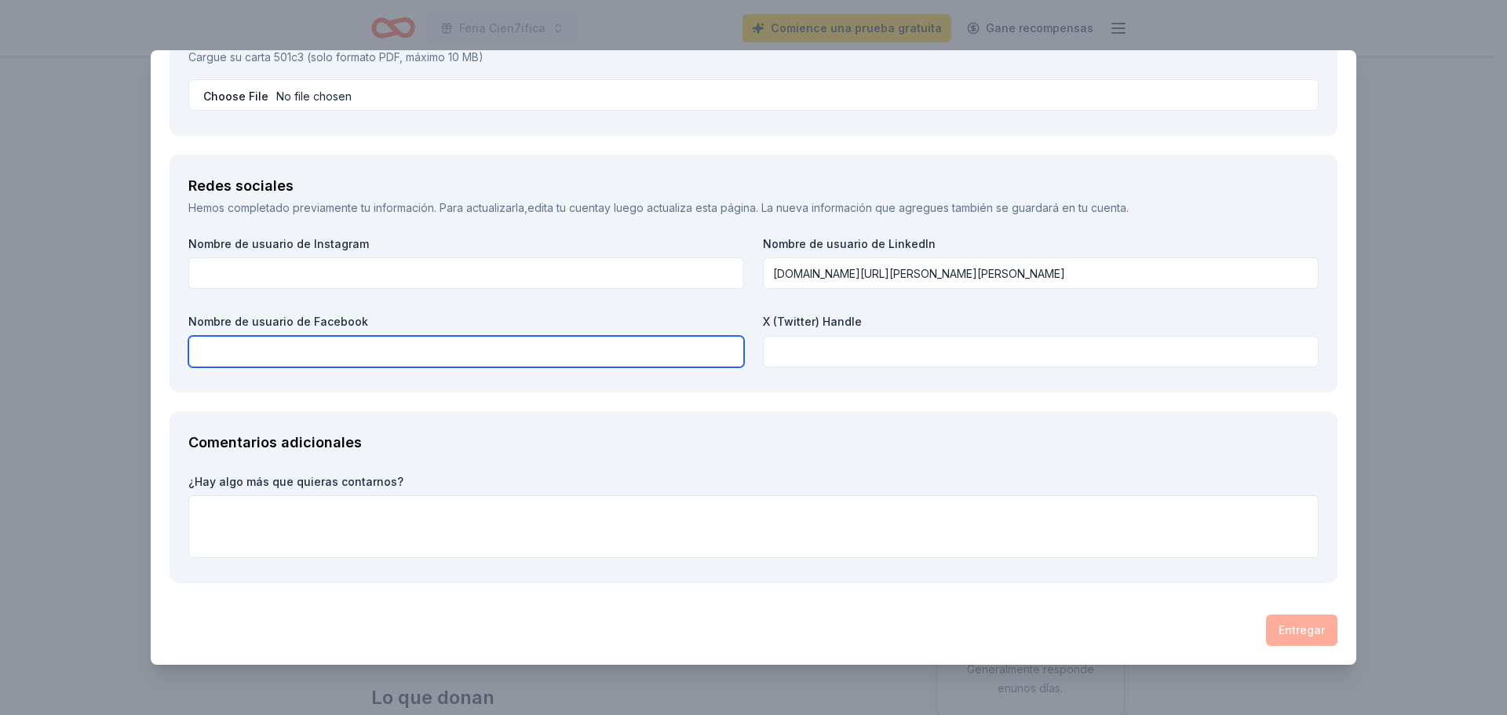
click at [507, 351] on input "text" at bounding box center [466, 351] width 556 height 31
click at [556, 359] on input "text" at bounding box center [466, 351] width 556 height 31
paste input "[PERSON_NAME]–[PERSON_NAME]"
type input "[PERSON_NAME]–[PERSON_NAME]"
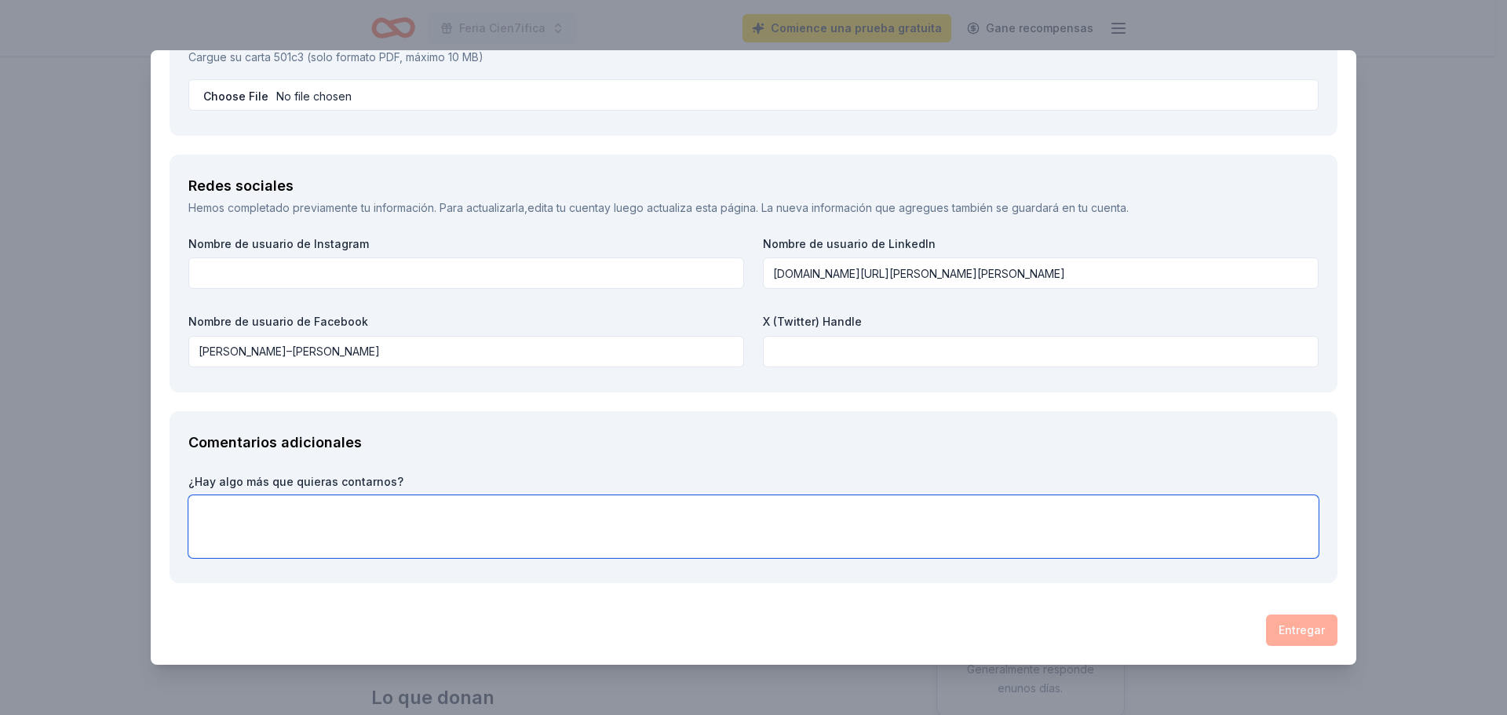
click at [352, 512] on textarea at bounding box center [753, 526] width 1130 height 63
click at [287, 525] on textarea at bounding box center [753, 526] width 1130 height 63
paste textarea " Visión: establecer un evento académico, cultural, artístico y deportivo en bu…"
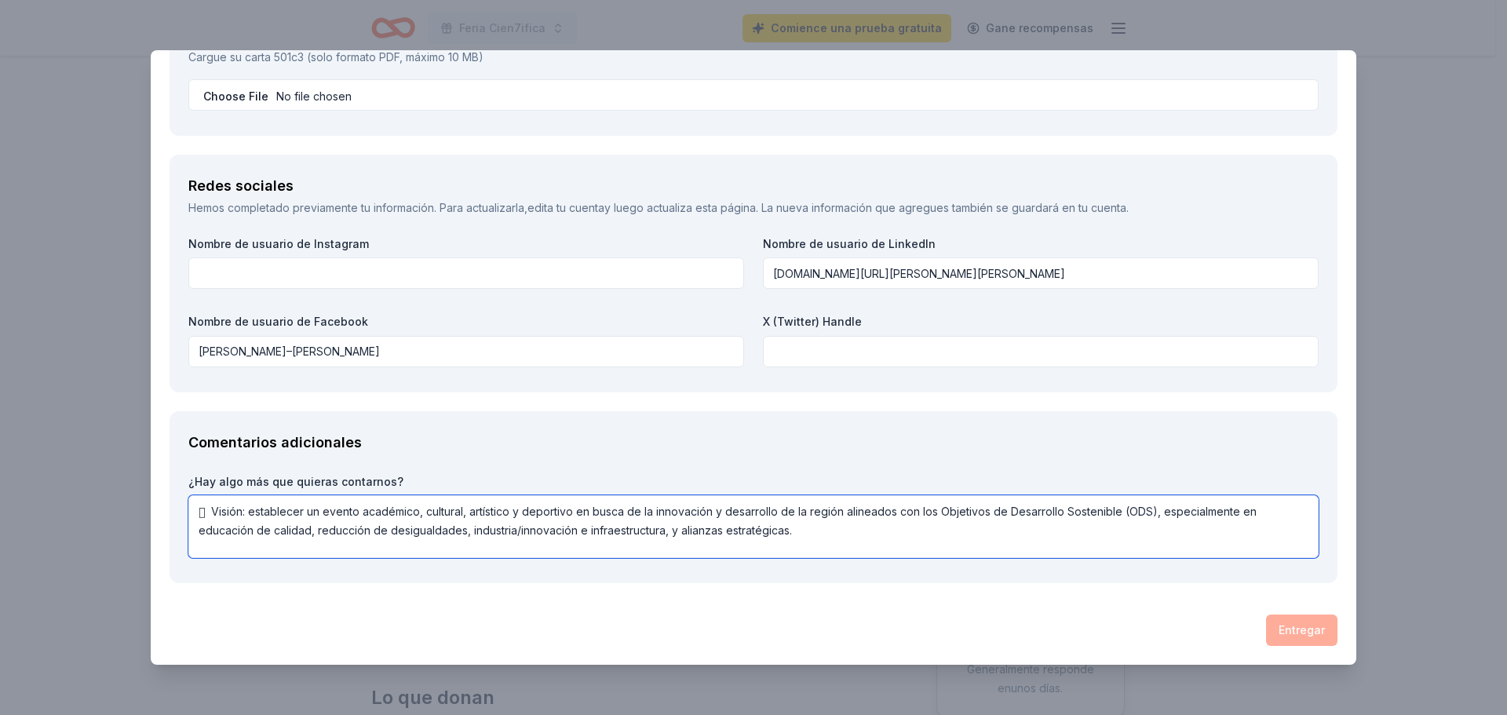
click at [213, 505] on textarea " Visión: establecer un evento académico, cultural, artístico y deportivo en bu…" at bounding box center [753, 526] width 1130 height 63
type textarea "Visión: establecer un evento académico, cultural, artístico y deportivo en busc…"
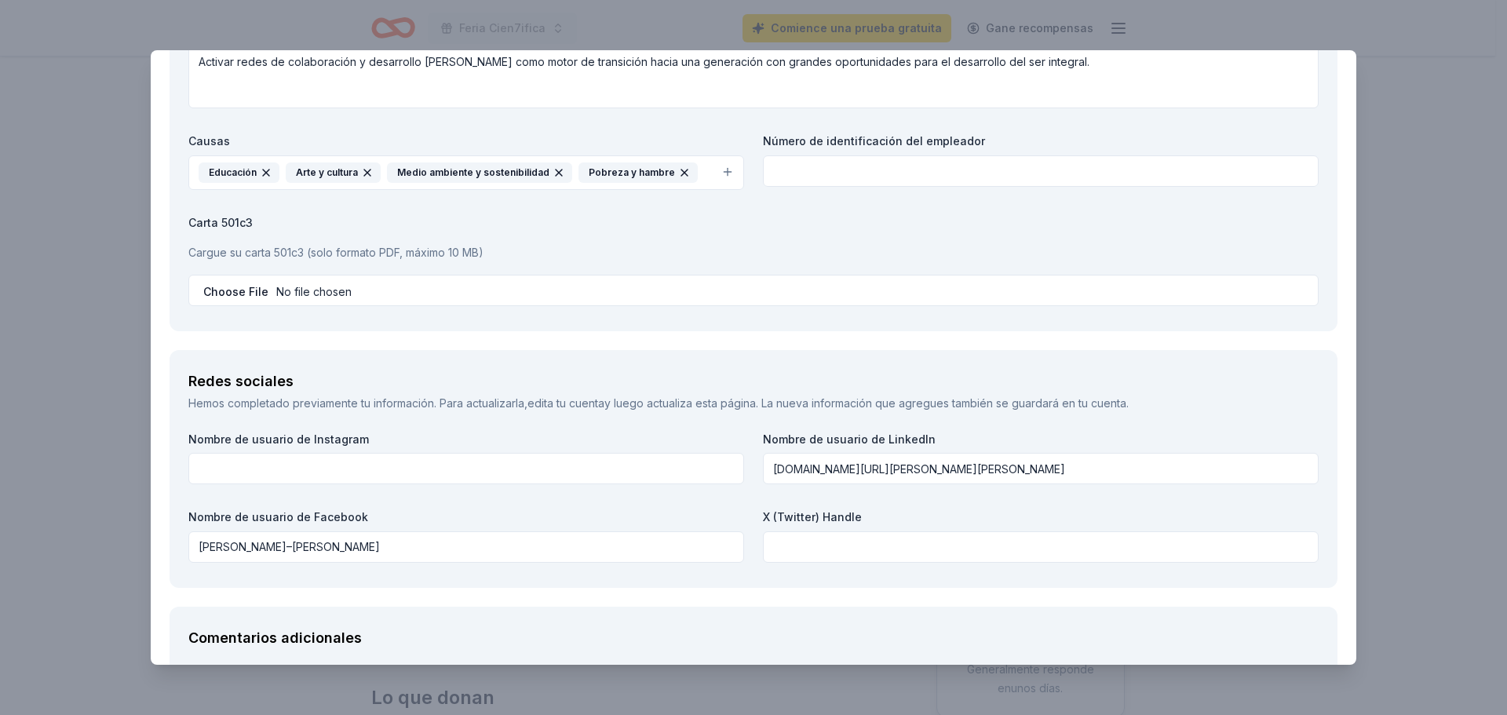
scroll to position [1700, 0]
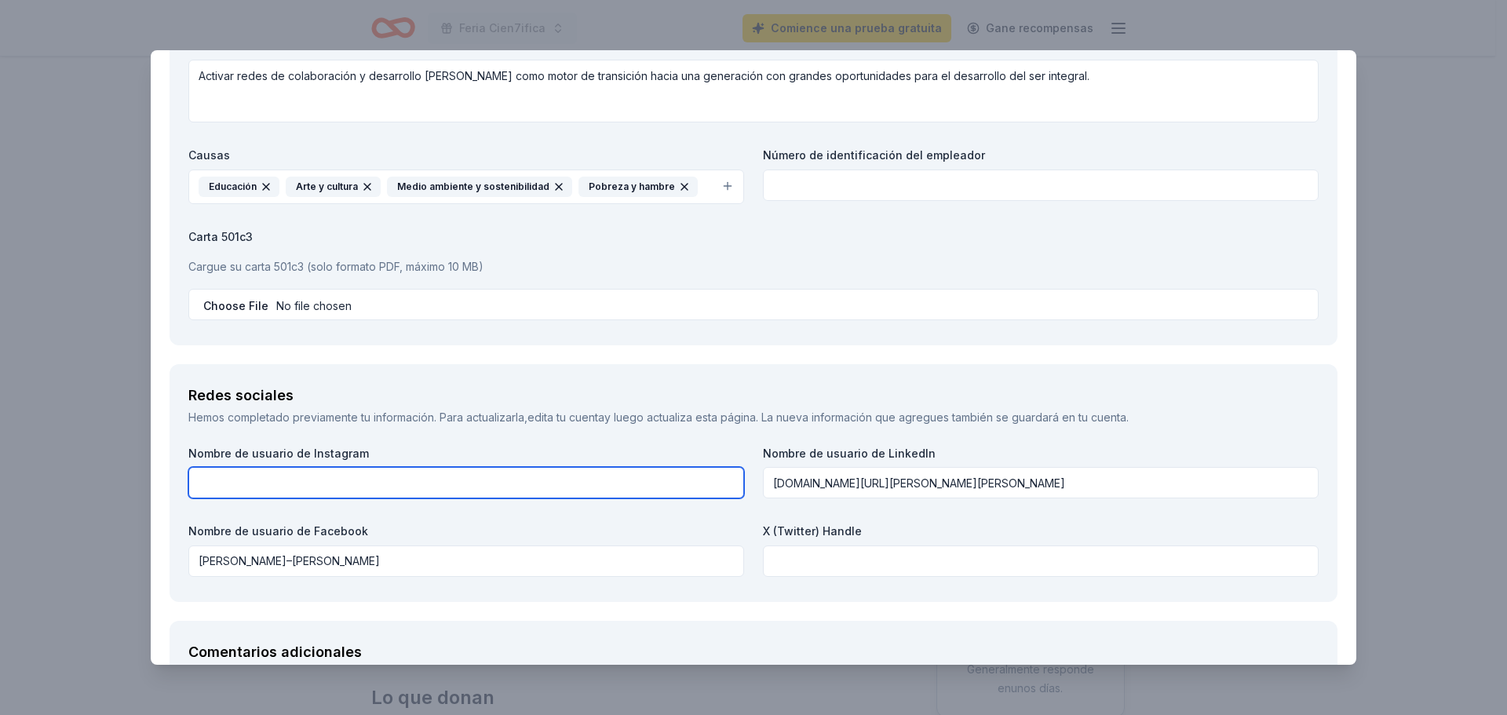
click at [445, 485] on input "text" at bounding box center [466, 482] width 556 height 31
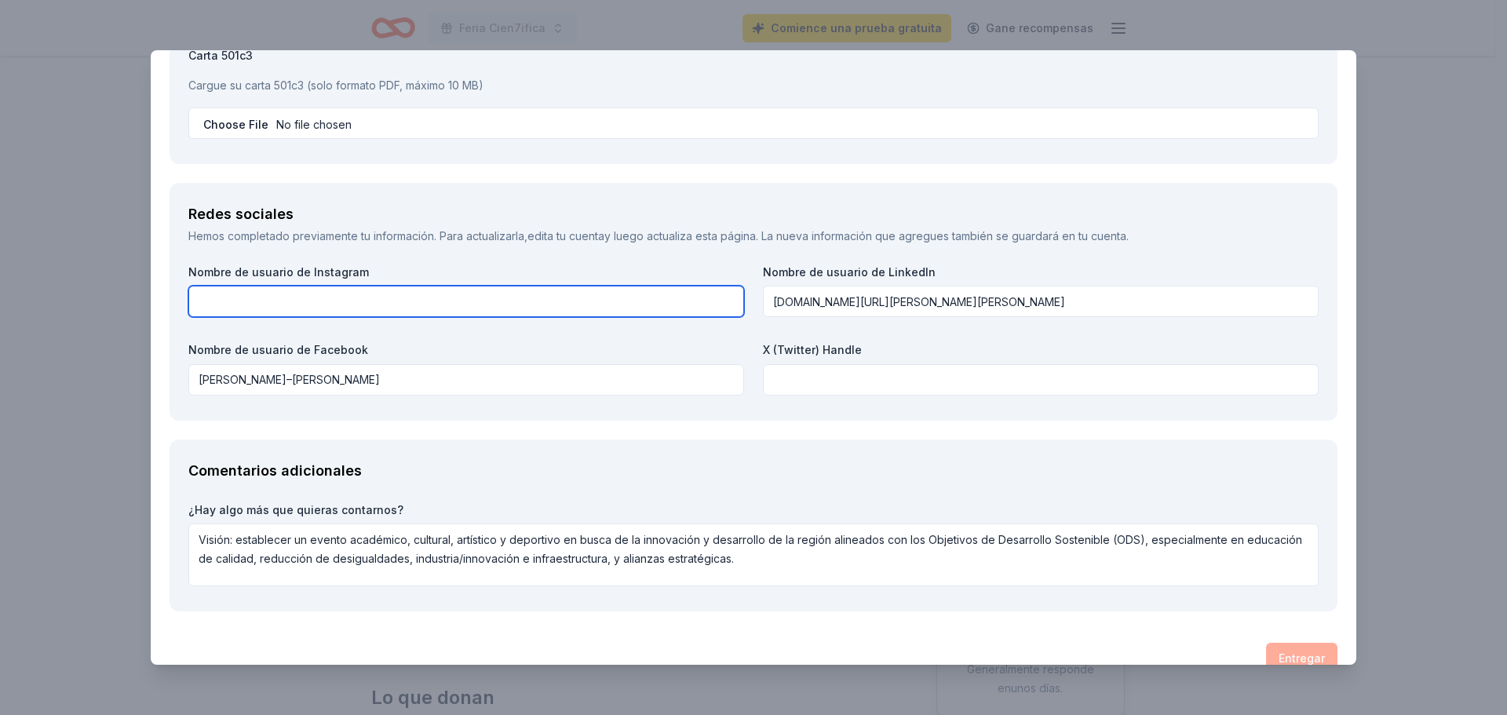
scroll to position [1909, 0]
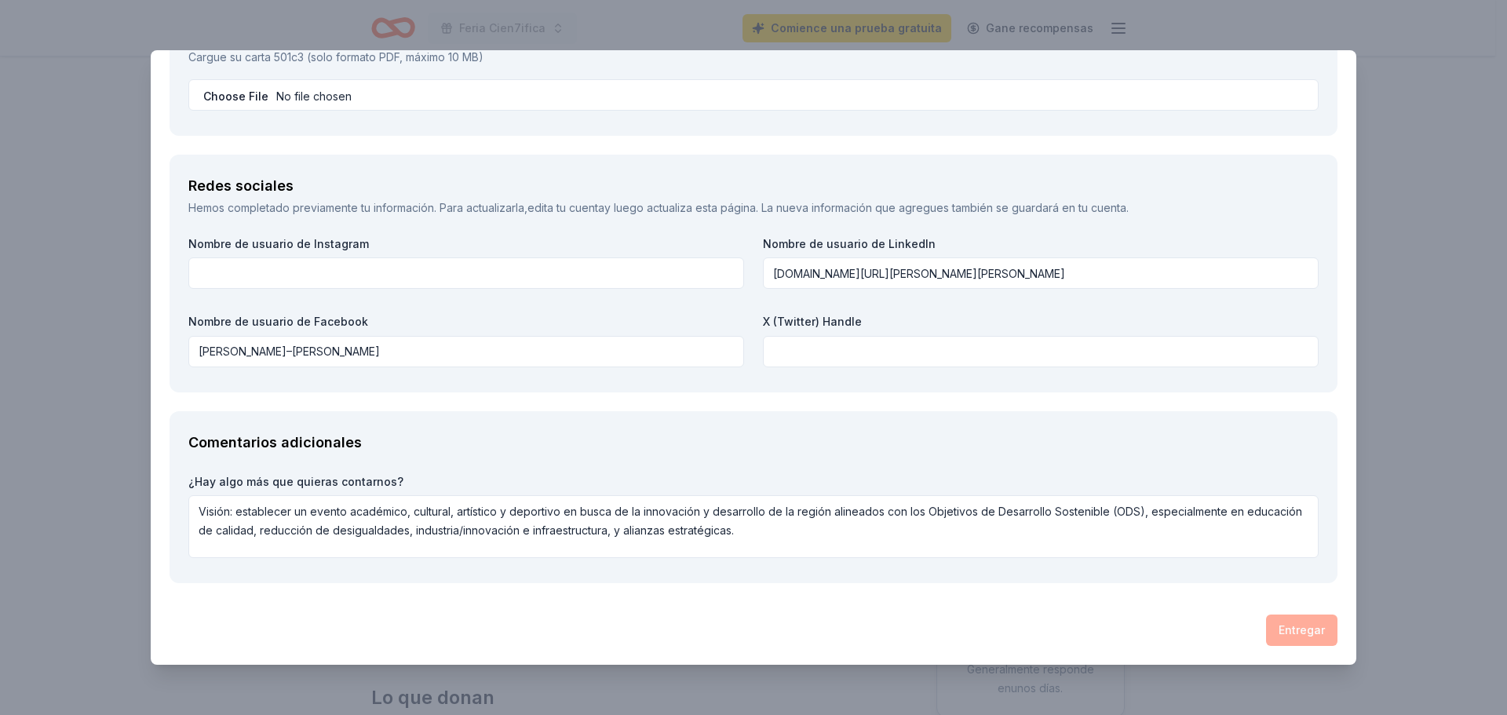
click at [1293, 624] on div "Entregar" at bounding box center [753, 629] width 1168 height 31
drag, startPoint x: 1037, startPoint y: 576, endPoint x: 1026, endPoint y: 574, distance: 11.2
click at [1026, 574] on div "Comentarios adicionales ¿Hay algo más que quieras contarnos? Visión: establecer…" at bounding box center [753, 497] width 1168 height 173
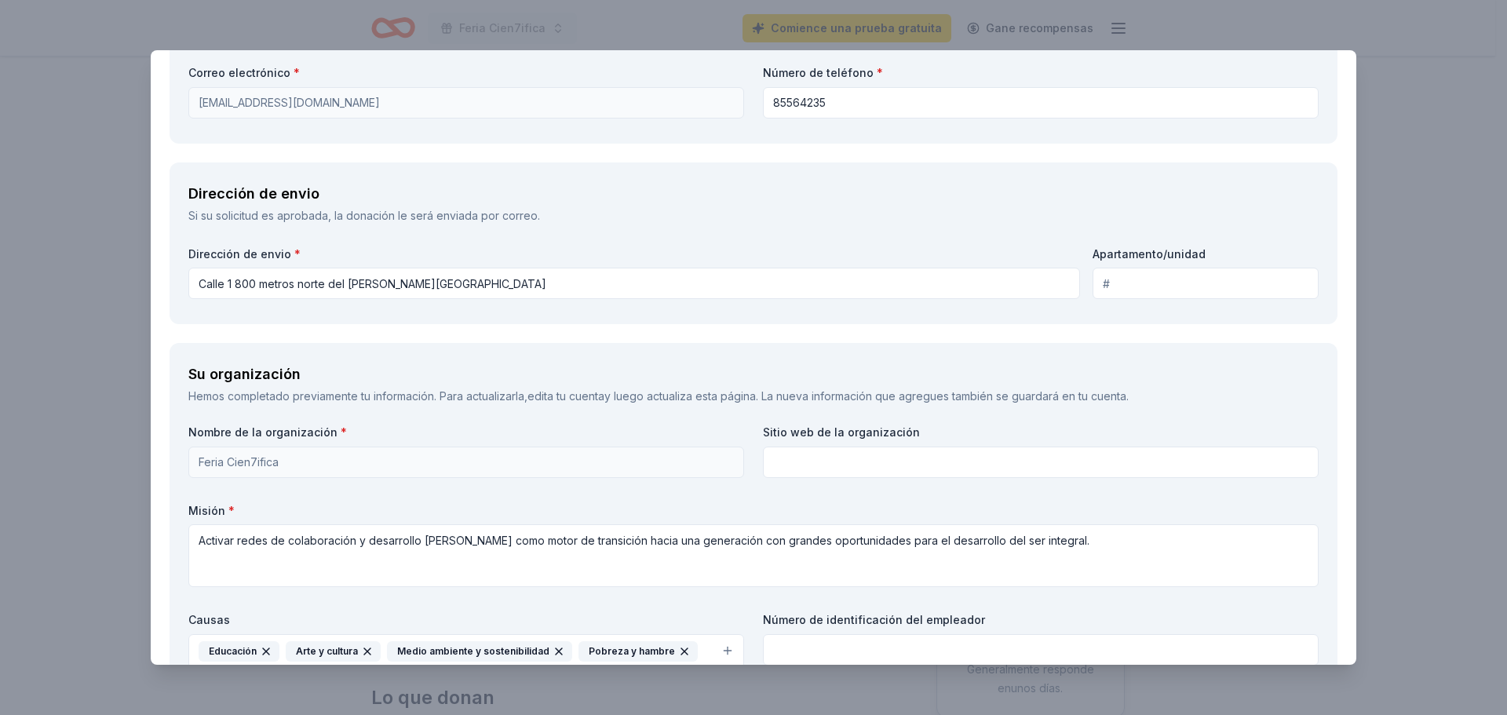
scroll to position [1229, 0]
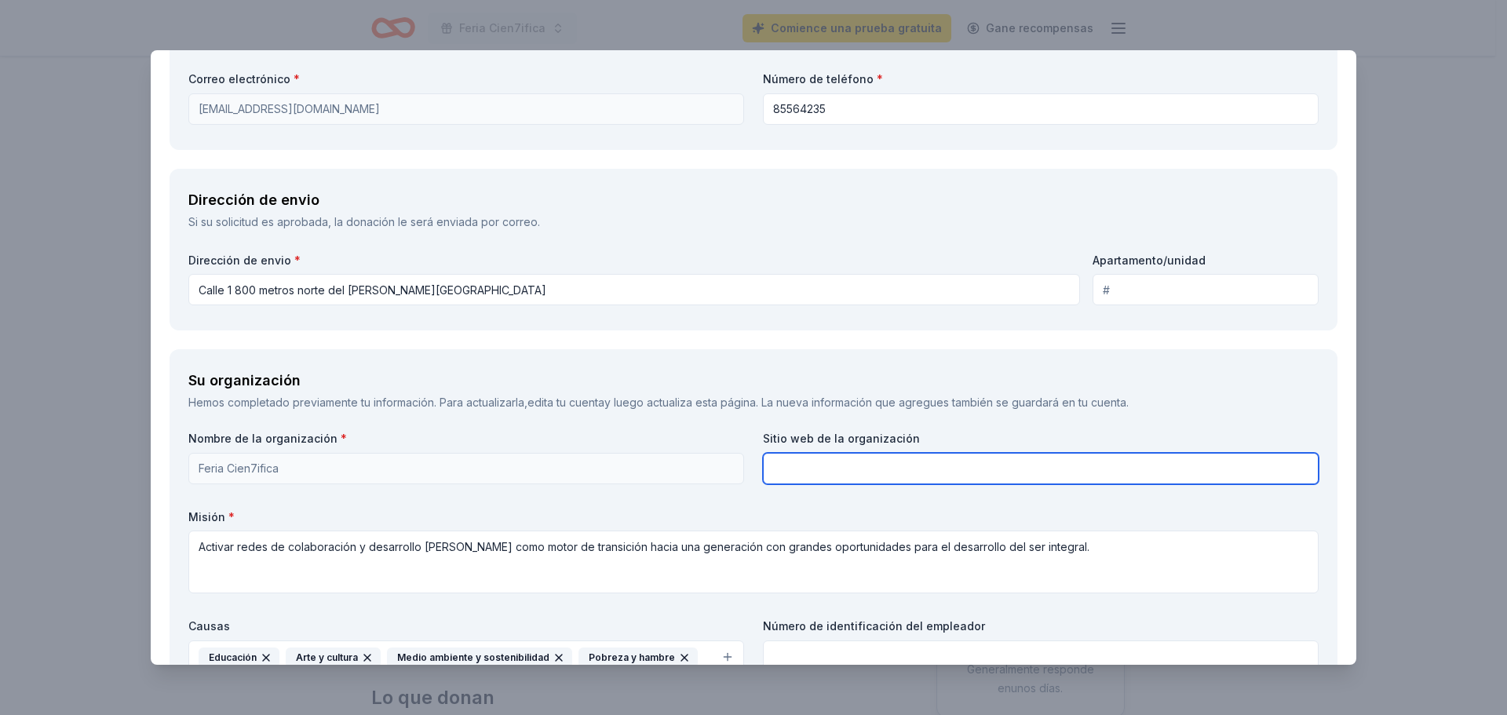
click at [887, 469] on input "text" at bounding box center [1041, 468] width 556 height 31
type input "aun no disponible"
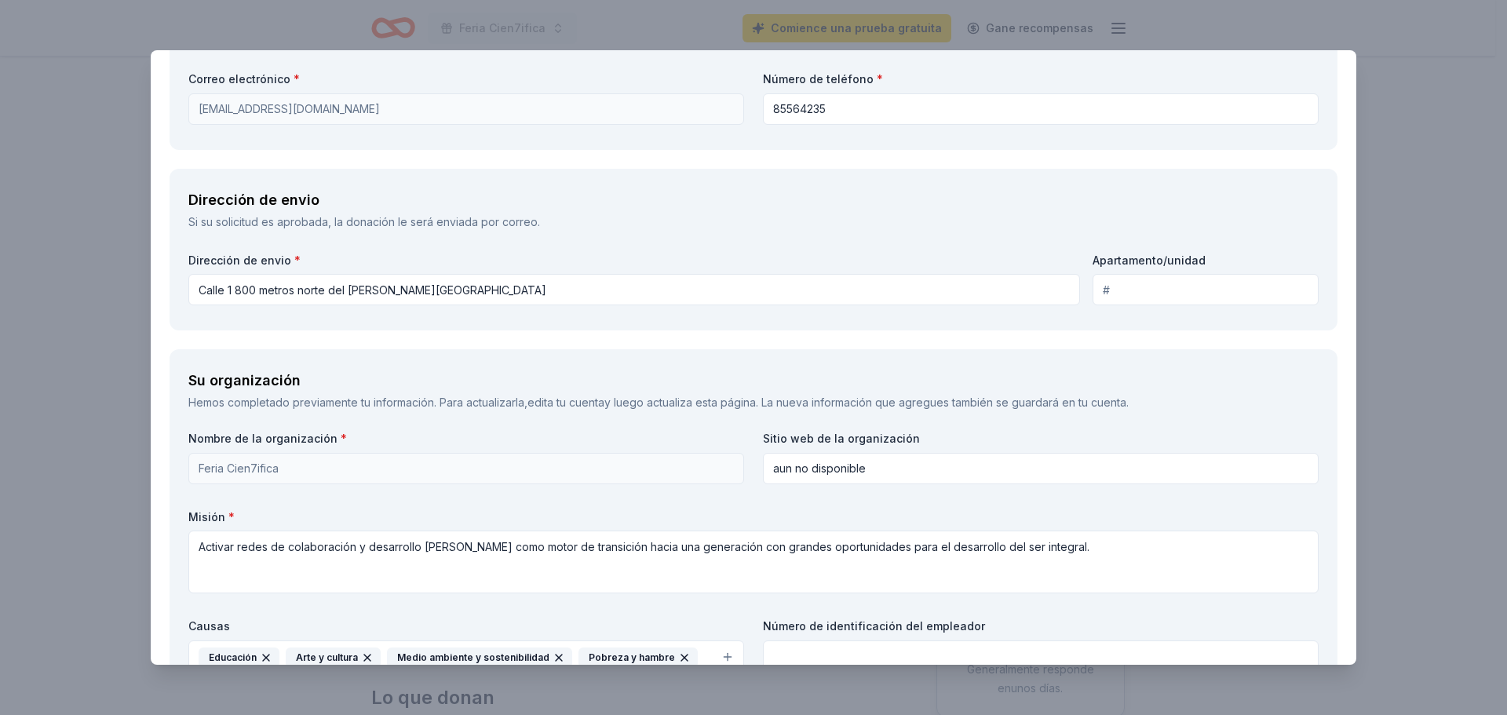
click at [1131, 299] on input "Apartamento/unidad" at bounding box center [1205, 289] width 226 height 31
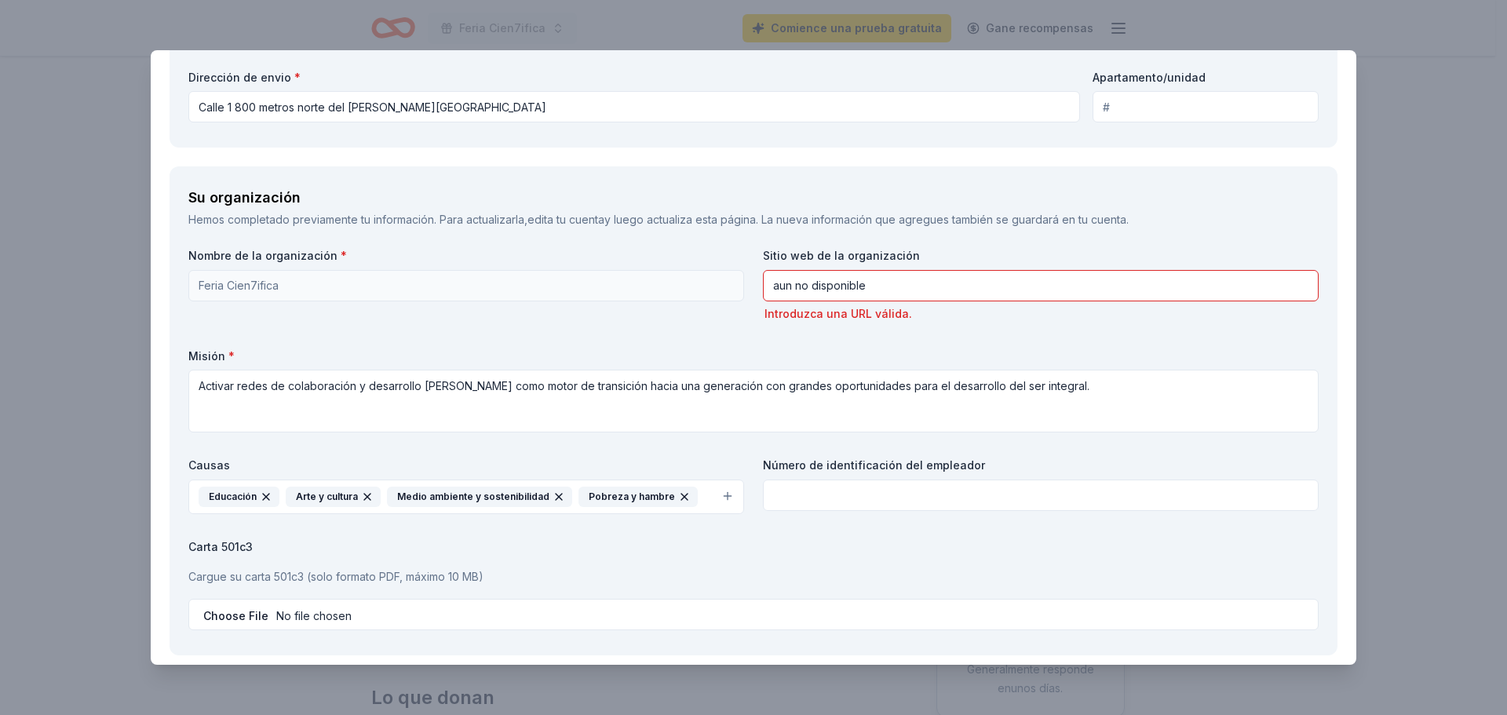
scroll to position [1412, 0]
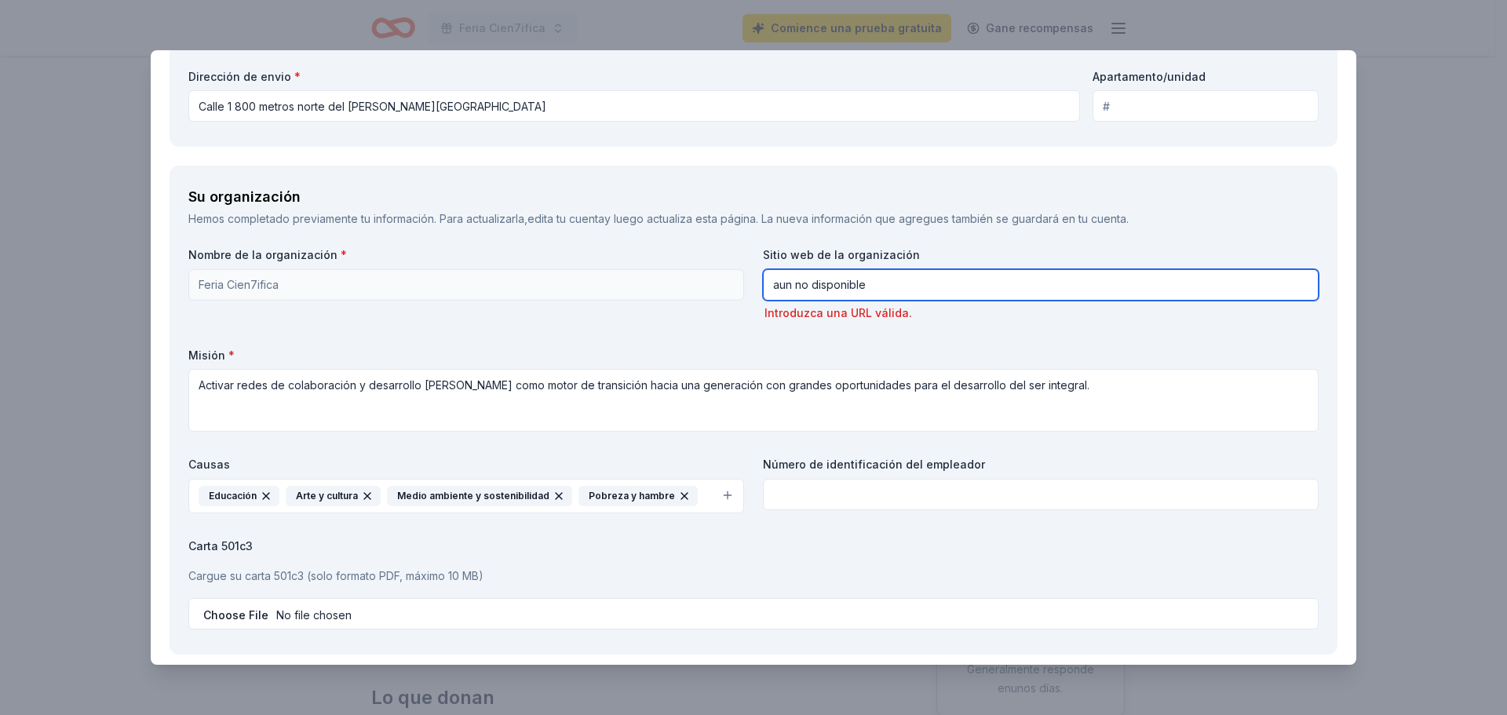
click at [902, 297] on input "aun no disponible" at bounding box center [1041, 284] width 556 height 31
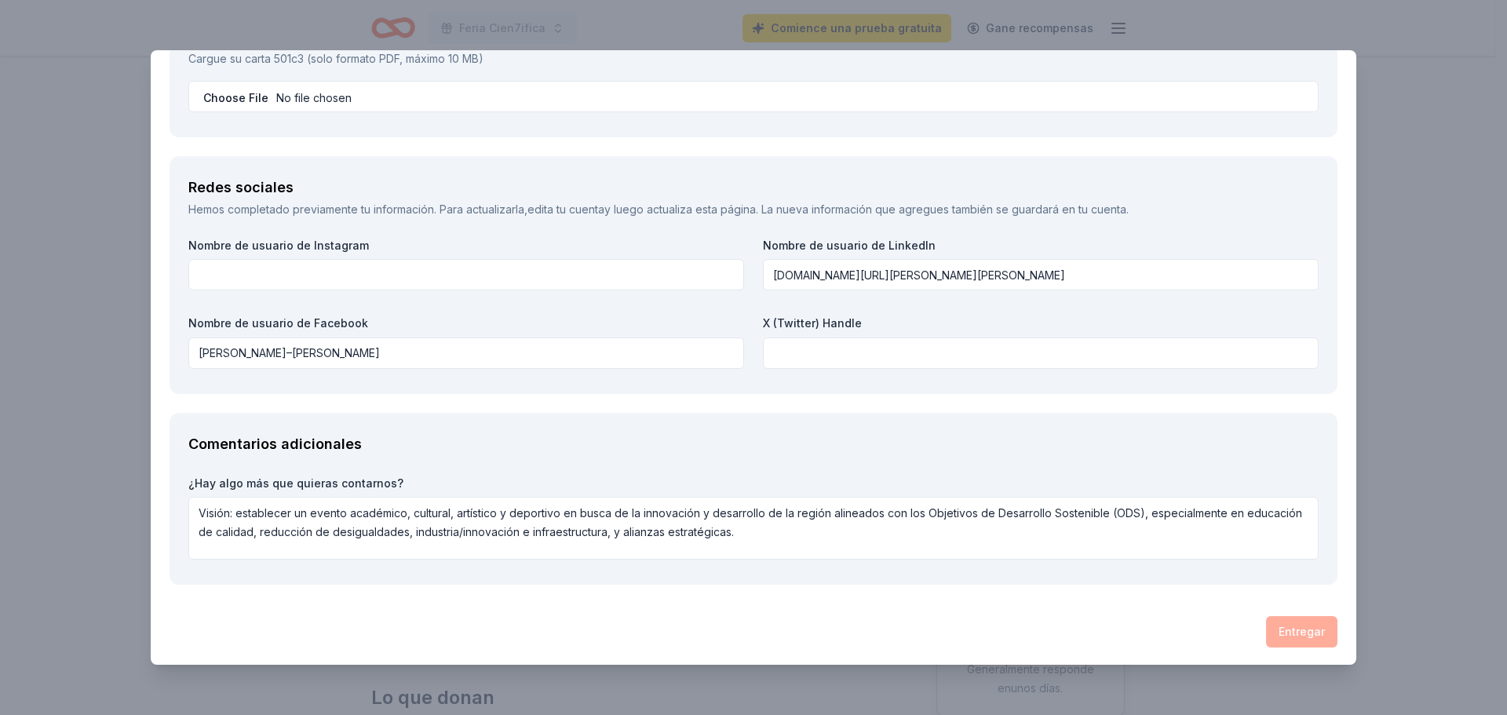
scroll to position [1909, 0]
click at [1272, 624] on div "Entregar" at bounding box center [753, 629] width 1168 height 31
click at [937, 543] on textarea "Visión: establecer un evento académico, cultural, artístico y deportivo en busc…" at bounding box center [753, 526] width 1130 height 63
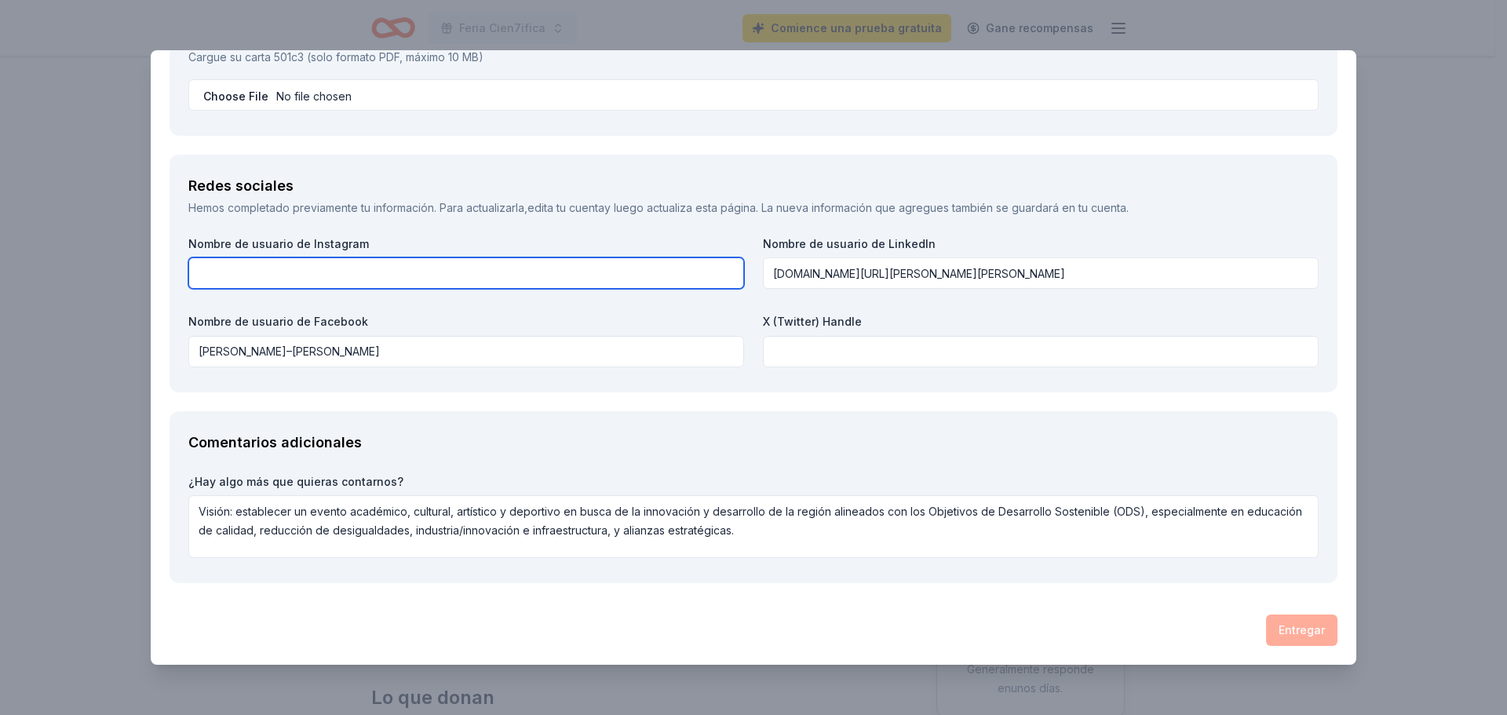
click at [333, 268] on input "text" at bounding box center [466, 272] width 556 height 31
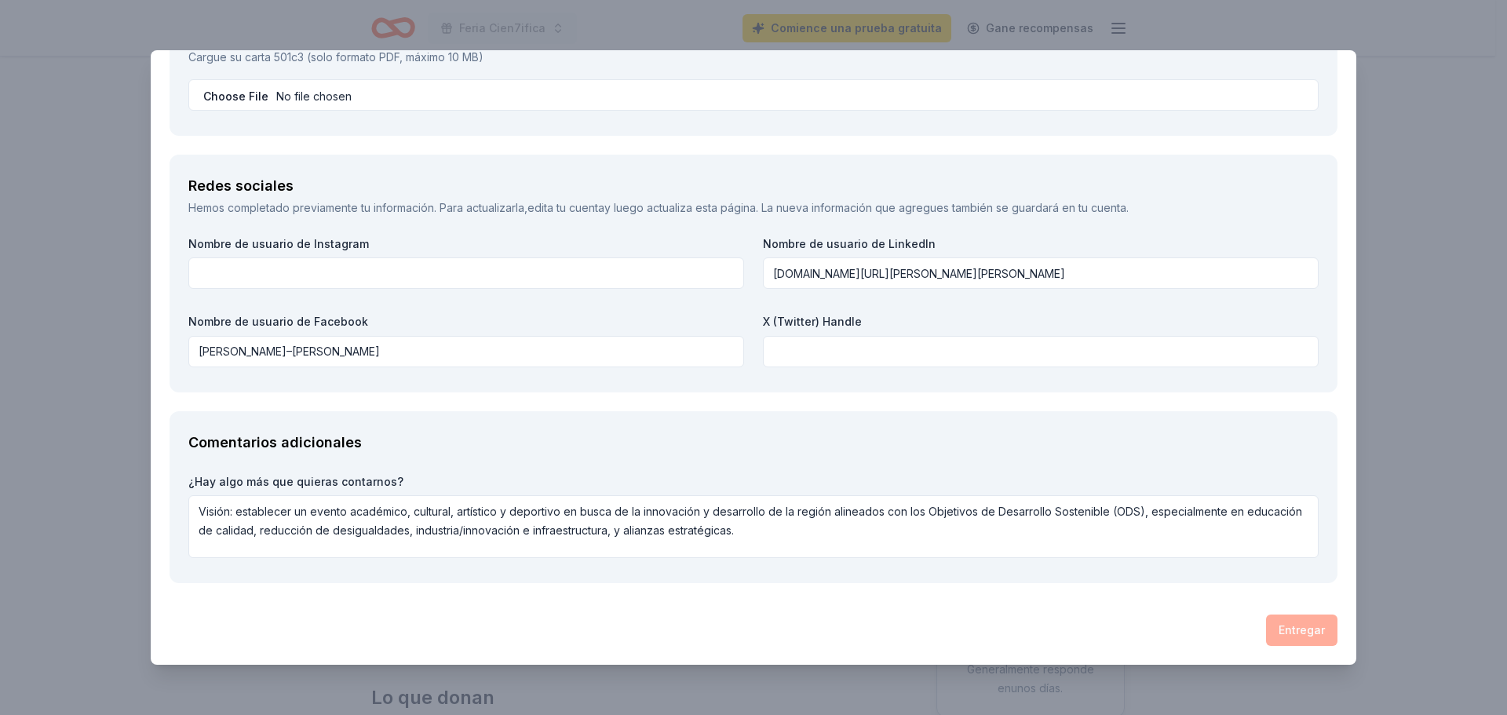
click at [1280, 624] on div "Entregar" at bounding box center [753, 629] width 1168 height 31
click at [1276, 624] on div "Entregar" at bounding box center [753, 629] width 1168 height 31
drag, startPoint x: 1360, startPoint y: 561, endPoint x: 1361, endPoint y: 374, distance: 187.6
click at [1361, 374] on div "Verde Ahorrar Informar de un error Vencimiento en 93 días 1 aplicar la semana p…" at bounding box center [753, 357] width 1507 height 715
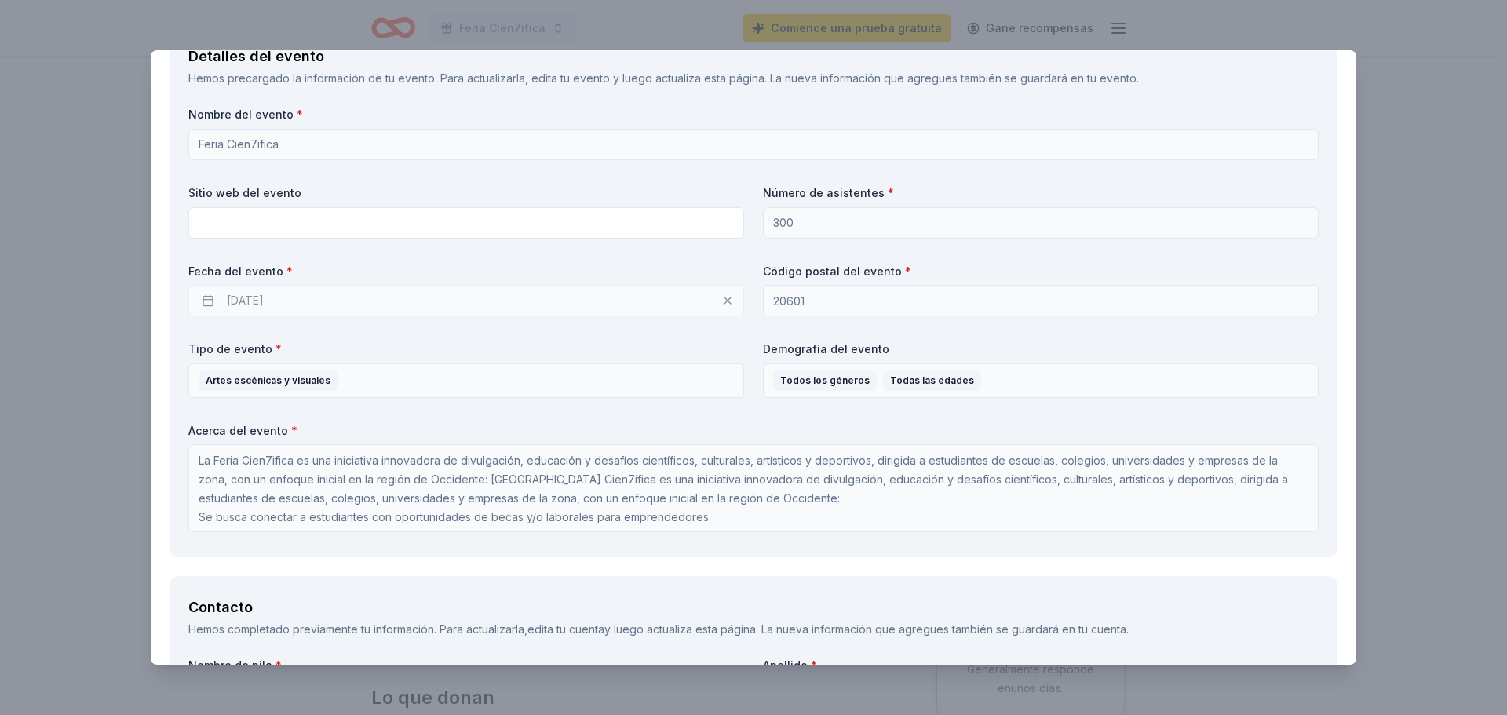
scroll to position [571, 0]
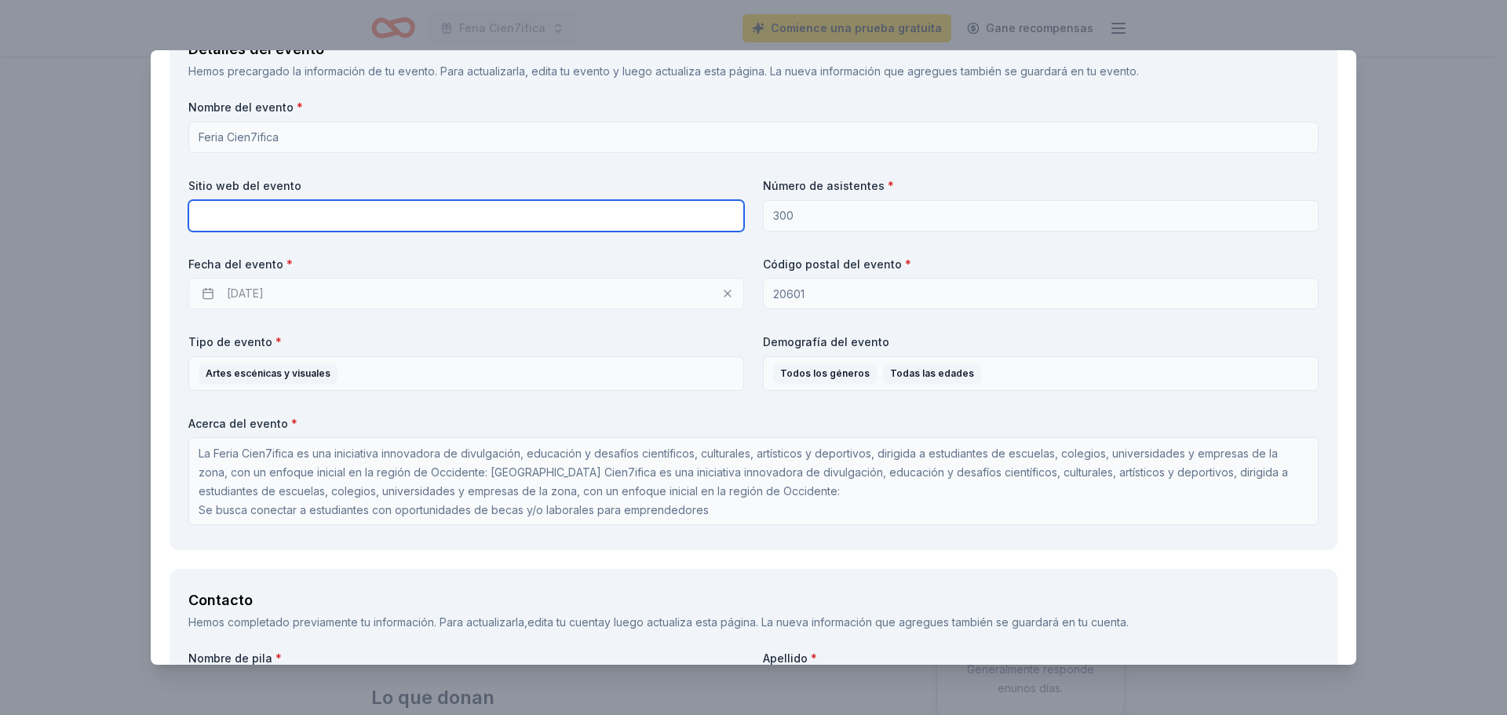
click at [314, 211] on input "text" at bounding box center [466, 215] width 556 height 31
paste input "[URL][DOMAIN_NAME]"
type input "[URL][DOMAIN_NAME]"
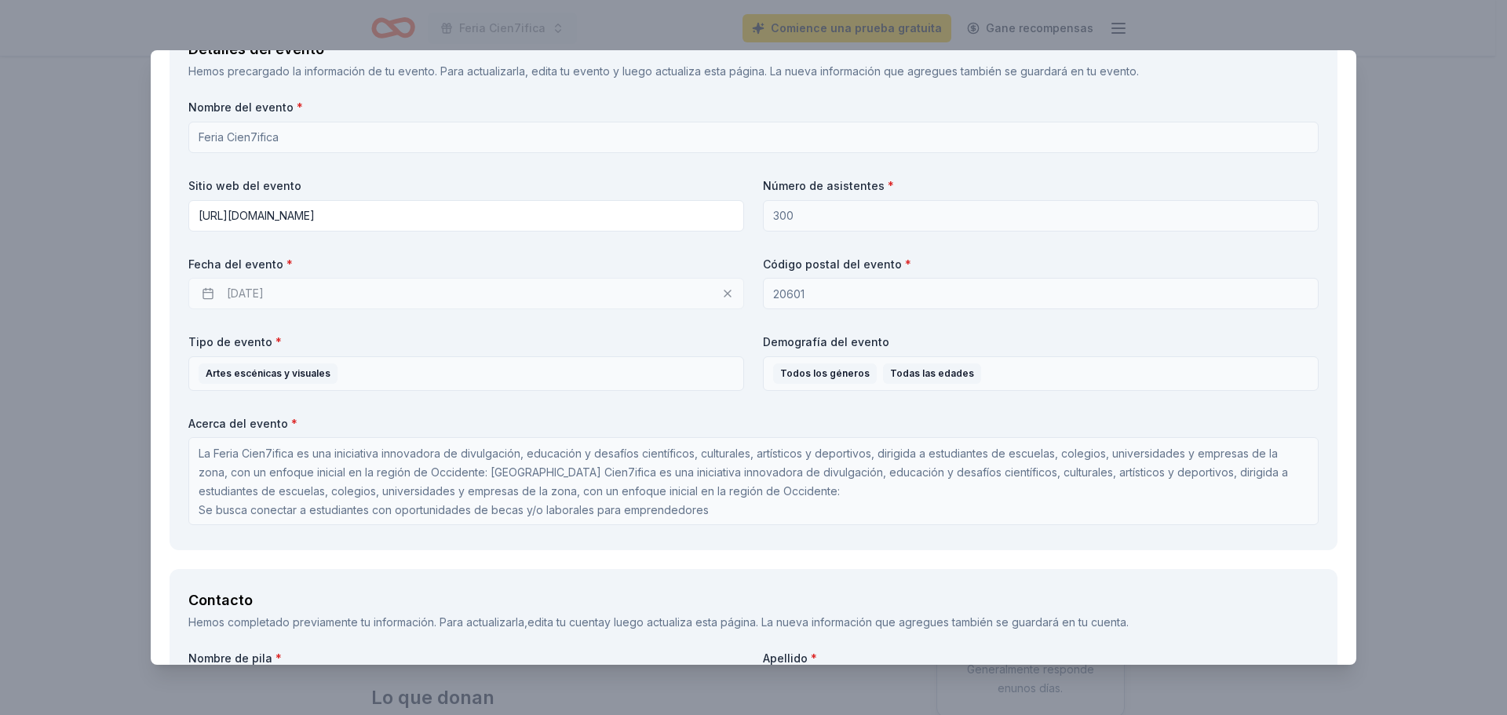
click at [649, 181] on label "Sitio web del evento" at bounding box center [466, 186] width 556 height 16
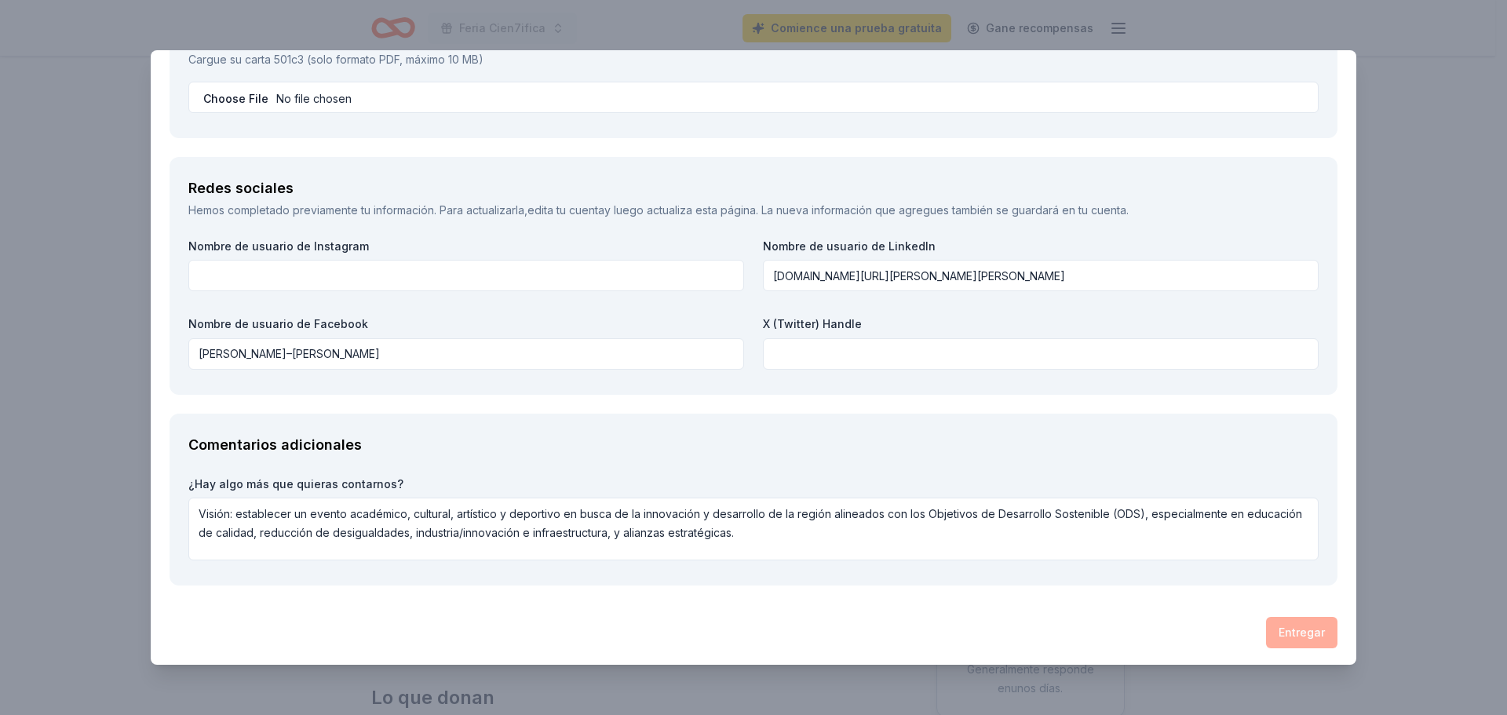
scroll to position [1909, 0]
click at [1289, 626] on div "Entregar" at bounding box center [753, 629] width 1168 height 31
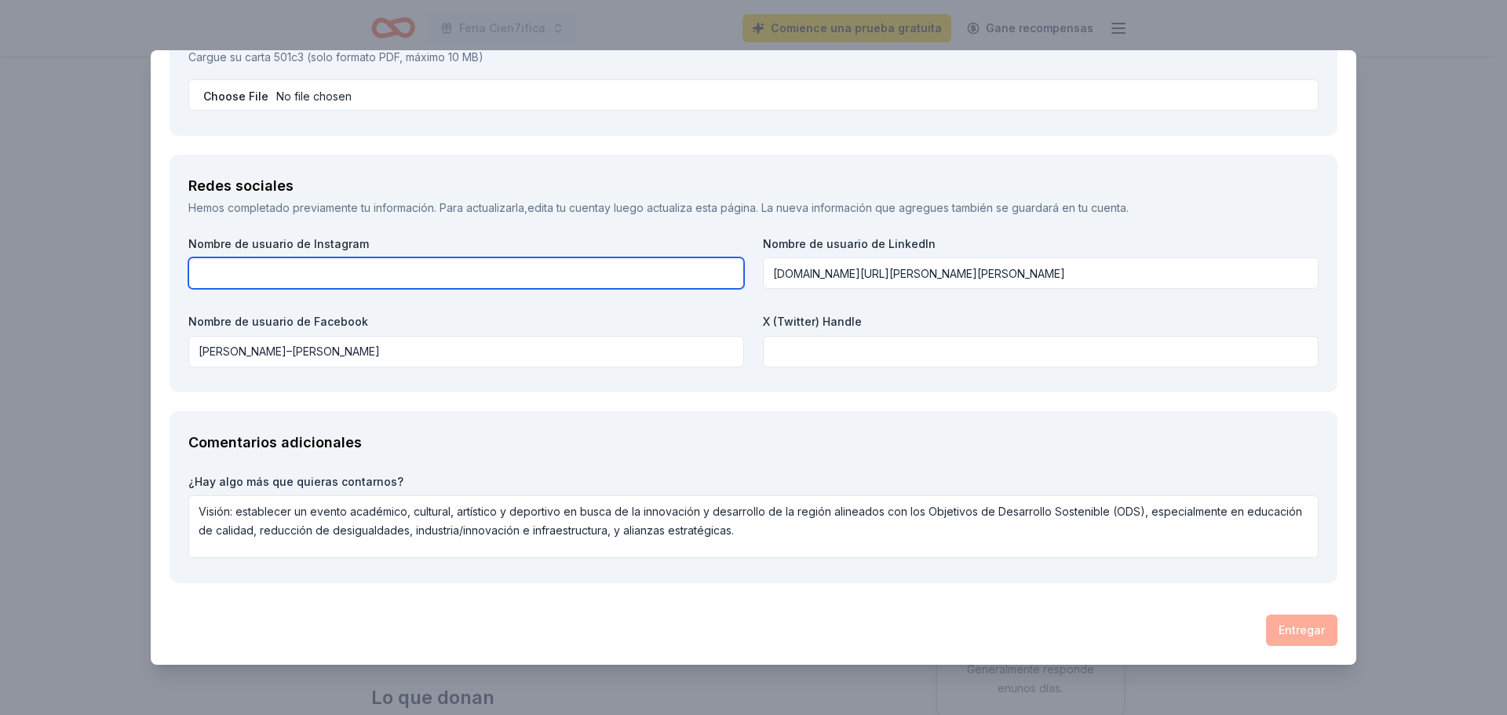
click at [589, 276] on input "text" at bounding box center [466, 272] width 556 height 31
click at [446, 272] on input "text" at bounding box center [466, 272] width 556 height 31
paste input "joaquis1921"
type input "joaquis1921"
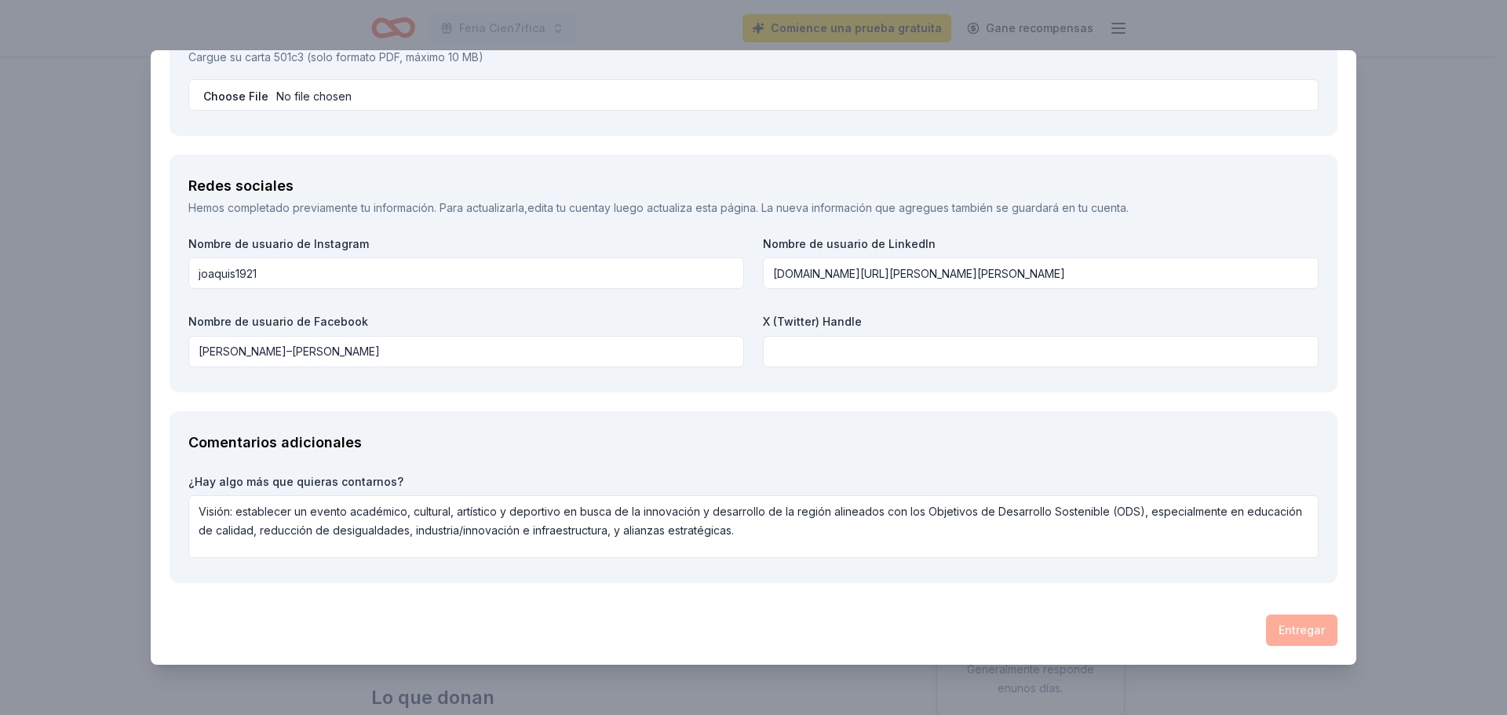
click at [516, 326] on label "Nombre de usuario de Facebook" at bounding box center [466, 322] width 556 height 16
click at [1262, 635] on div "Entregar" at bounding box center [753, 629] width 1168 height 31
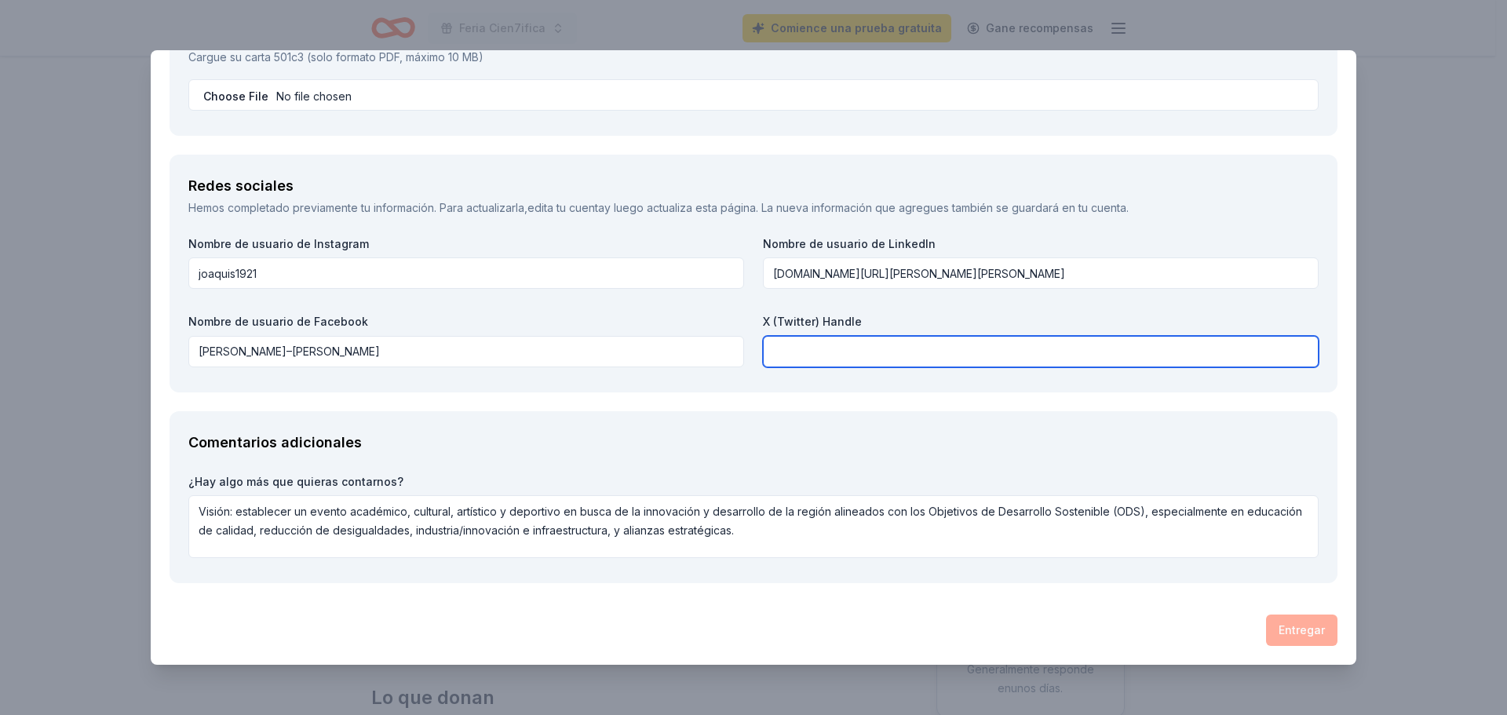
click at [870, 349] on input "text" at bounding box center [1041, 351] width 556 height 31
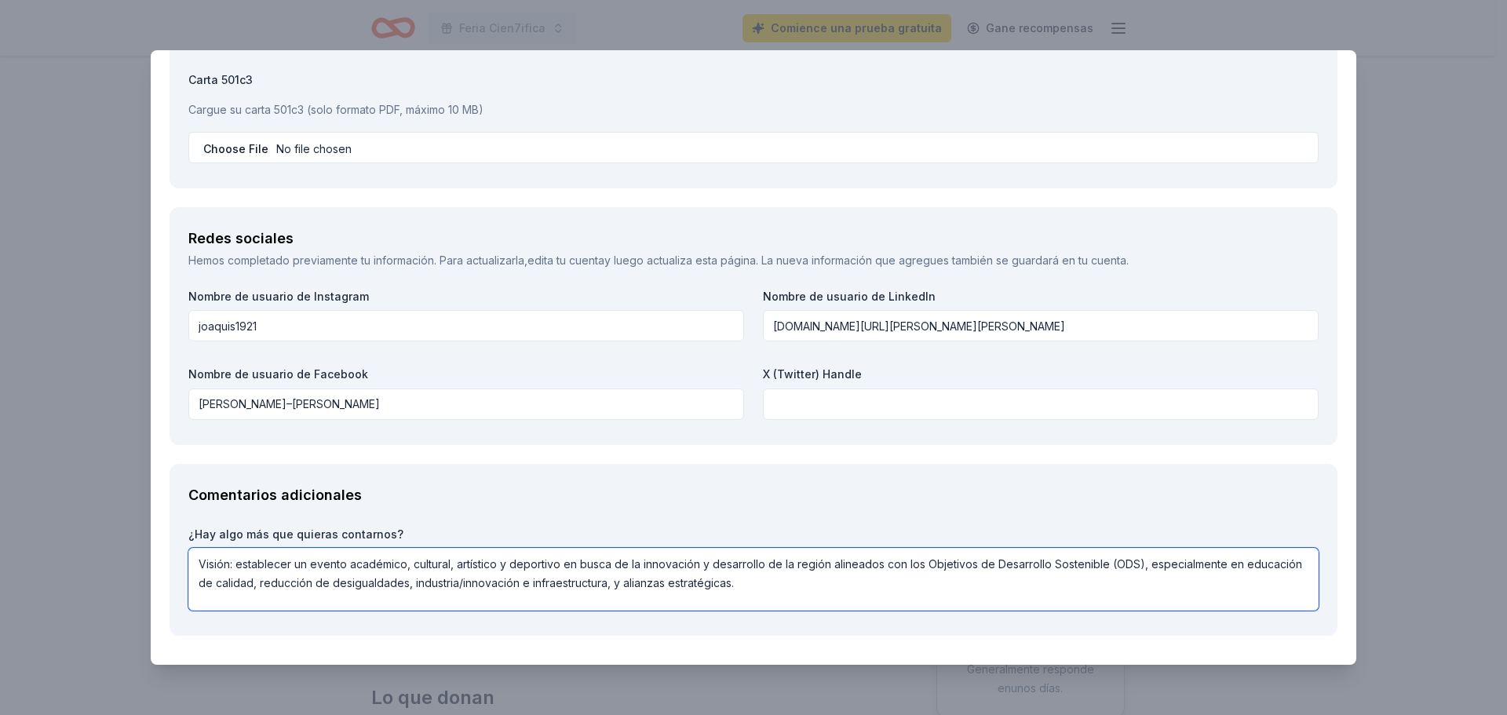
click at [775, 552] on textarea "Visión: establecer un evento académico, cultural, artístico y deportivo en busc…" at bounding box center [753, 579] width 1130 height 63
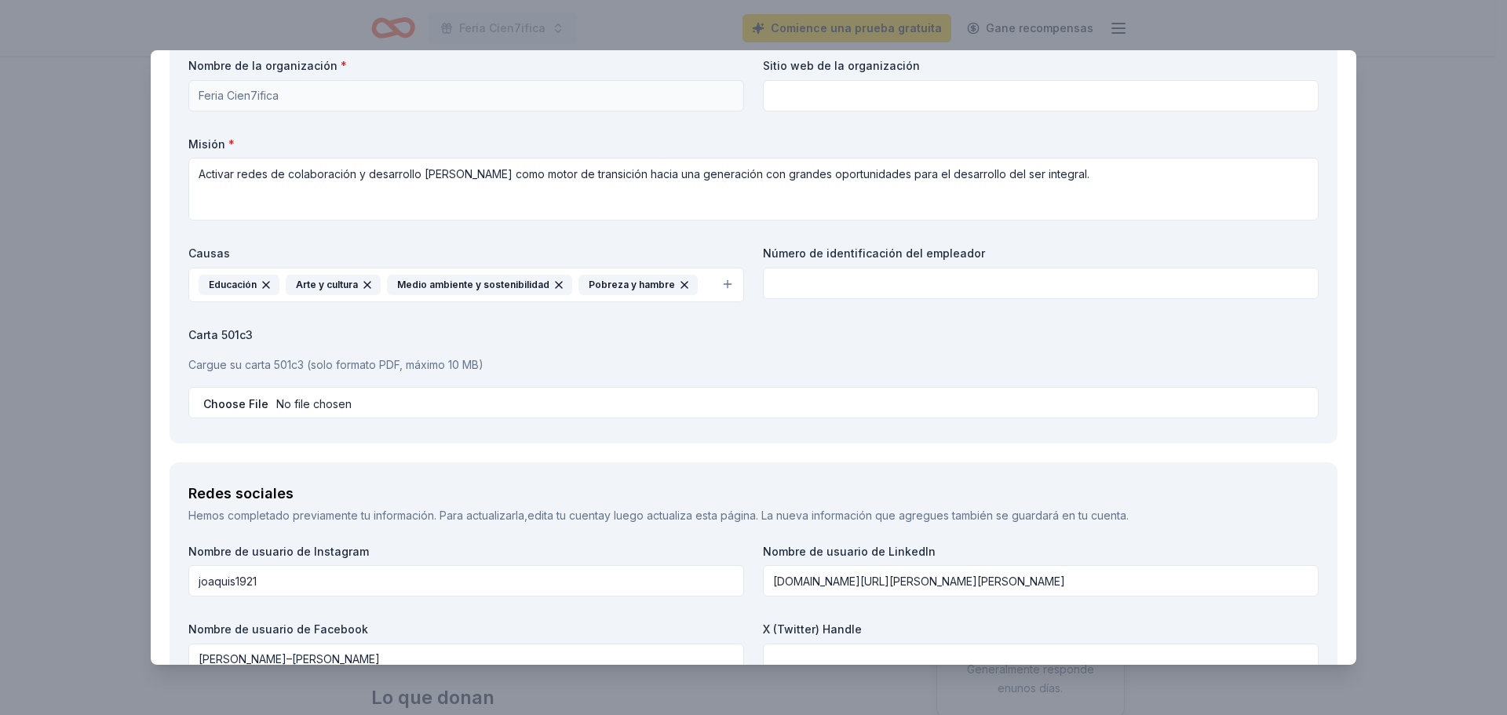
scroll to position [1595, 0]
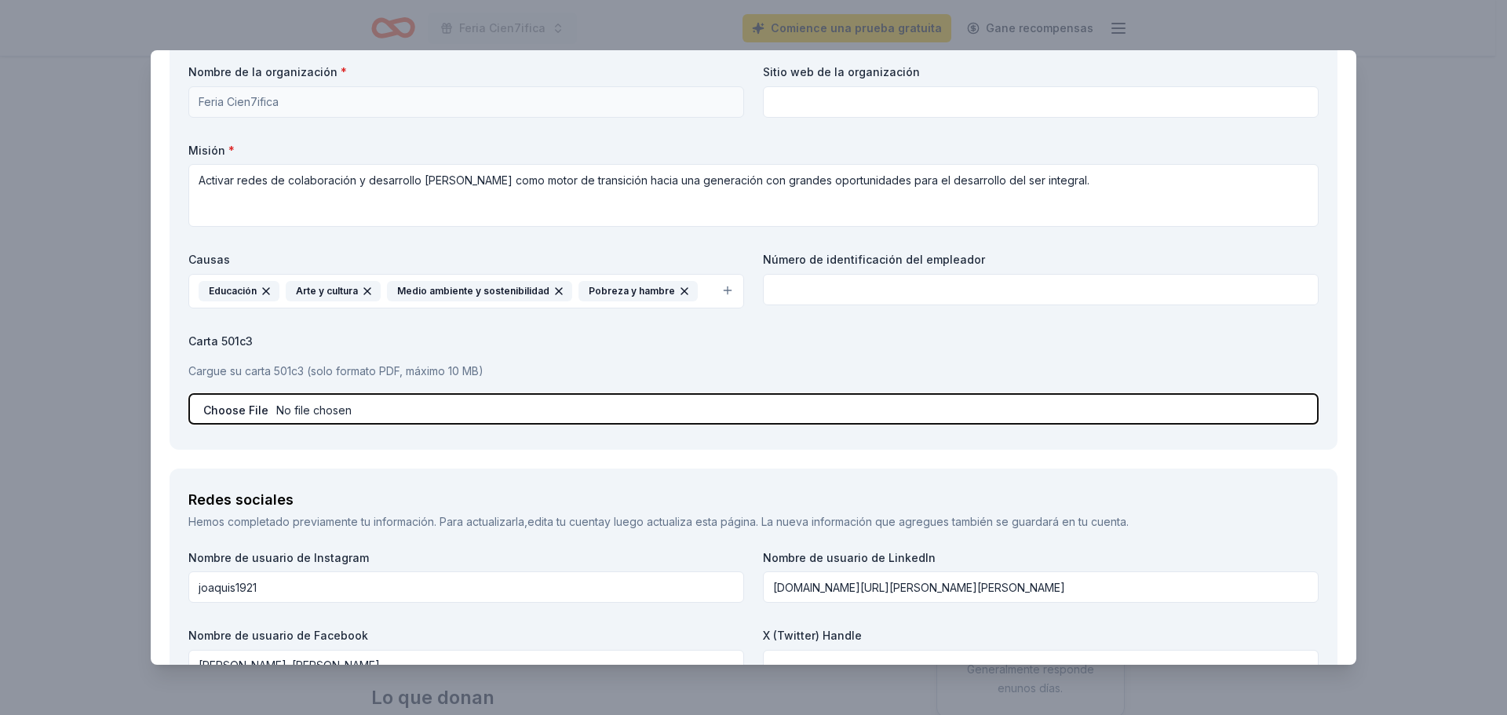
click at [783, 409] on input "file" at bounding box center [753, 408] width 1130 height 31
type input "C:\fakepath\Propuesta Proyectoa 2025.pdf"
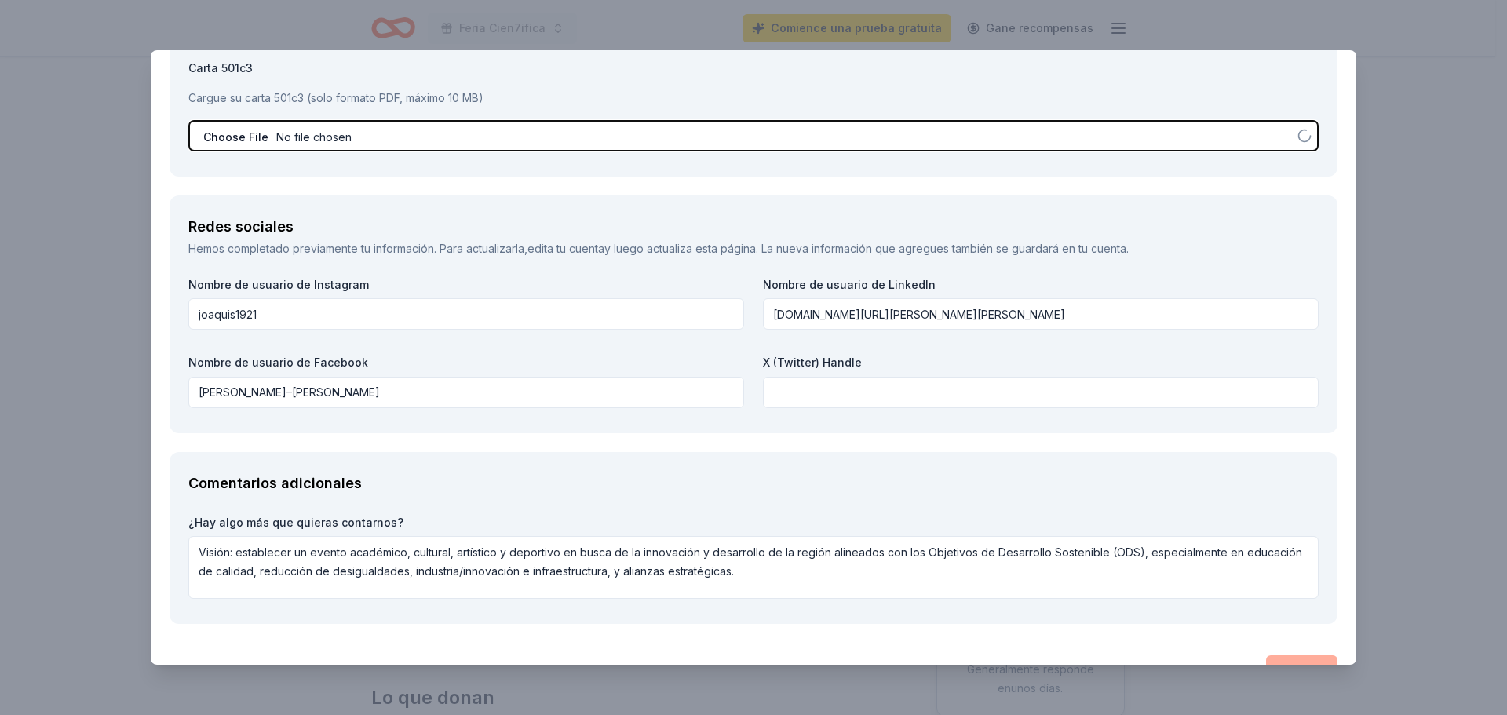
scroll to position [1909, 0]
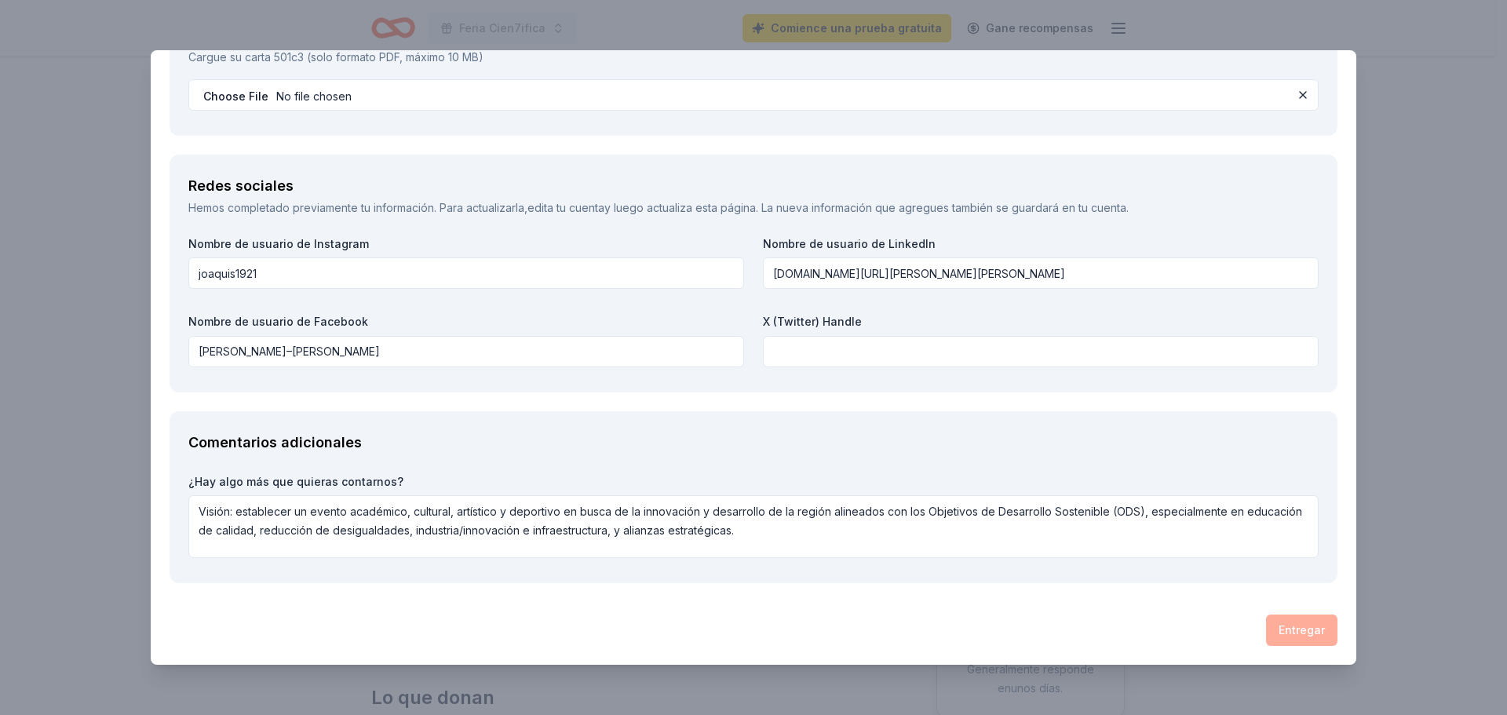
click at [1310, 632] on div "Entregar" at bounding box center [753, 629] width 1168 height 31
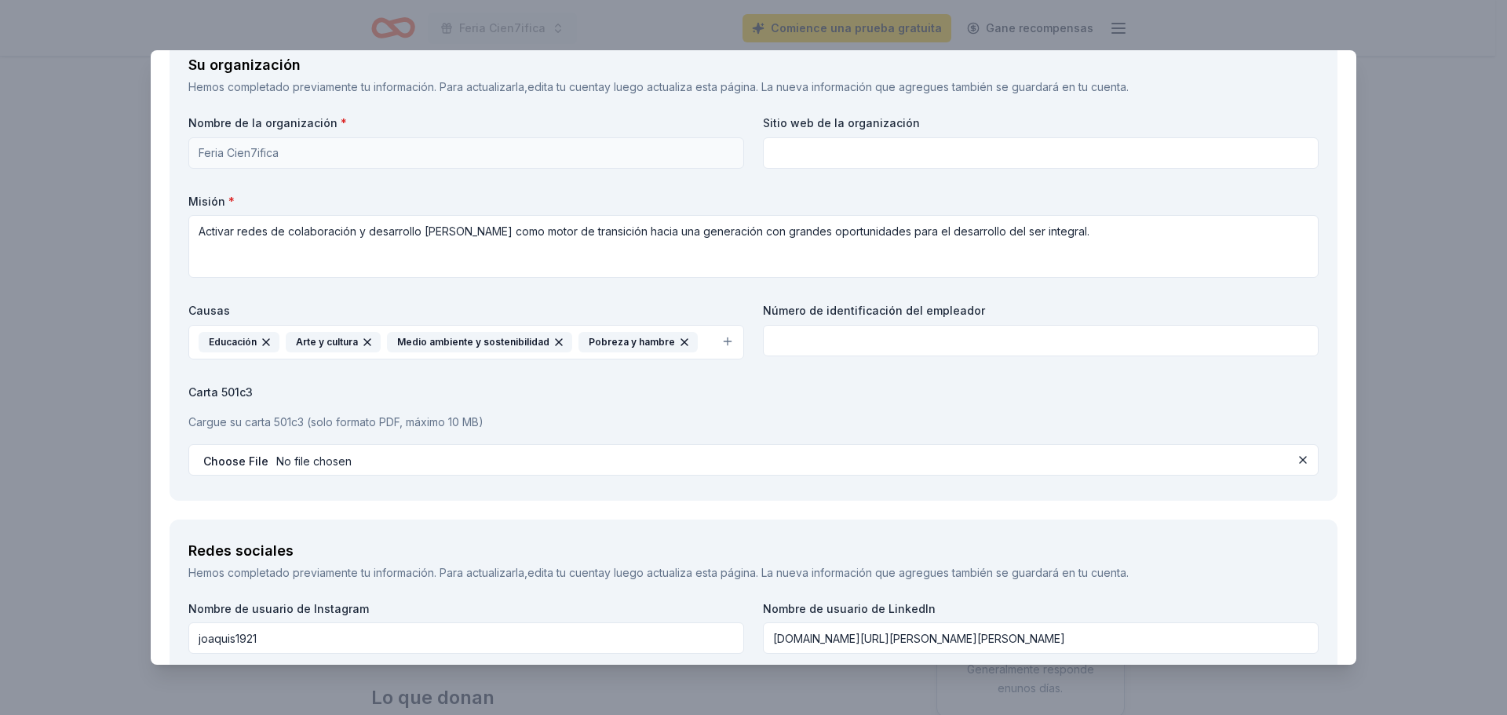
scroll to position [1543, 0]
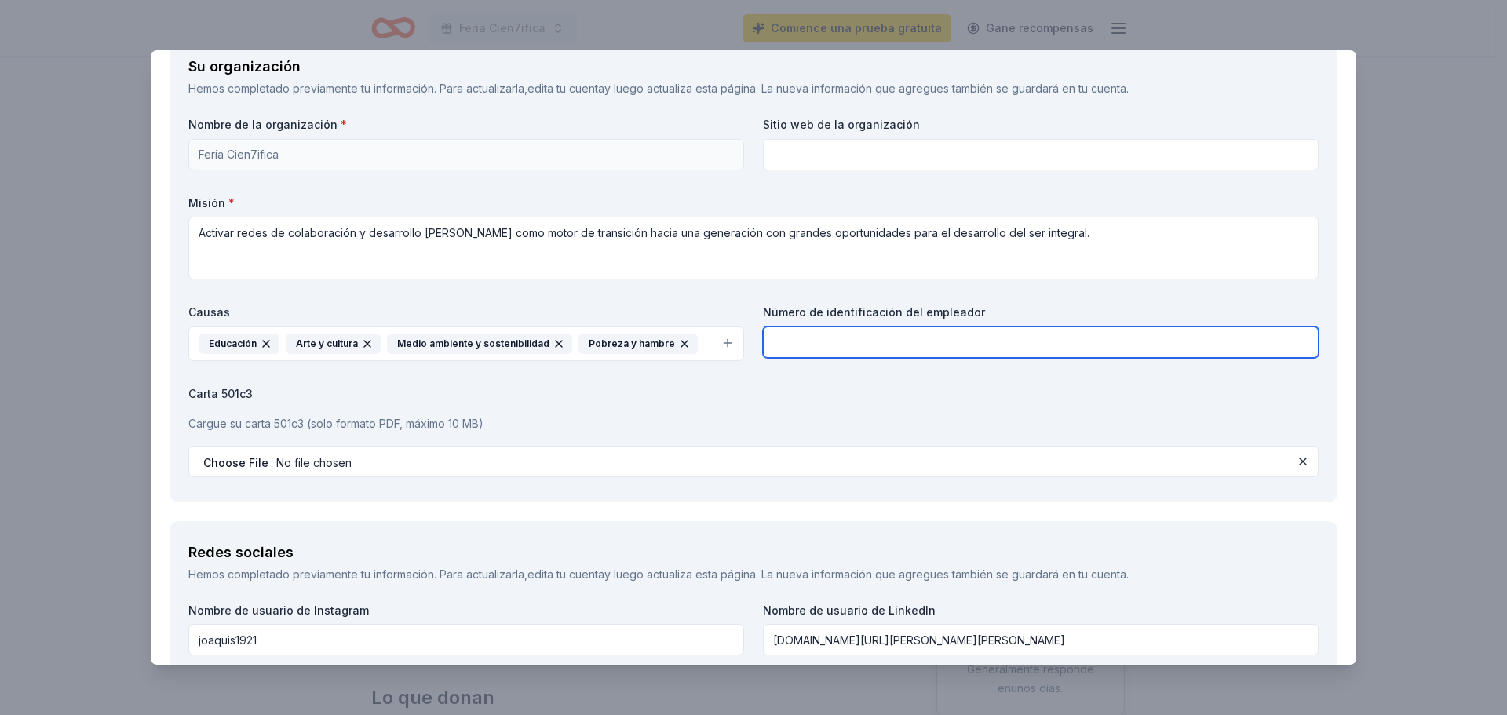
click at [999, 351] on input "text" at bounding box center [1041, 341] width 556 height 31
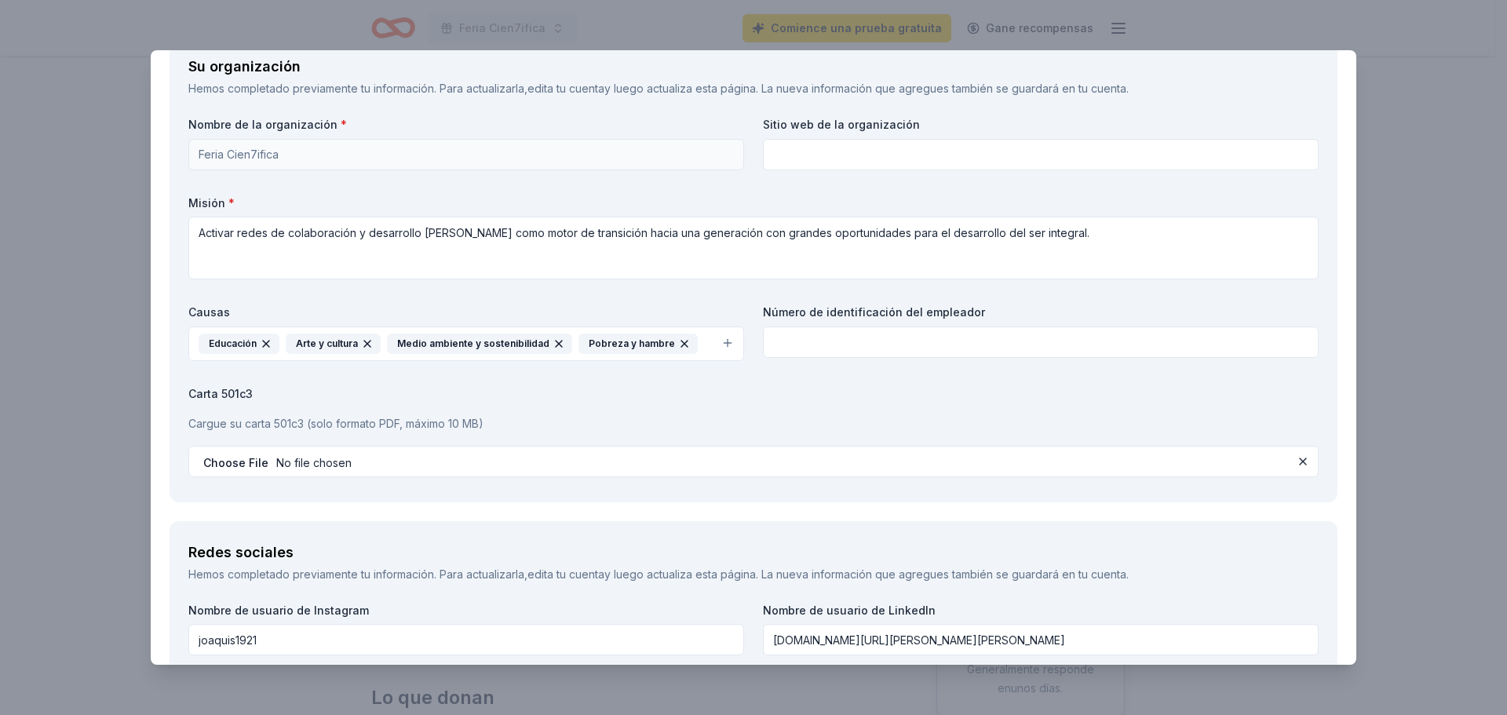
drag, startPoint x: 822, startPoint y: 358, endPoint x: 830, endPoint y: 344, distance: 15.5
click at [824, 356] on div "Número de identificación del empleador" at bounding box center [1041, 332] width 556 height 56
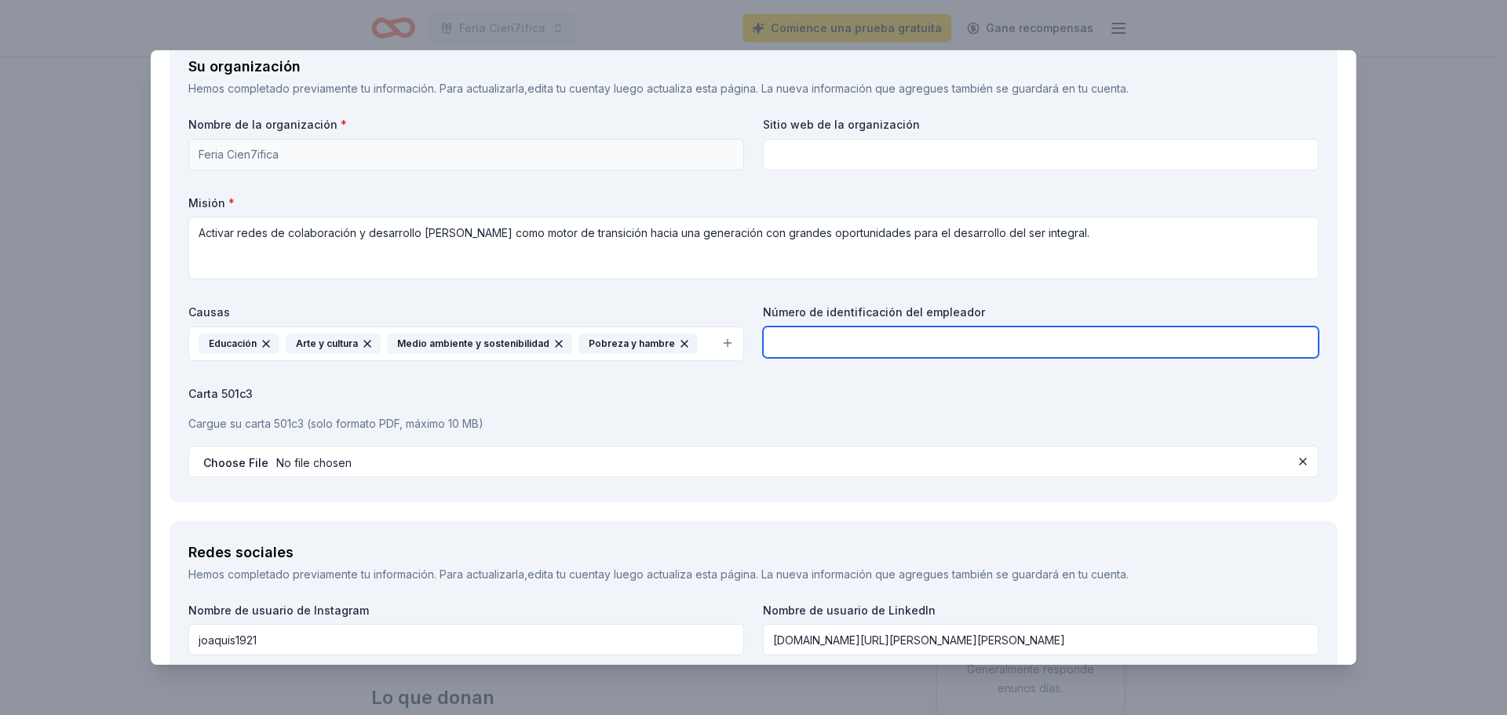
click at [830, 343] on input "text" at bounding box center [1041, 341] width 556 height 31
type input "200"
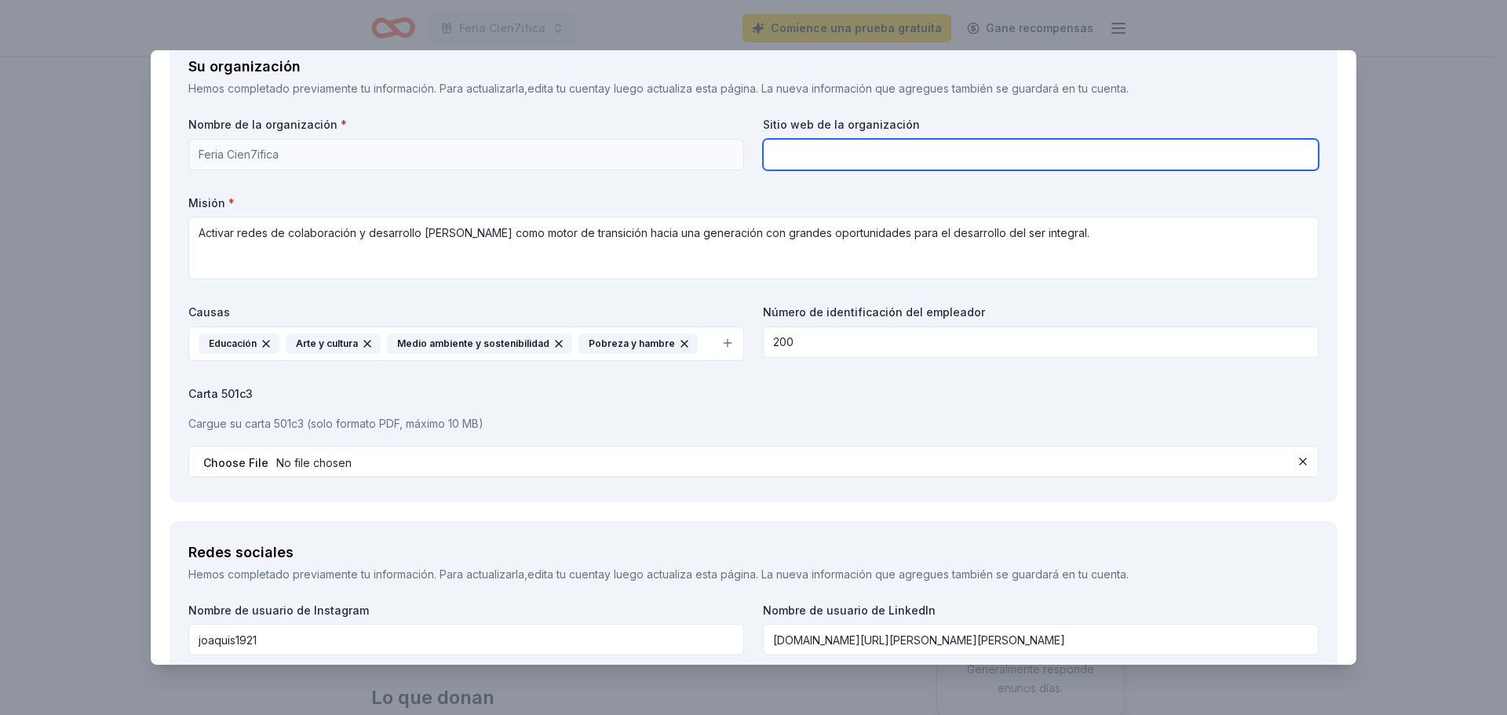
click at [795, 152] on input "text" at bounding box center [1041, 154] width 556 height 31
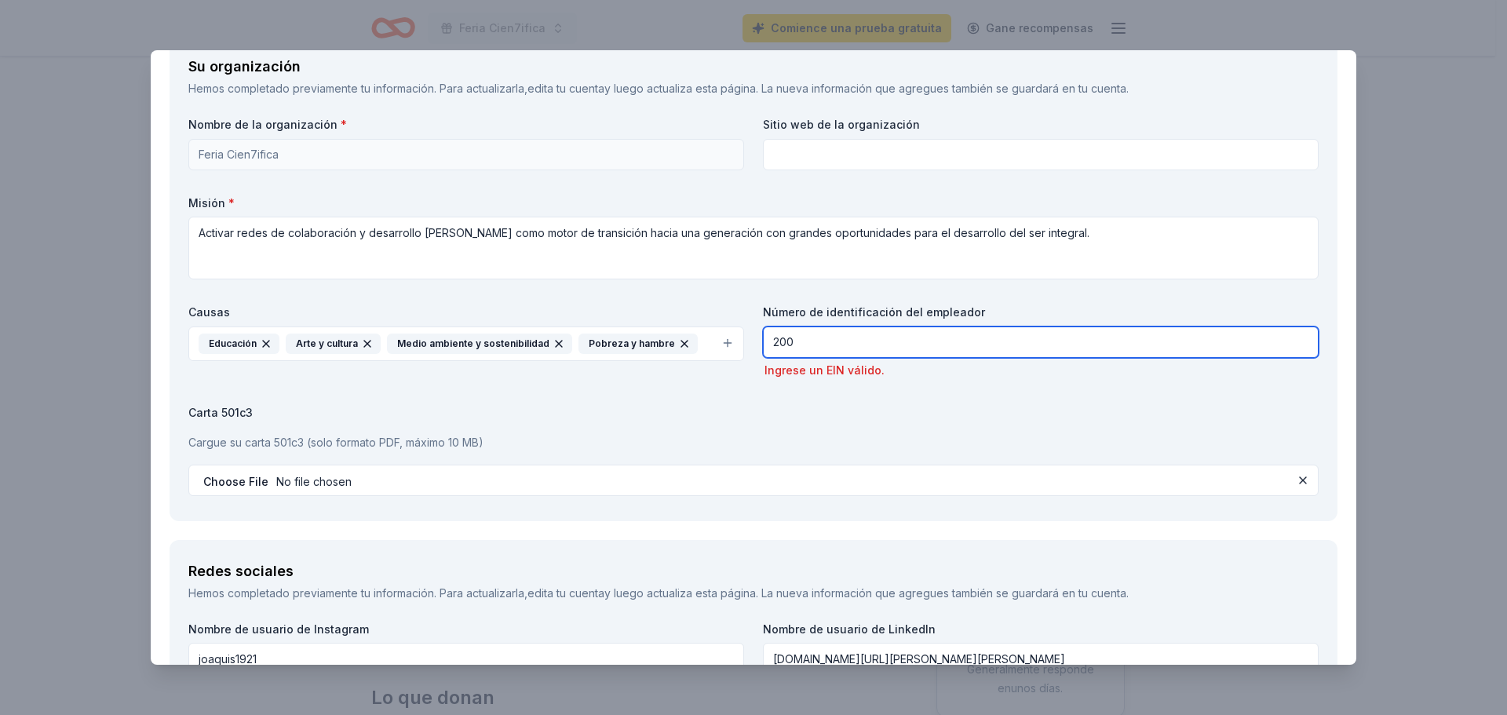
click at [838, 343] on input "200" at bounding box center [1041, 341] width 556 height 31
click at [838, 342] on input "200" at bounding box center [1041, 341] width 556 height 31
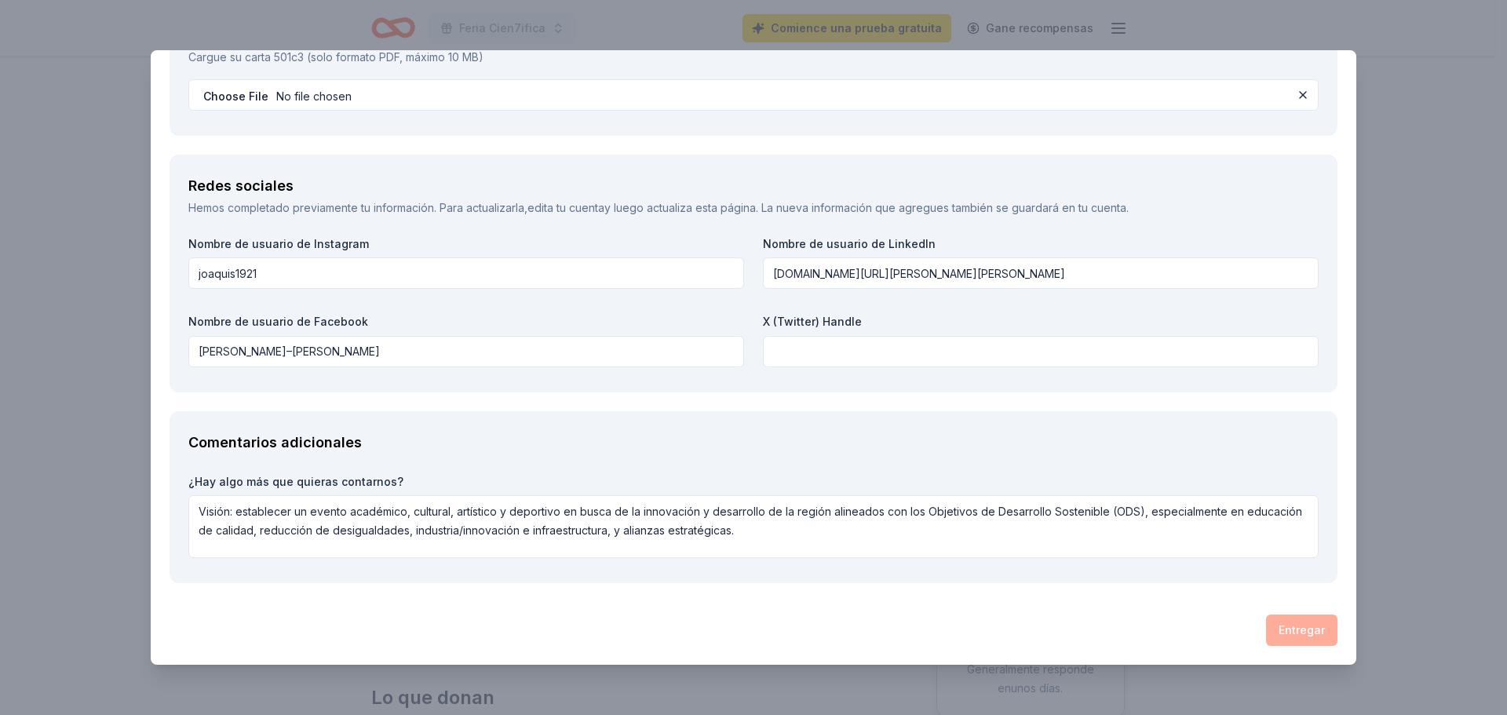
type input "1"
click at [1184, 479] on label "¿Hay algo más que quieras contarnos?" at bounding box center [753, 482] width 1130 height 16
click at [1318, 638] on div "Entregar" at bounding box center [753, 629] width 1168 height 31
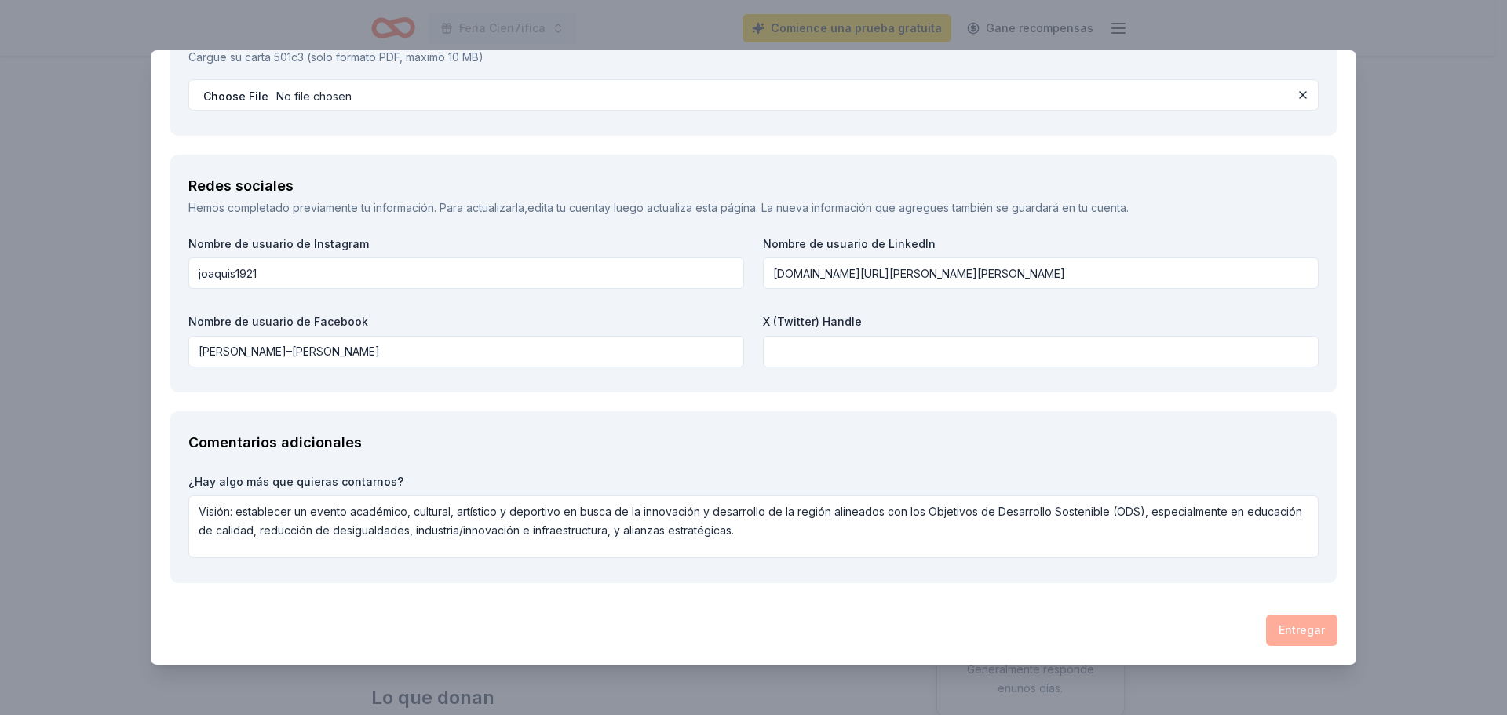
click at [1318, 638] on div "Entregar" at bounding box center [753, 629] width 1168 height 31
drag, startPoint x: 1364, startPoint y: 575, endPoint x: 875, endPoint y: 73, distance: 700.9
click at [1364, 509] on div "Verde Ahorrar Informar de un error Vencimiento en 93 días 1 aplicar la semana p…" at bounding box center [753, 357] width 1507 height 715
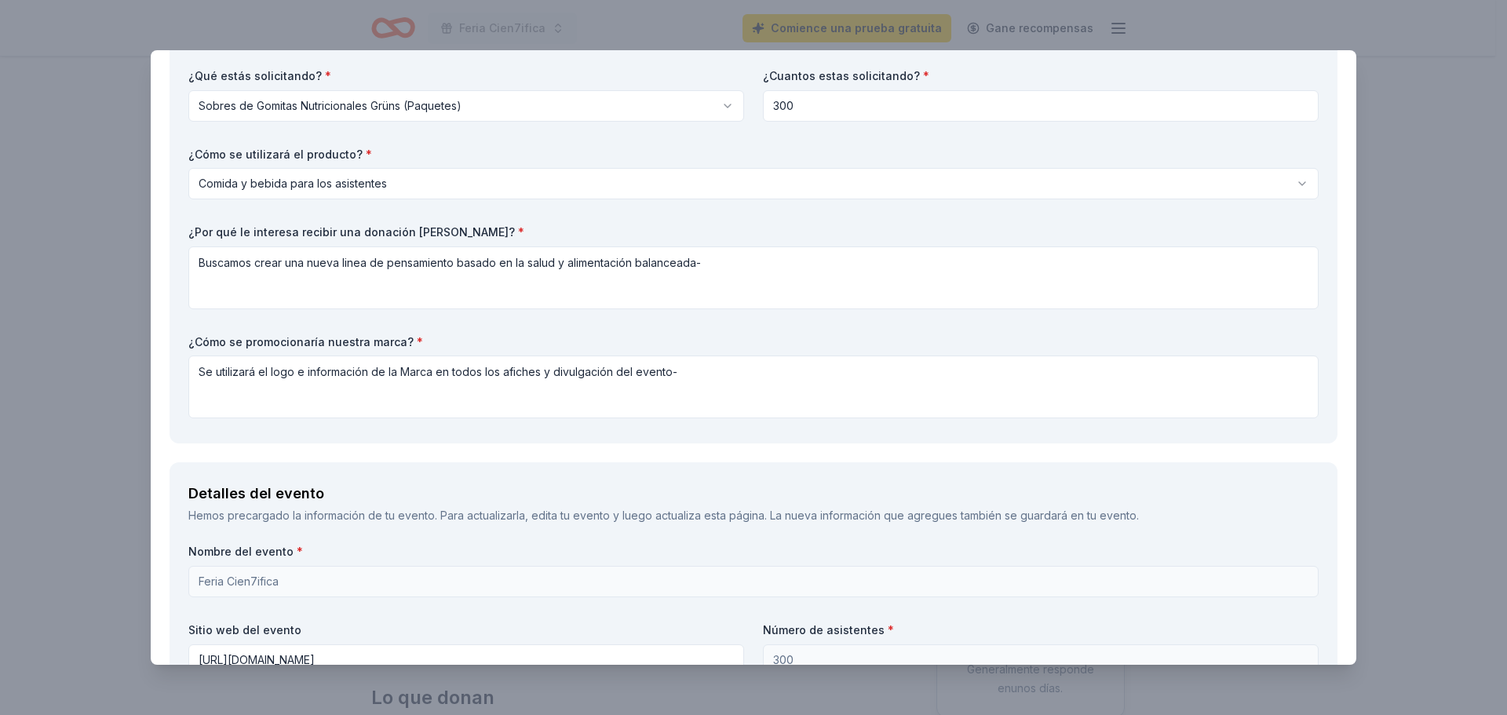
scroll to position [131, 0]
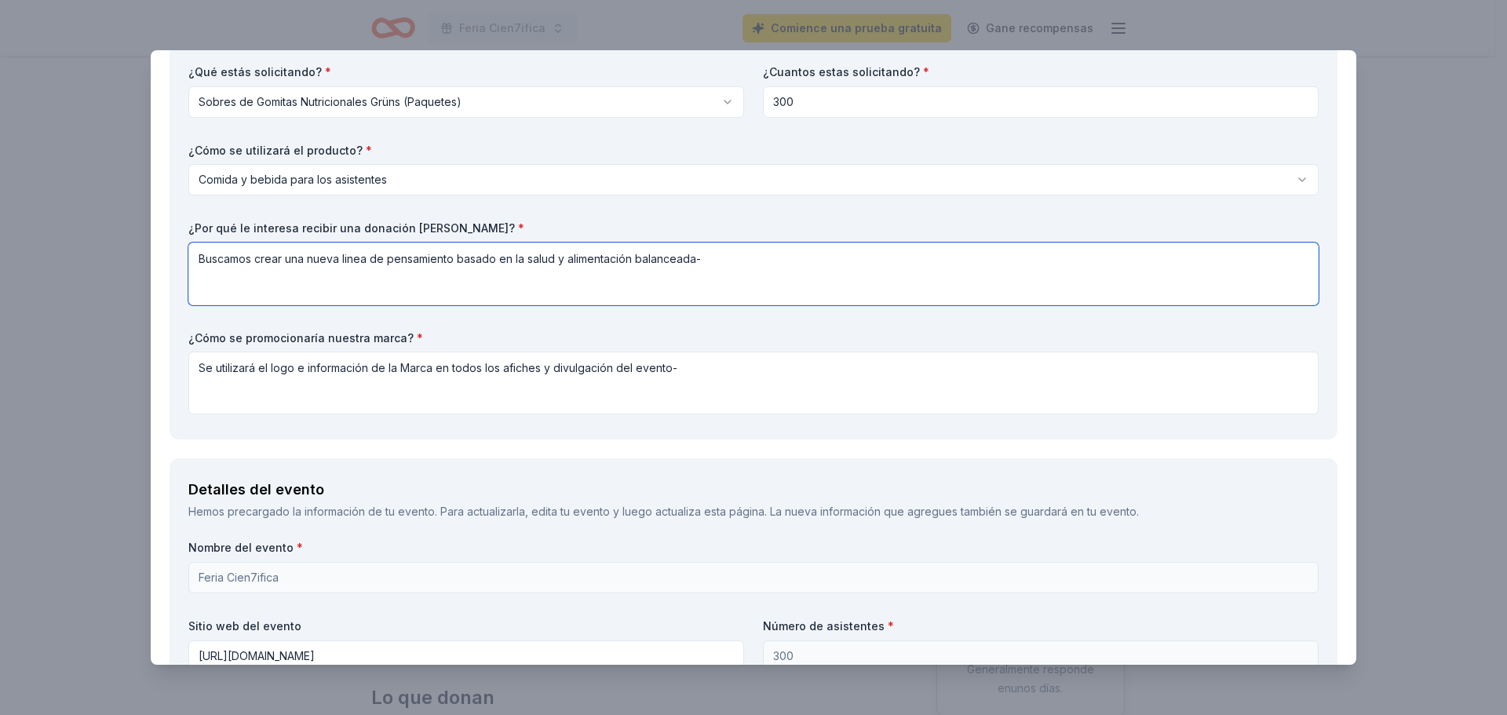
drag, startPoint x: 347, startPoint y: 261, endPoint x: 323, endPoint y: 265, distance: 24.6
click at [321, 266] on textarea "Buscamos crear una nueva linea de pensamiento basado en la salud y alimentación…" at bounding box center [753, 273] width 1130 height 63
drag, startPoint x: 349, startPoint y: 264, endPoint x: 454, endPoint y: 294, distance: 108.8
click at [350, 264] on textarea "Buscamos crear una nueva linea de pensamiento basado en la salud y alimentación…" at bounding box center [753, 273] width 1130 height 63
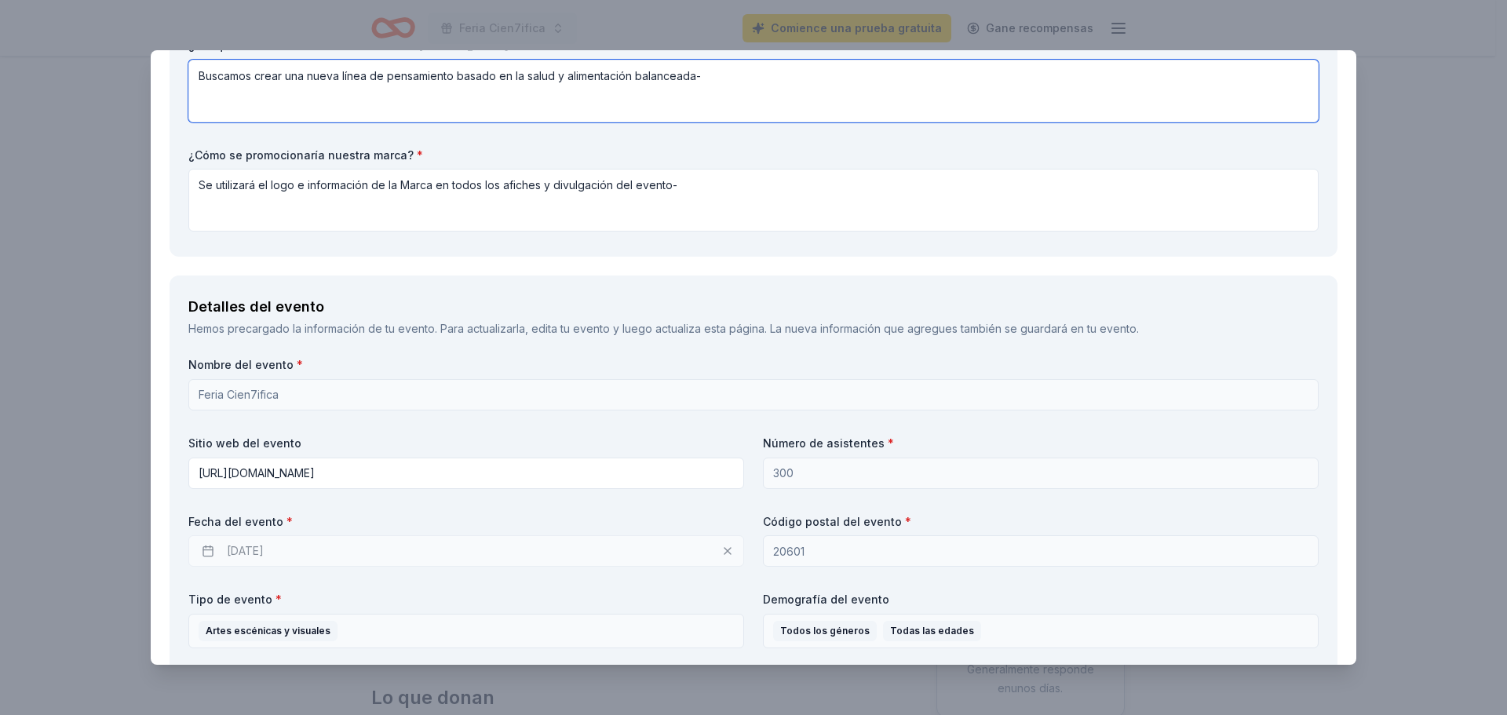
scroll to position [340, 0]
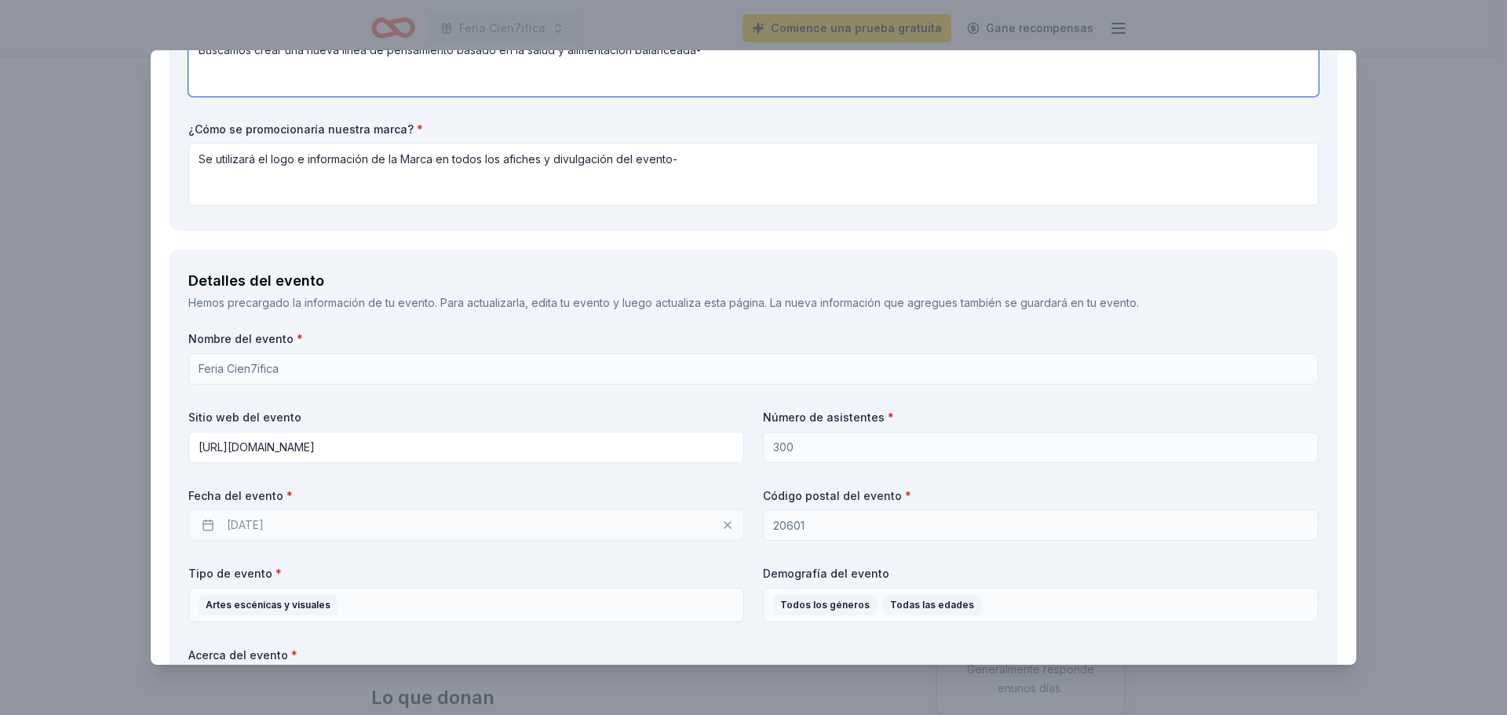
type textarea "Buscamos crear una nueva línea de pensamiento basado en la salud y alimentación…"
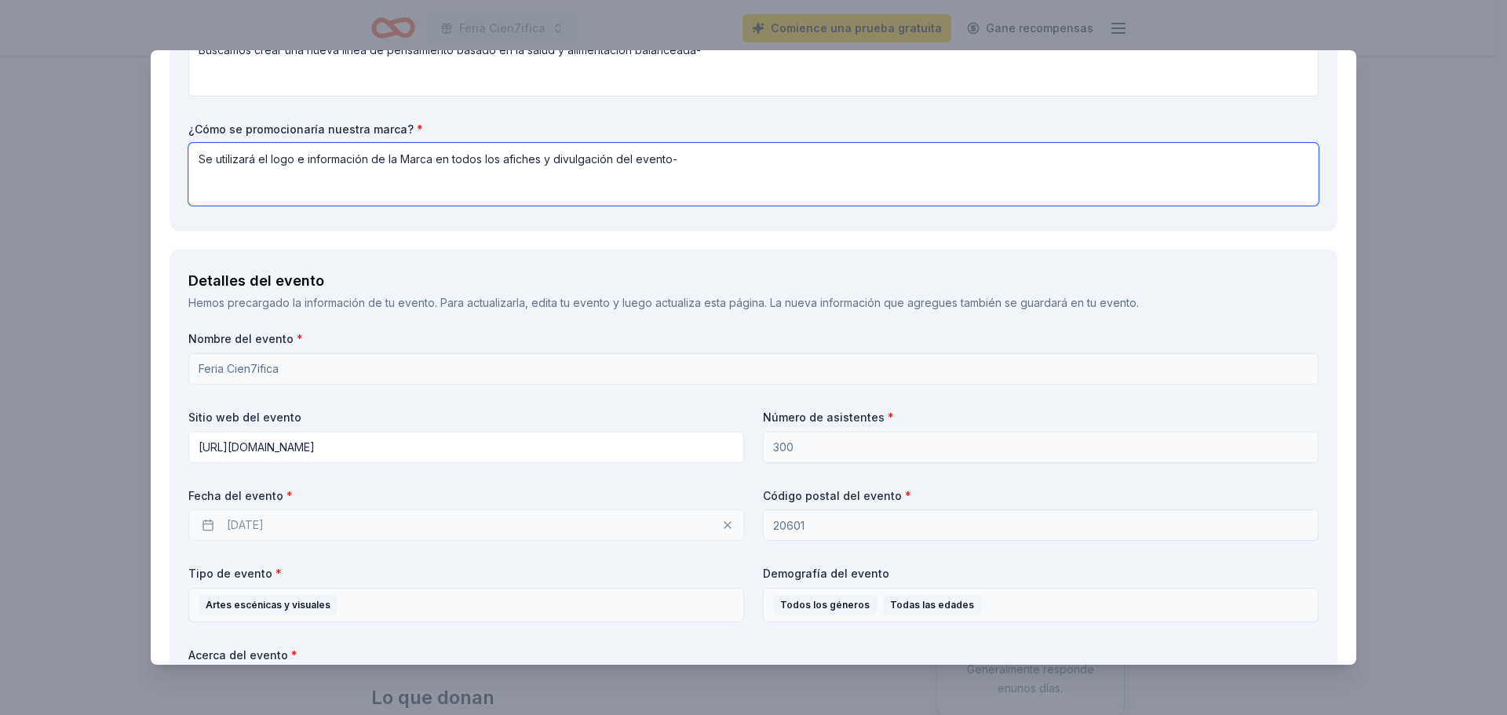
click at [723, 166] on textarea "Se utilizará el logo e información de la Marca en todos los afiches y divulgaci…" at bounding box center [753, 174] width 1130 height 63
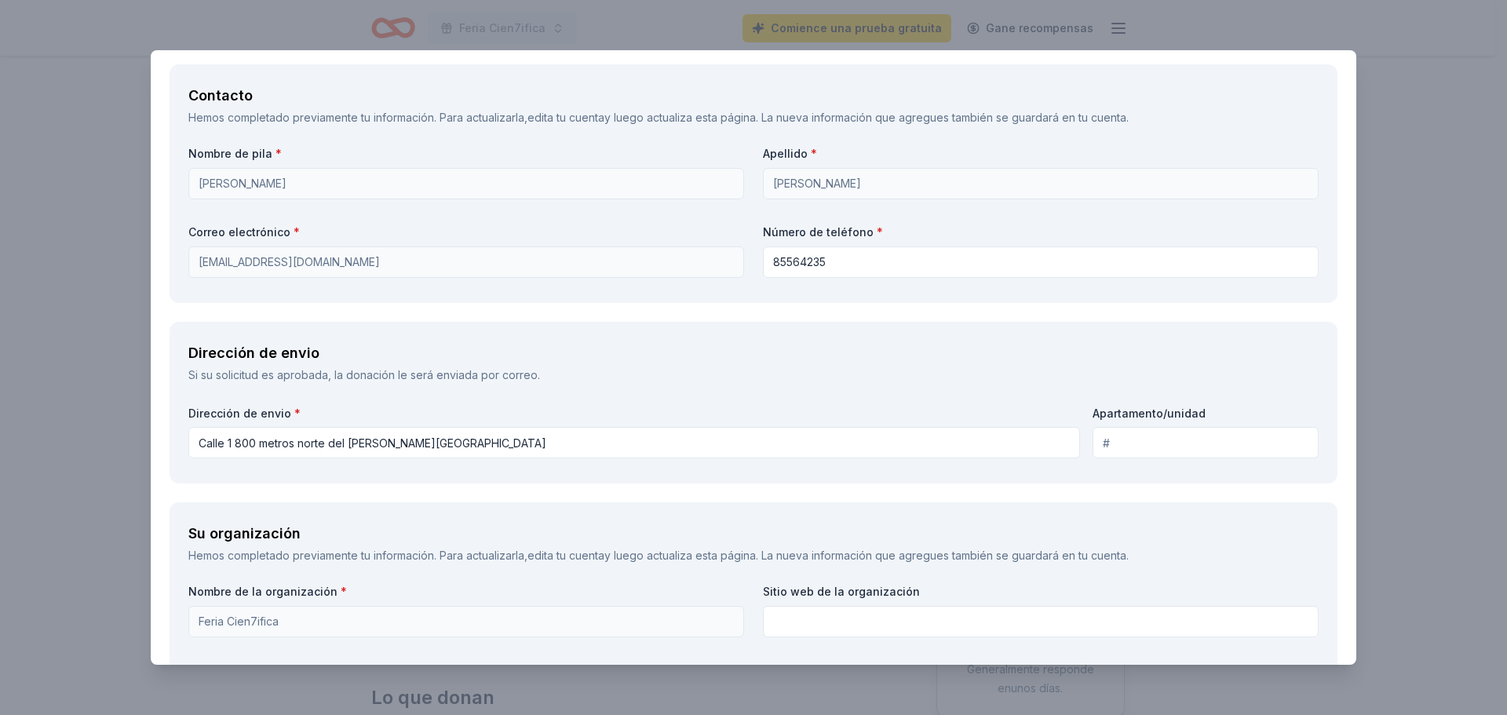
scroll to position [1151, 0]
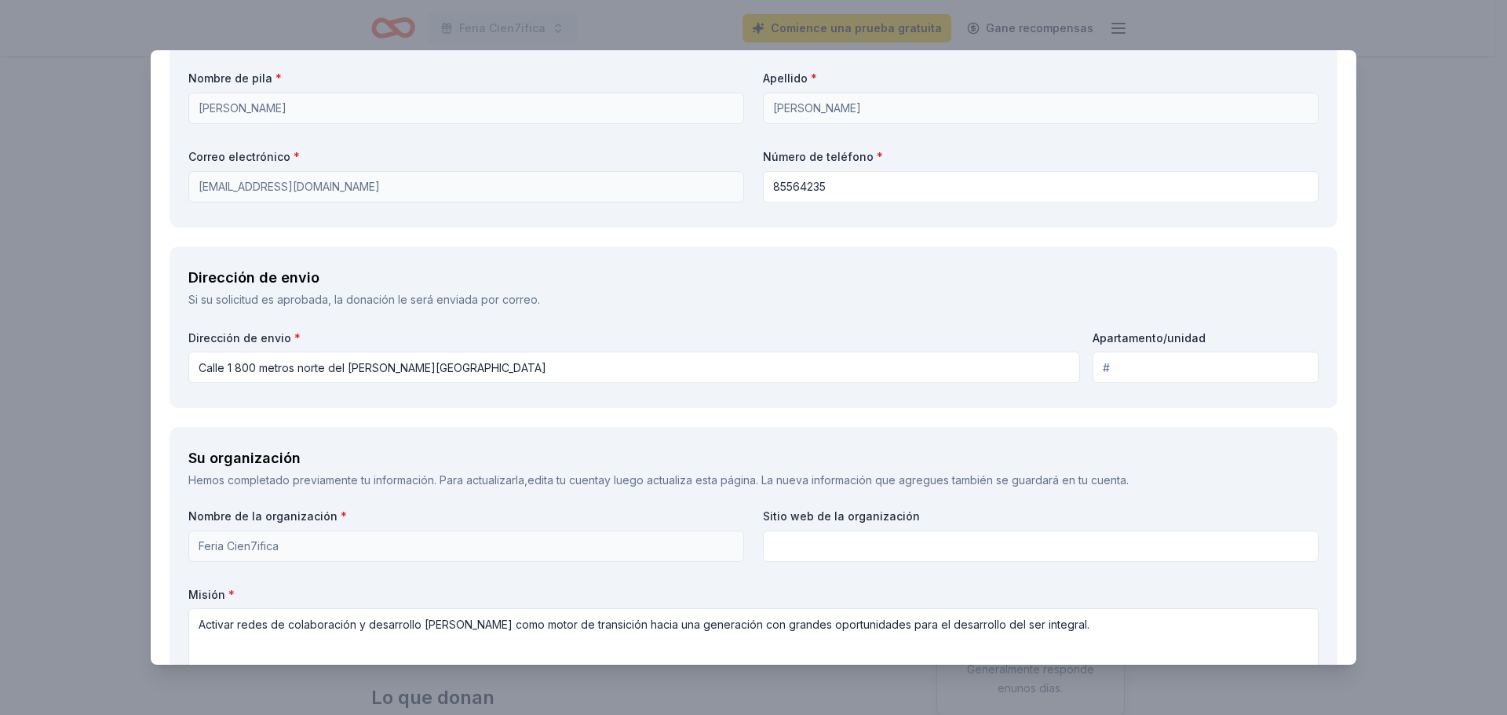
type textarea "Se utilizará el logo e información de la Marca en todos los afiches y divulgaci…"
click at [225, 370] on input "Calle 1 800 metros norte del [PERSON_NAME][GEOGRAPHIC_DATA]" at bounding box center [633, 367] width 891 height 31
click at [1186, 369] on input "Apartamento/unidad" at bounding box center [1205, 367] width 226 height 31
type input "19"
click at [1015, 408] on div "Dirección de envio Si su solicitud es aprobada, la donación le será enviada por…" at bounding box center [753, 327] width 1168 height 162
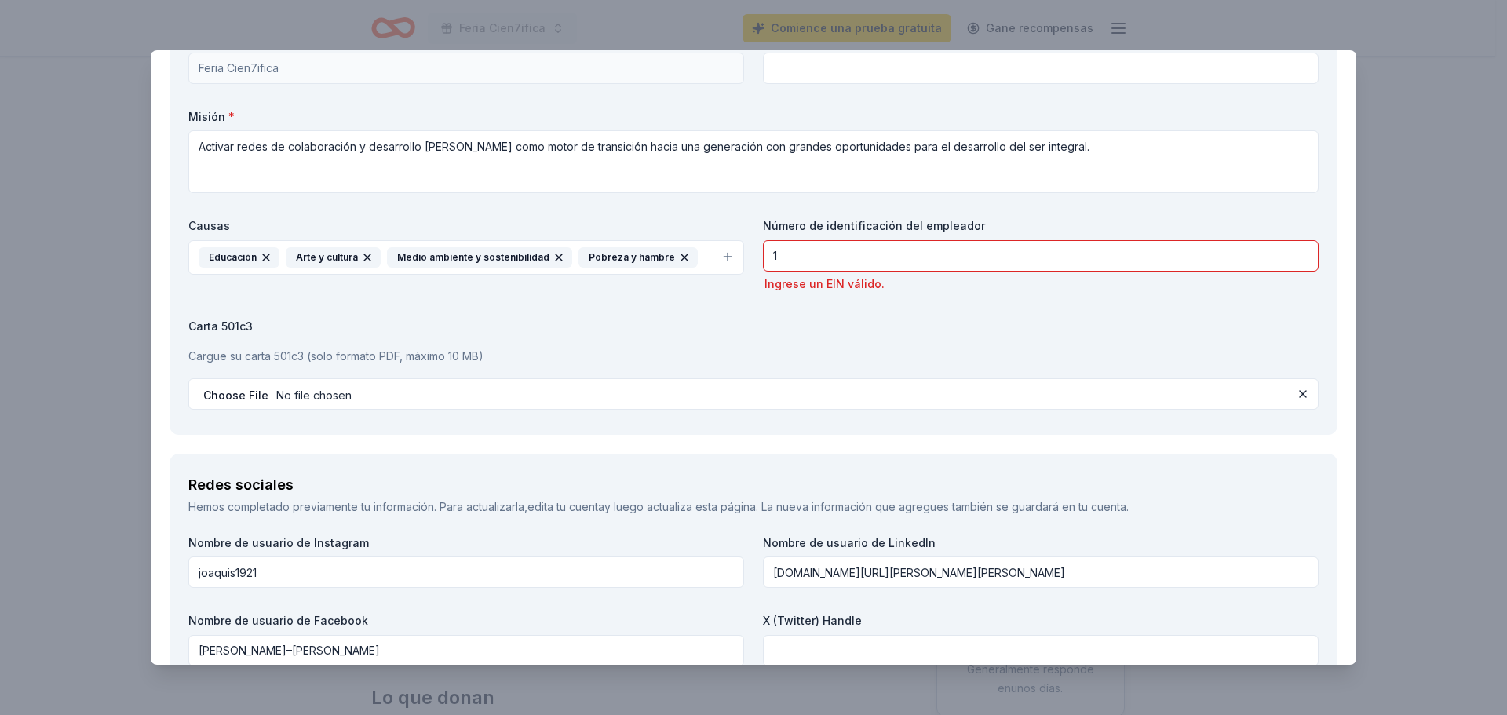
scroll to position [1726, 0]
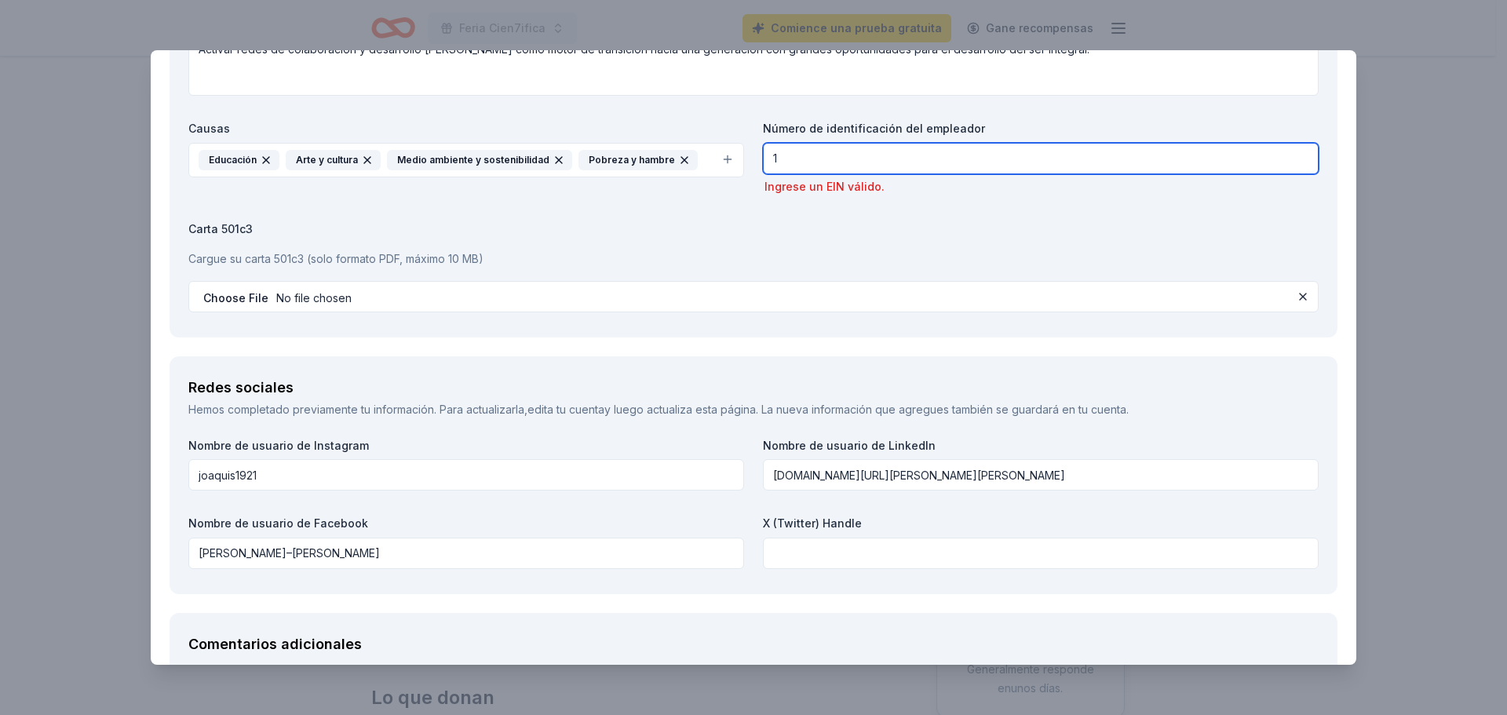
click at [1003, 159] on input "1" at bounding box center [1041, 158] width 556 height 31
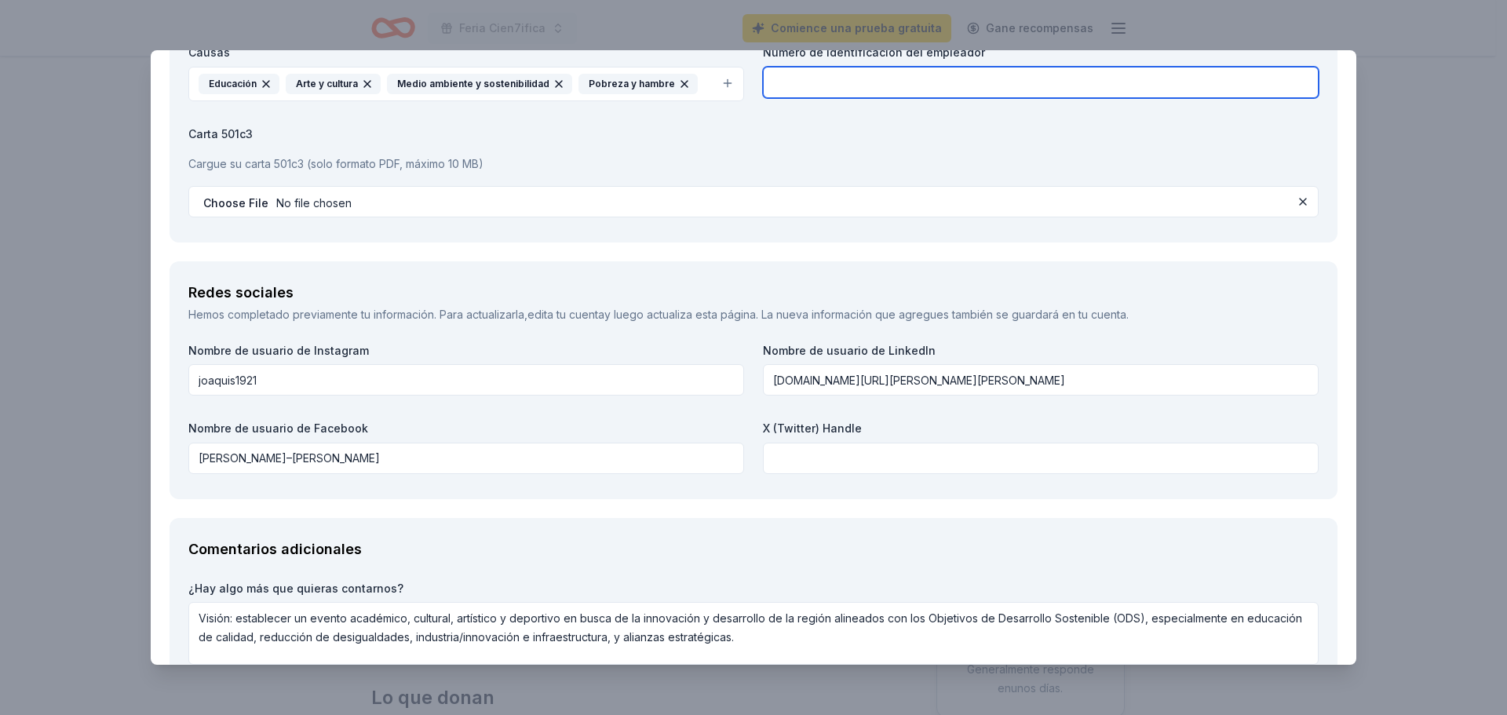
scroll to position [1909, 0]
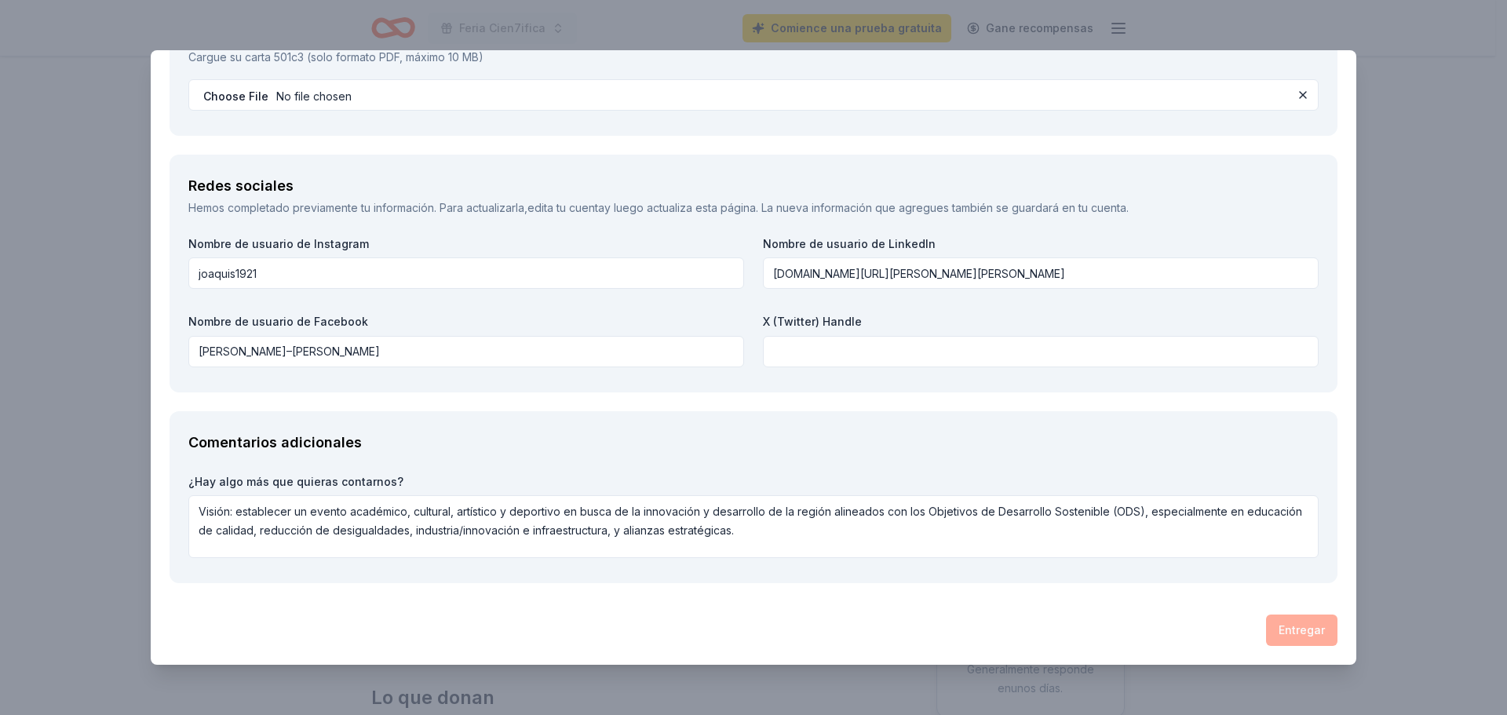
click at [1294, 636] on div "Entregar" at bounding box center [753, 629] width 1168 height 31
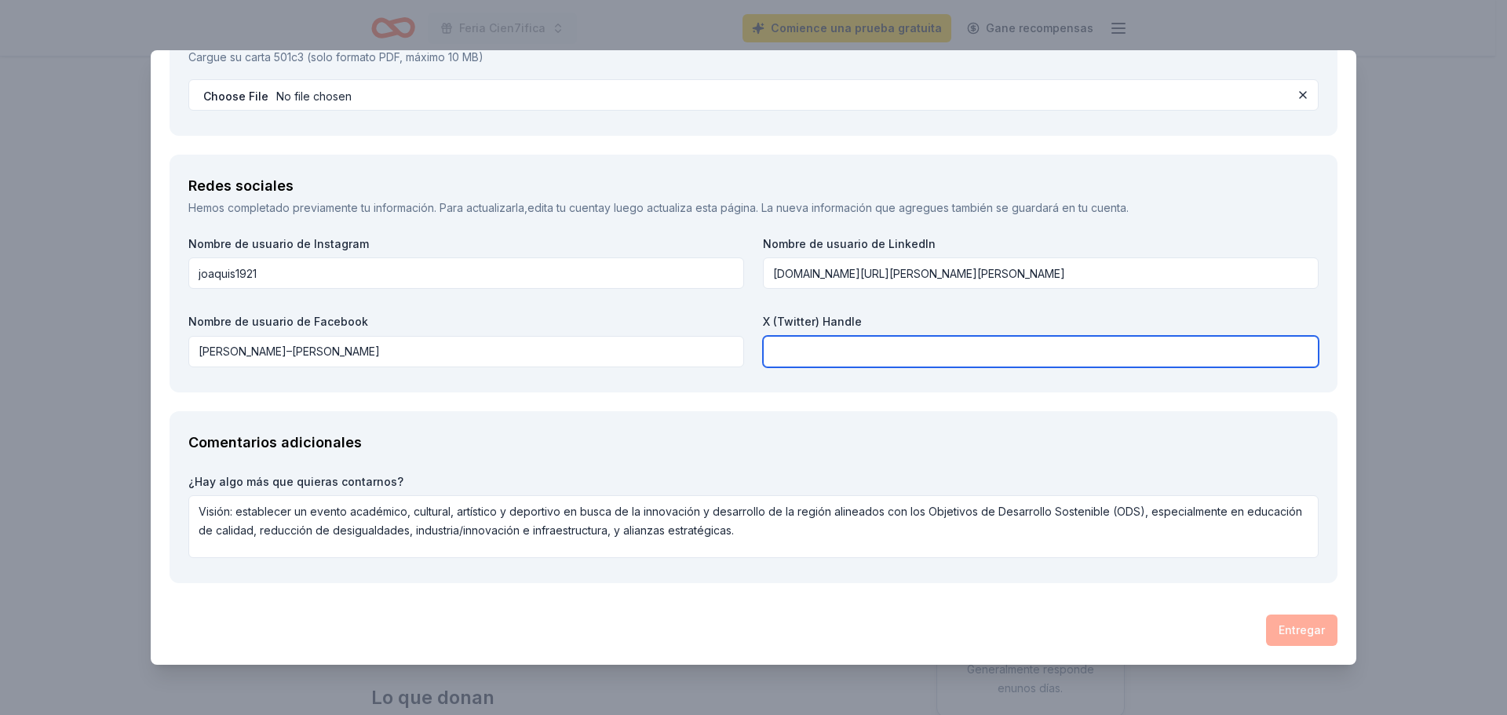
click at [796, 343] on input "text" at bounding box center [1041, 351] width 556 height 31
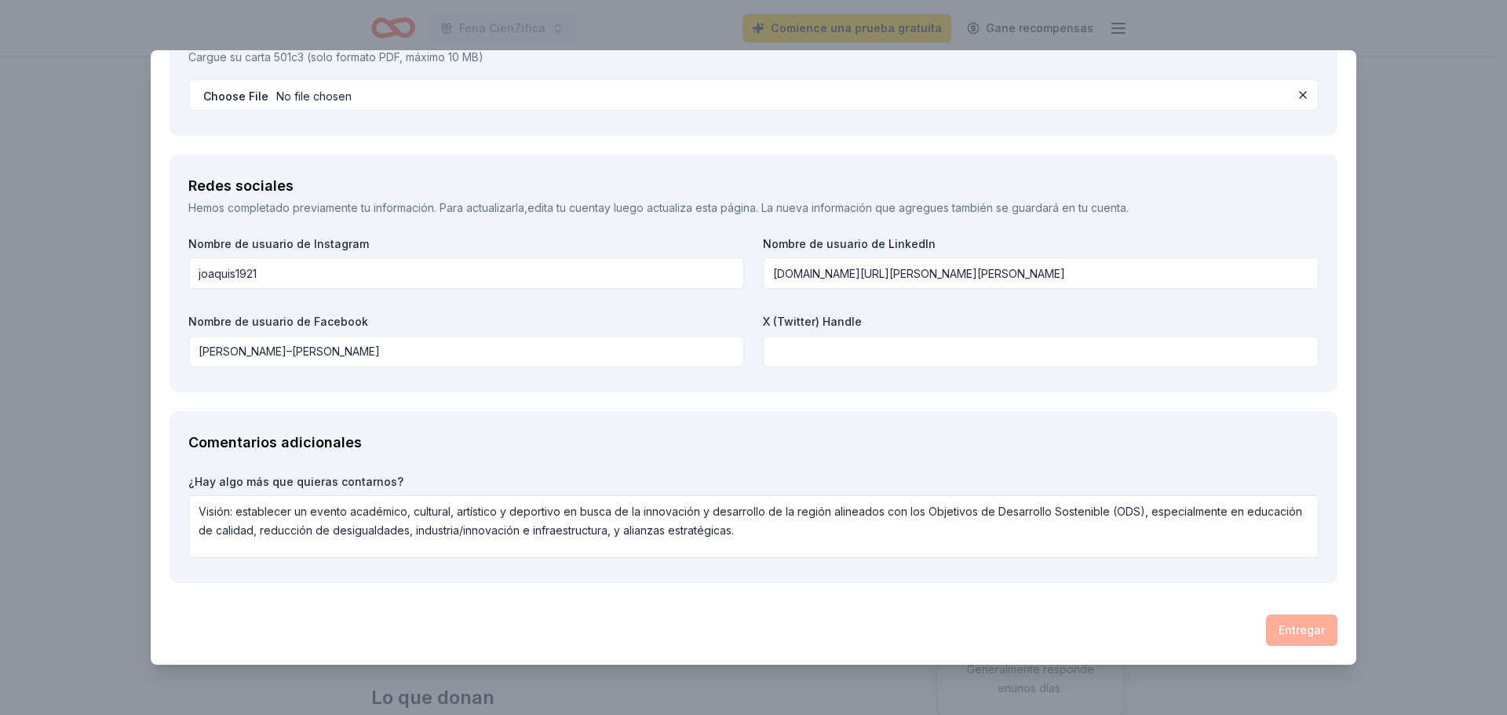
click at [1267, 634] on div "Entregar" at bounding box center [753, 629] width 1168 height 31
click at [1267, 633] on div "Entregar" at bounding box center [753, 629] width 1168 height 31
click at [1267, 632] on div "Entregar" at bounding box center [753, 629] width 1168 height 31
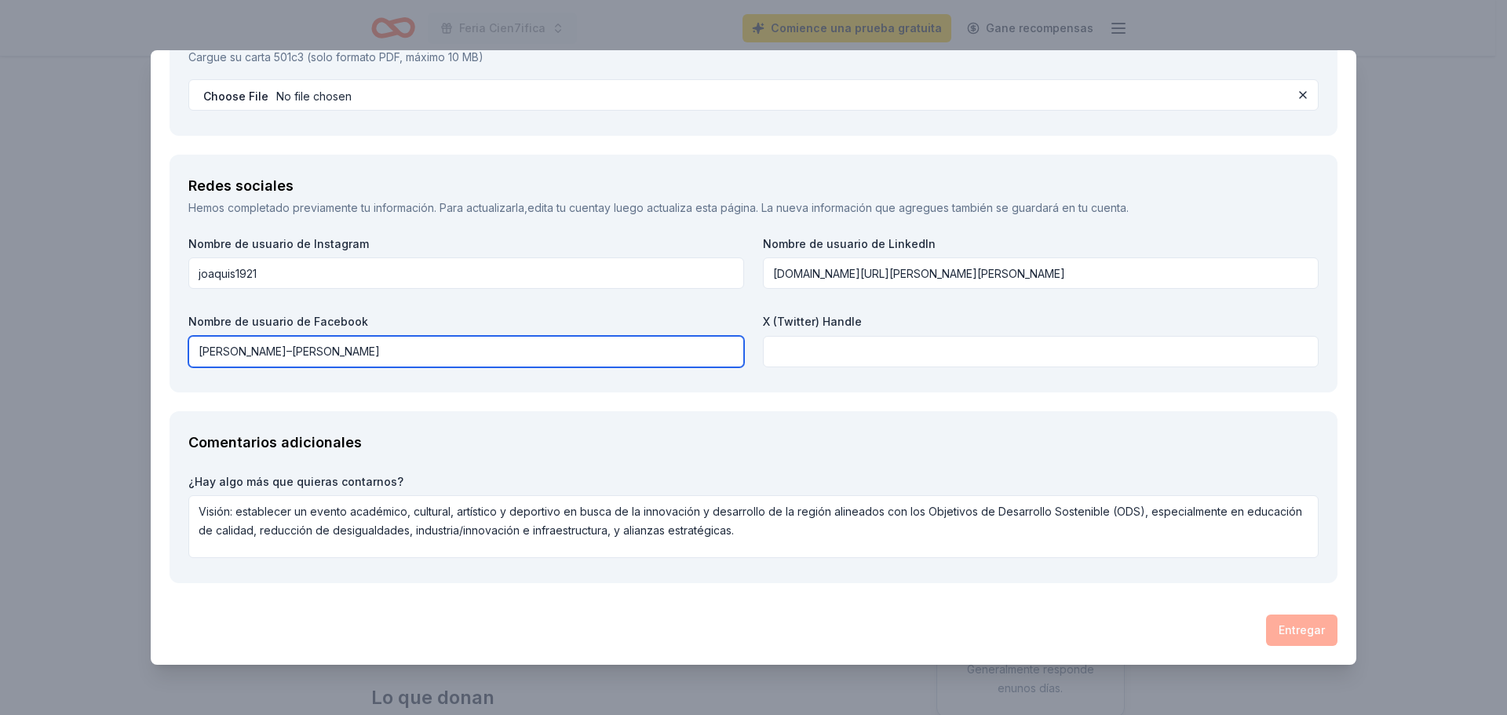
click at [275, 351] on input "[PERSON_NAME]–[PERSON_NAME]" at bounding box center [466, 351] width 556 height 31
click at [275, 352] on input "[PERSON_NAME]–[PERSON_NAME]" at bounding box center [466, 351] width 556 height 31
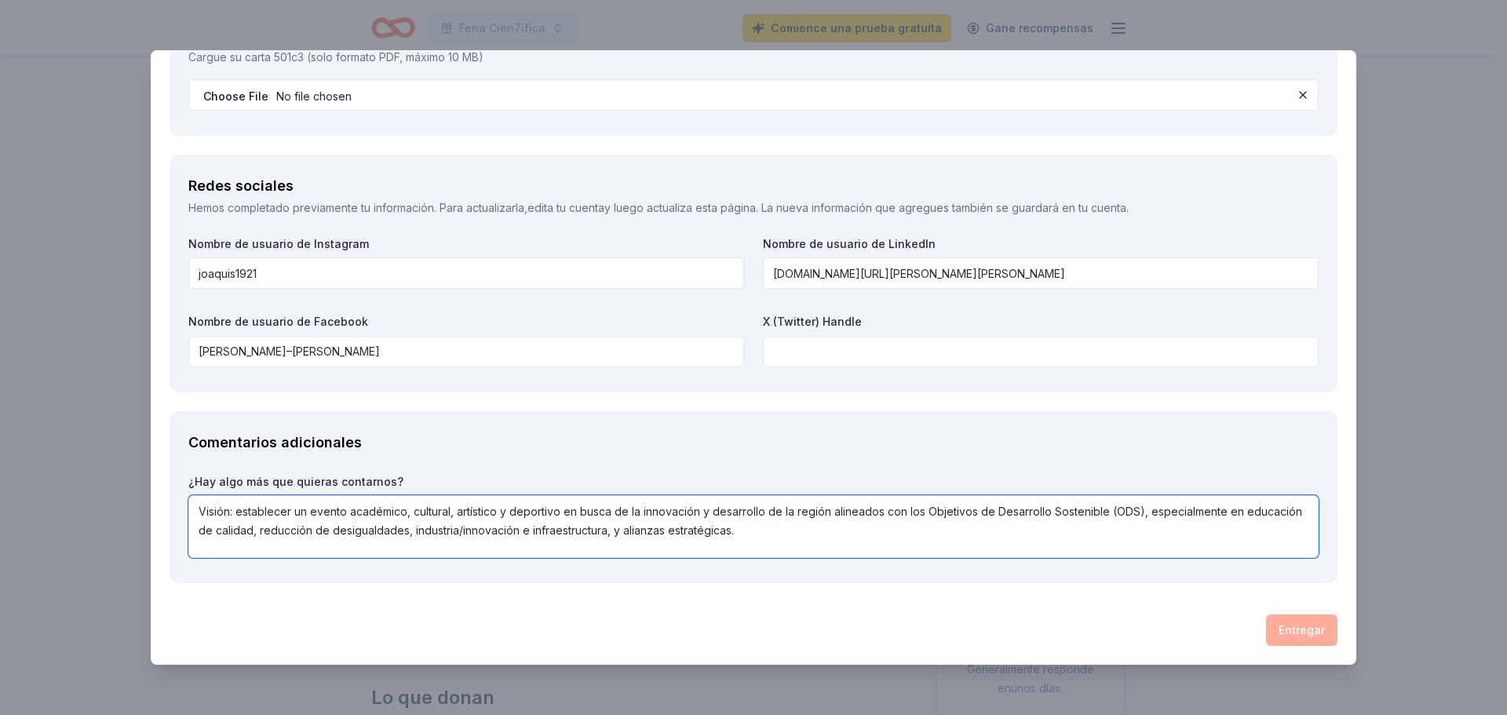
click at [678, 556] on textarea "Visión: establecer un evento académico, cultural, artístico y deportivo en busc…" at bounding box center [753, 526] width 1130 height 63
click at [1272, 621] on div "Entregar" at bounding box center [753, 629] width 1168 height 31
click at [1279, 620] on div "Entregar" at bounding box center [753, 629] width 1168 height 31
click at [1281, 620] on div "Entregar" at bounding box center [753, 629] width 1168 height 31
click at [1281, 621] on div "Entregar" at bounding box center [753, 629] width 1168 height 31
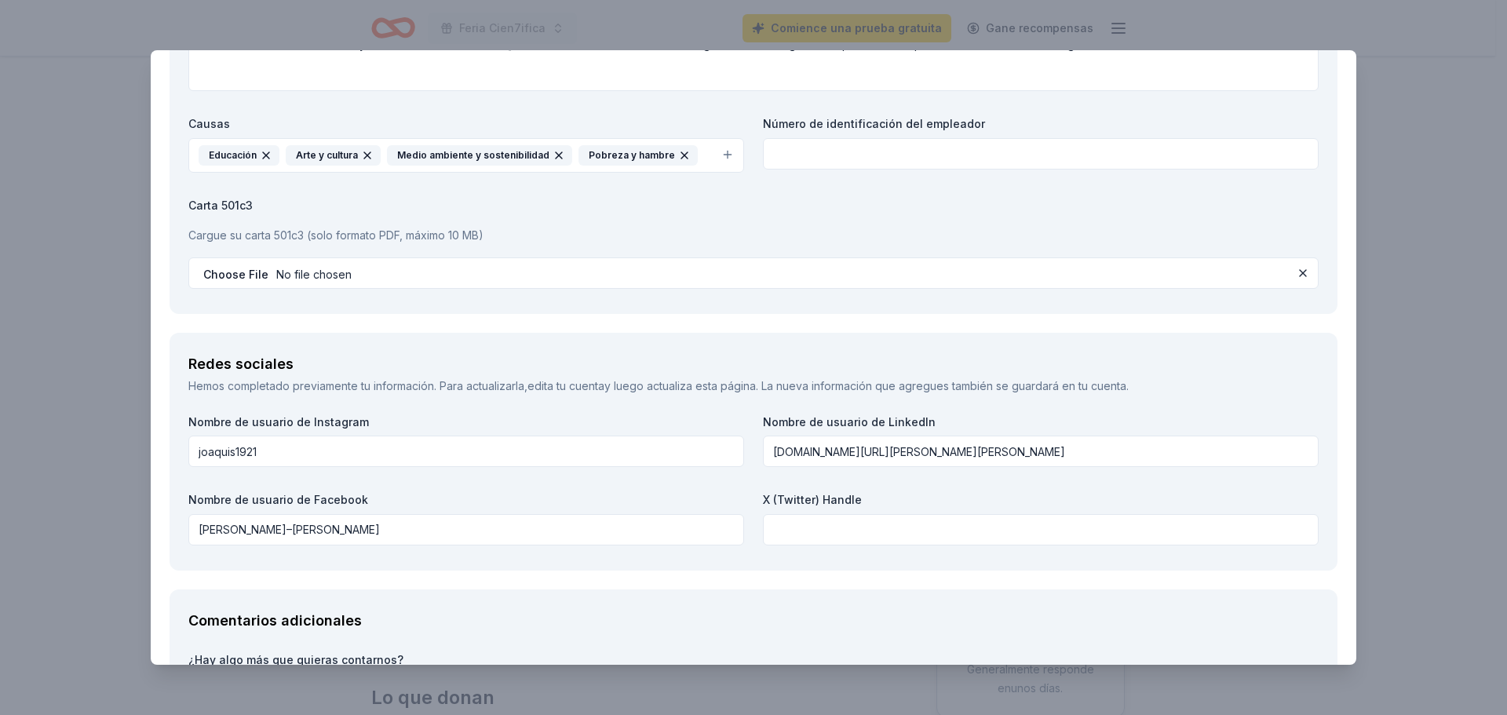
scroll to position [1726, 0]
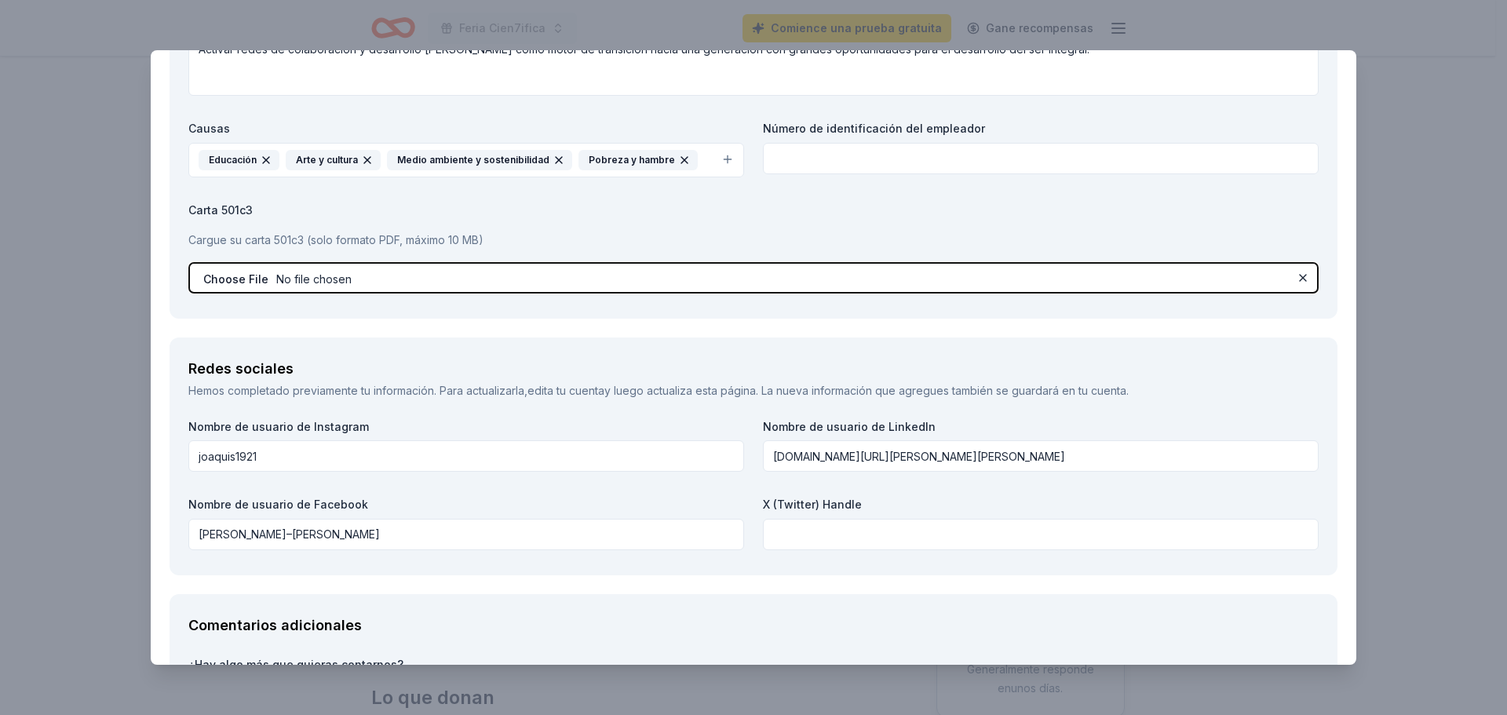
click at [953, 278] on input "file" at bounding box center [753, 277] width 1130 height 31
